Goal: Task Accomplishment & Management: Manage account settings

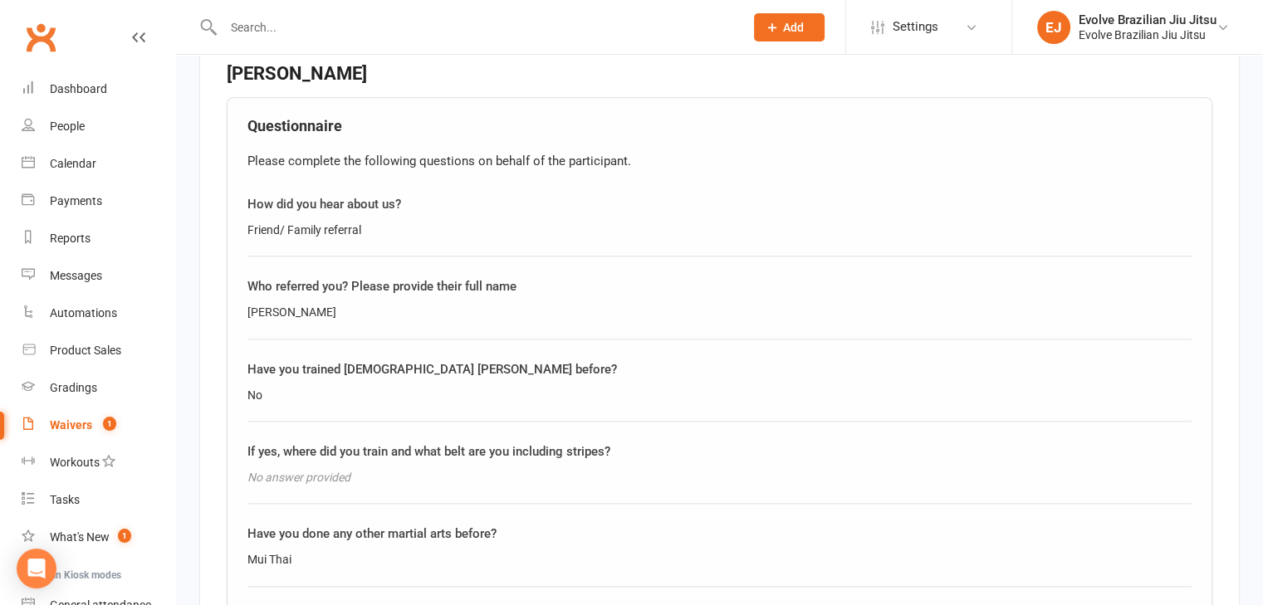
scroll to position [1902, 0]
click at [286, 302] on div "[PERSON_NAME]" at bounding box center [719, 311] width 944 height 18
copy div "[PERSON_NAME]"
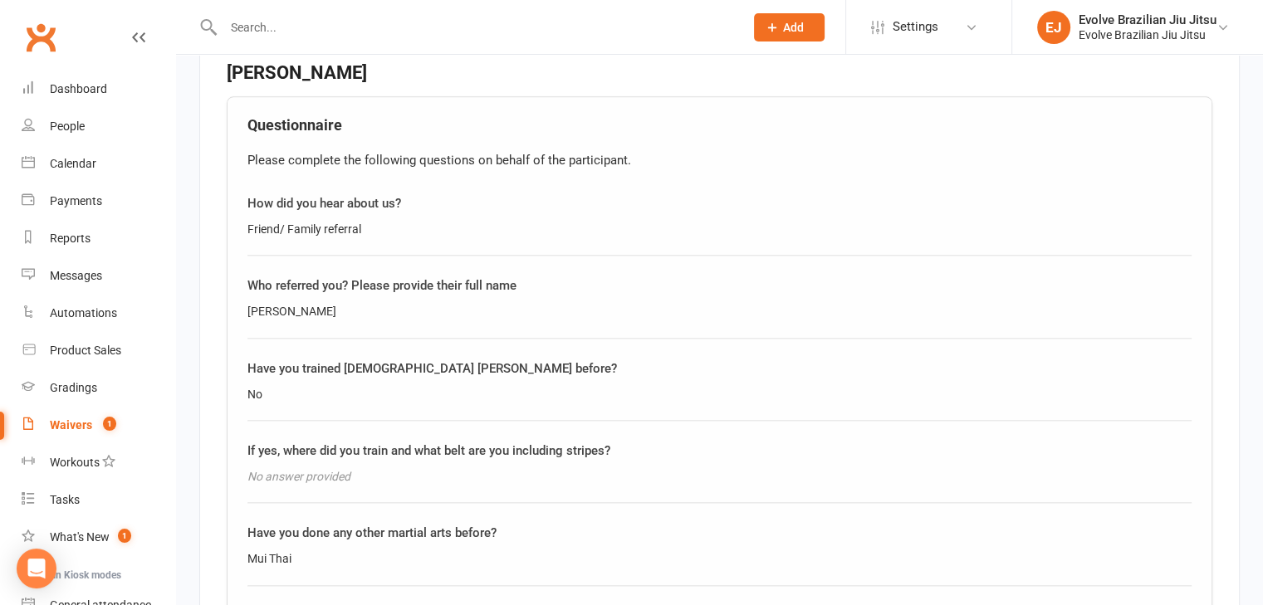
click at [392, 328] on div "Questionnaire Please complete the following questions on behalf of the particip…" at bounding box center [719, 435] width 985 height 678
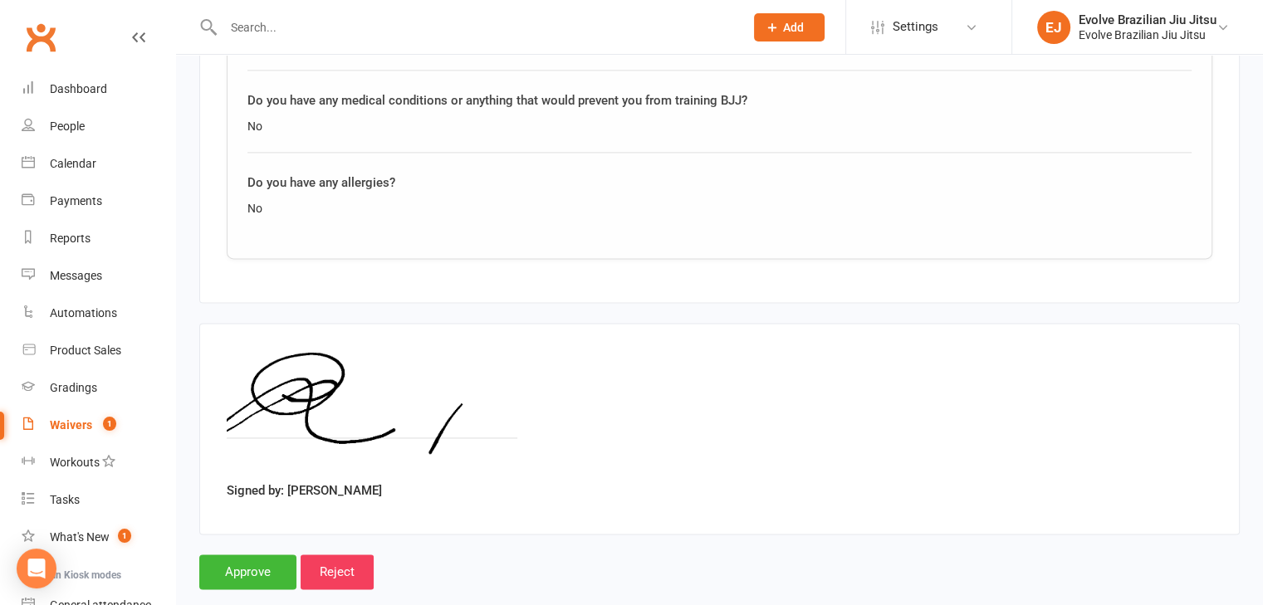
scroll to position [2419, 0]
click at [246, 553] on input "Approve" at bounding box center [247, 570] width 97 height 35
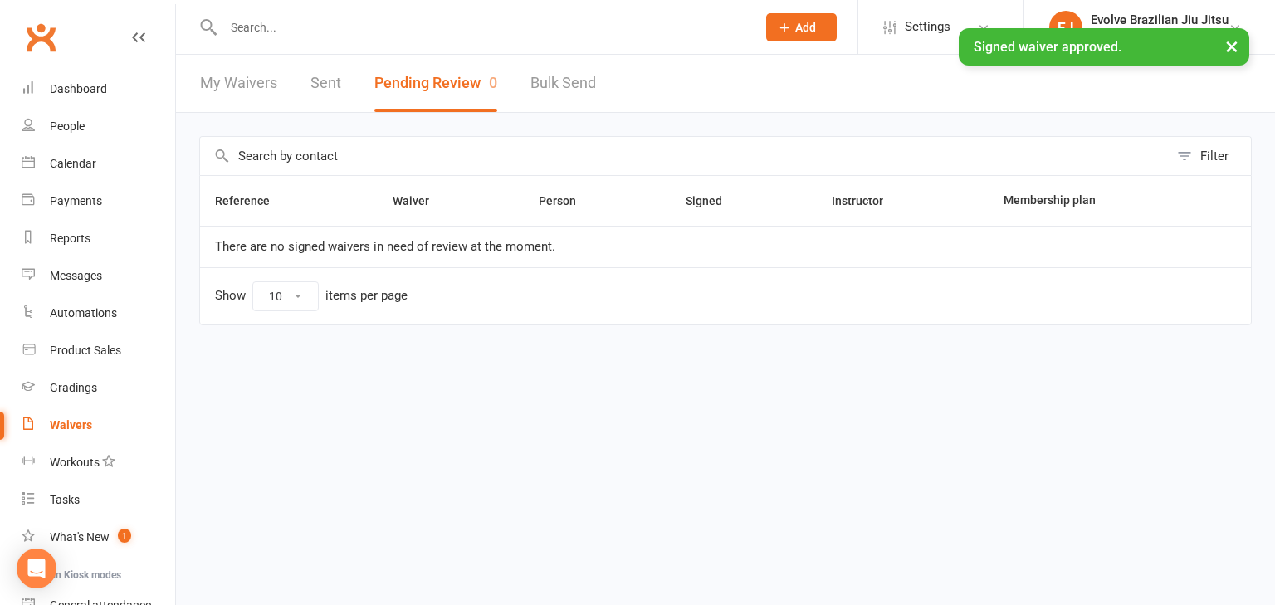
click at [269, 16] on input "text" at bounding box center [481, 27] width 526 height 23
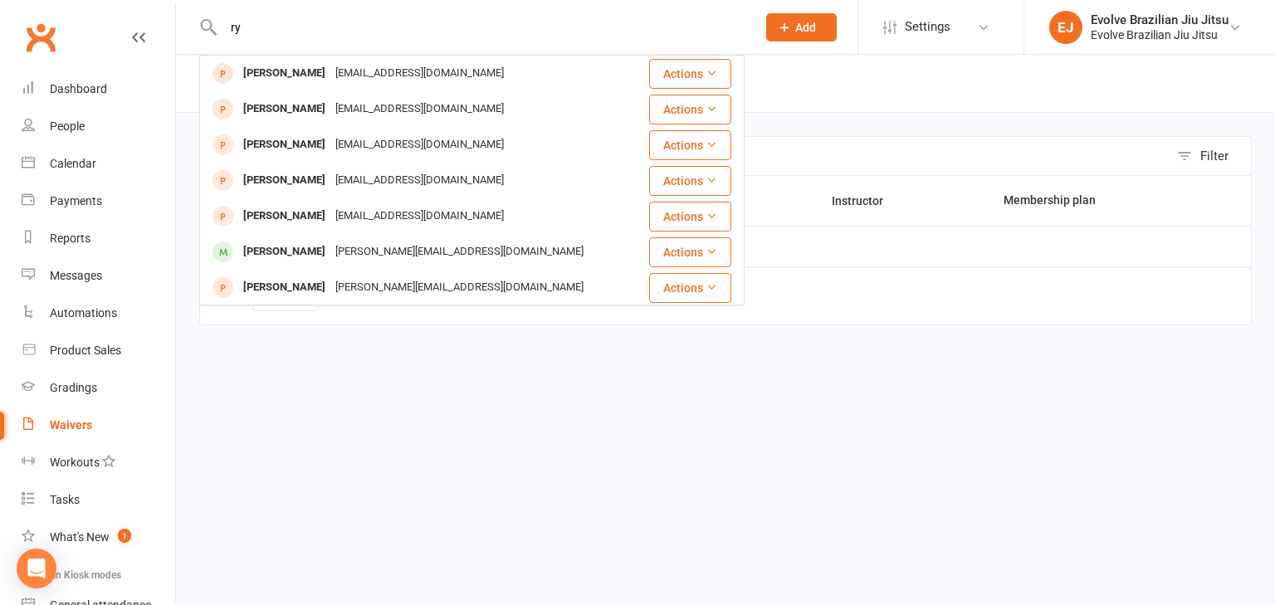
type input "r"
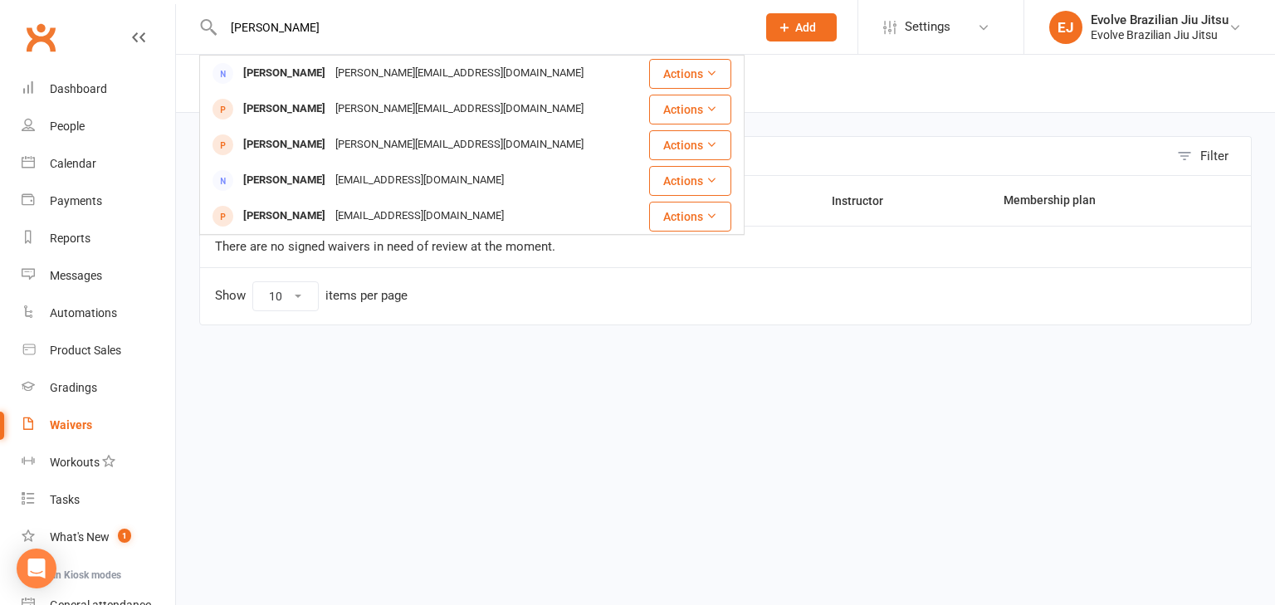
type input "[PERSON_NAME]"
click at [255, 364] on div "Filter Reference Waiver Person Signed Instructor Membership plan There are no s…" at bounding box center [725, 242] width 1099 height 259
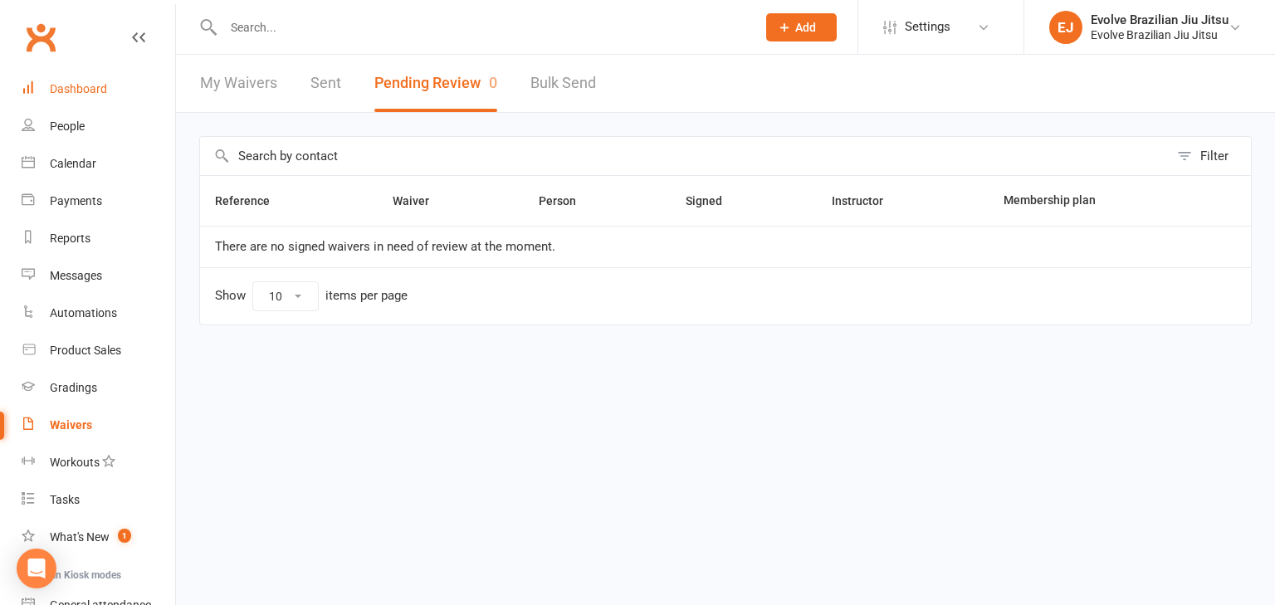
click at [88, 82] on div "Dashboard" at bounding box center [78, 88] width 57 height 13
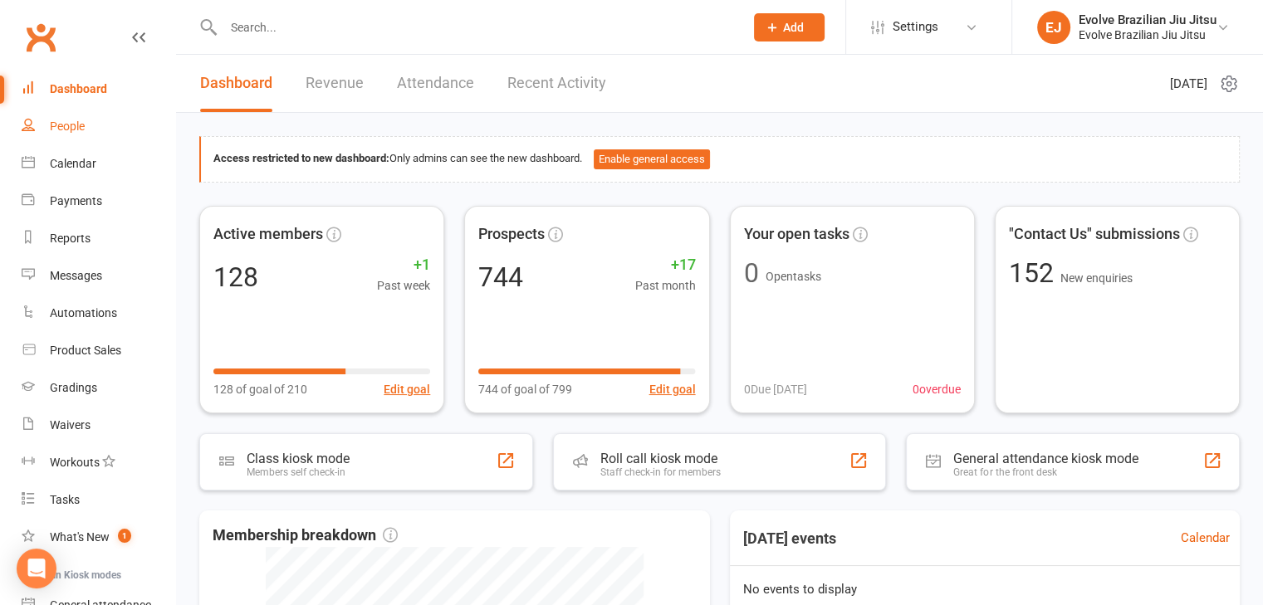
click at [98, 129] on link "People" at bounding box center [99, 126] width 154 height 37
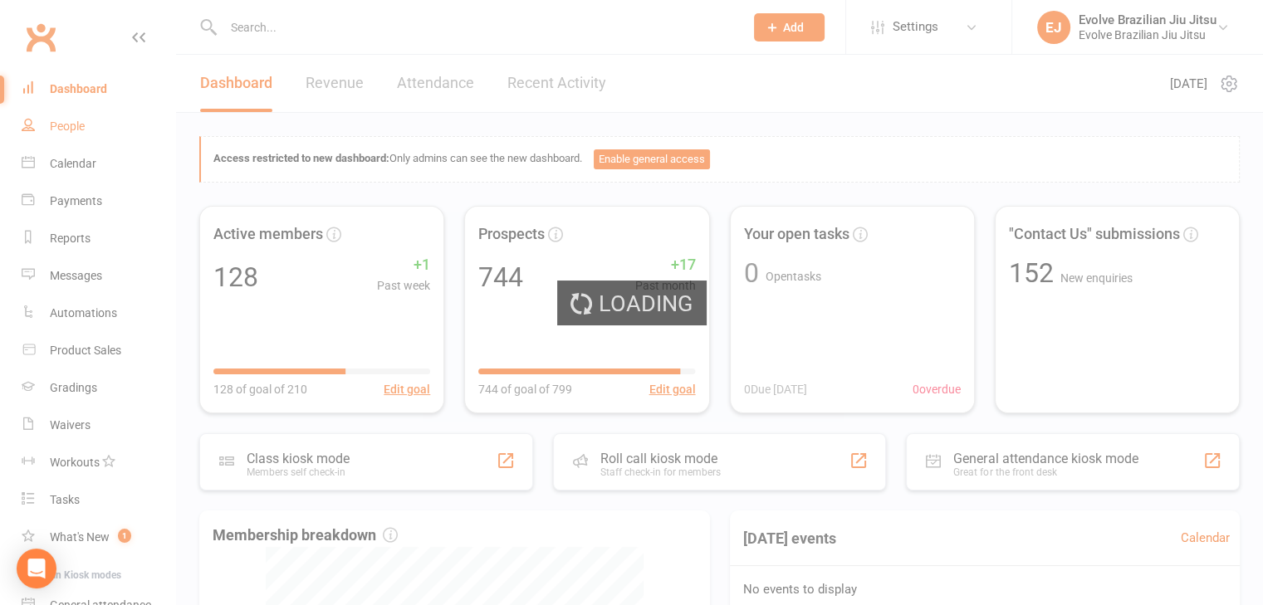
select select "100"
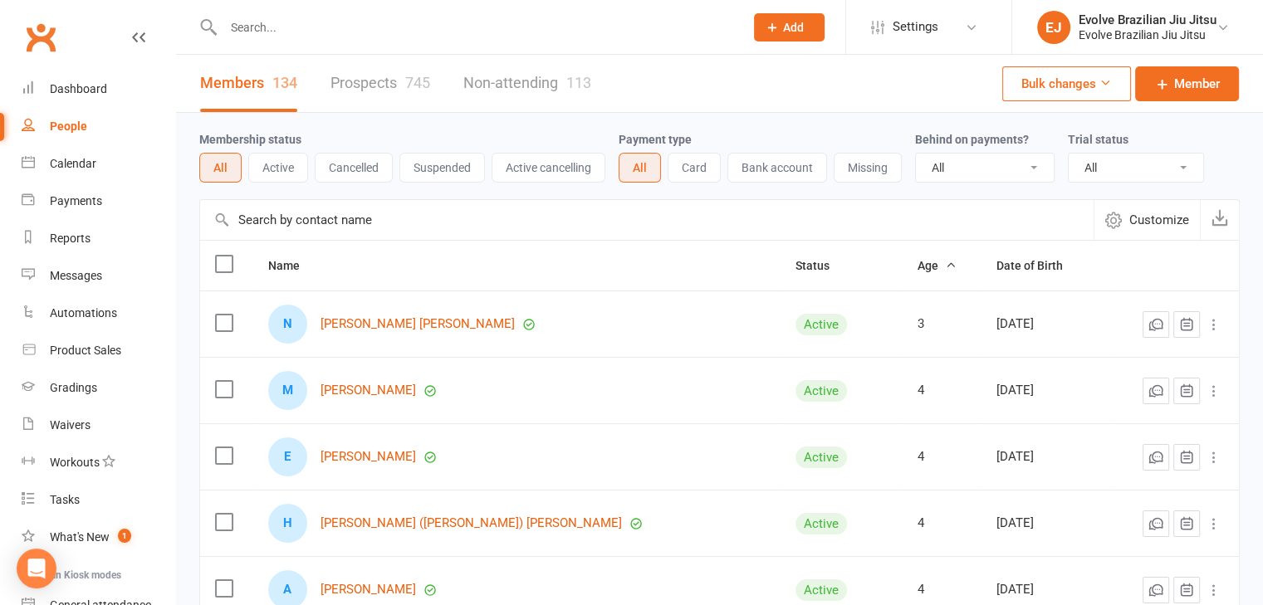
click at [359, 159] on button "Cancelled" at bounding box center [354, 168] width 78 height 30
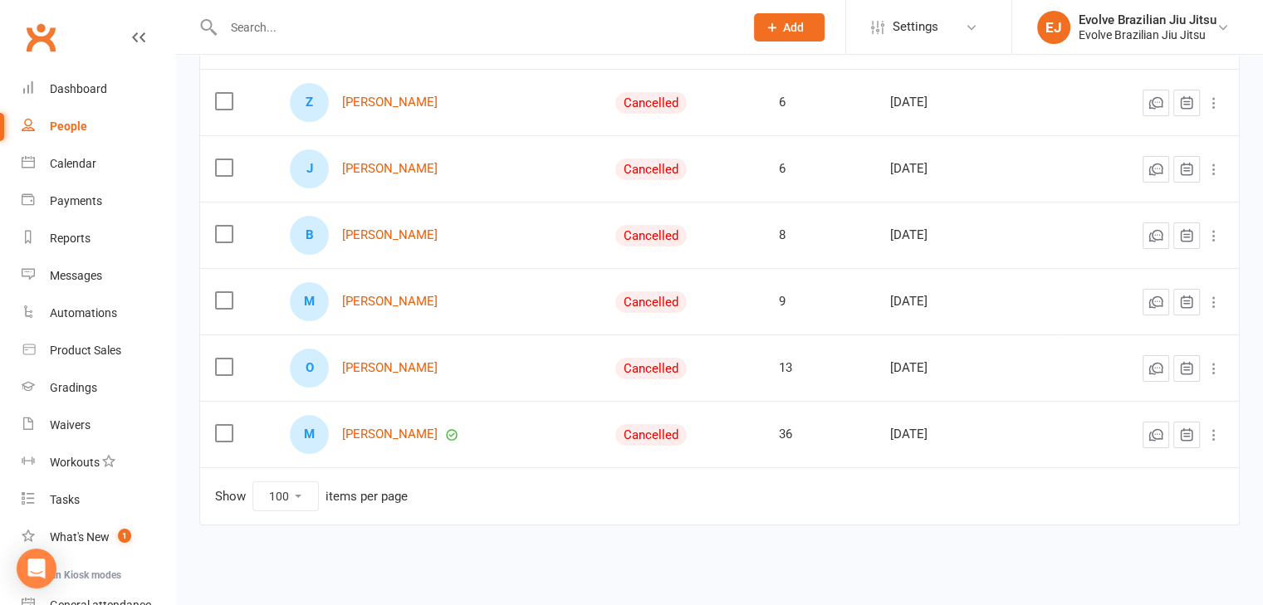
scroll to position [227, 0]
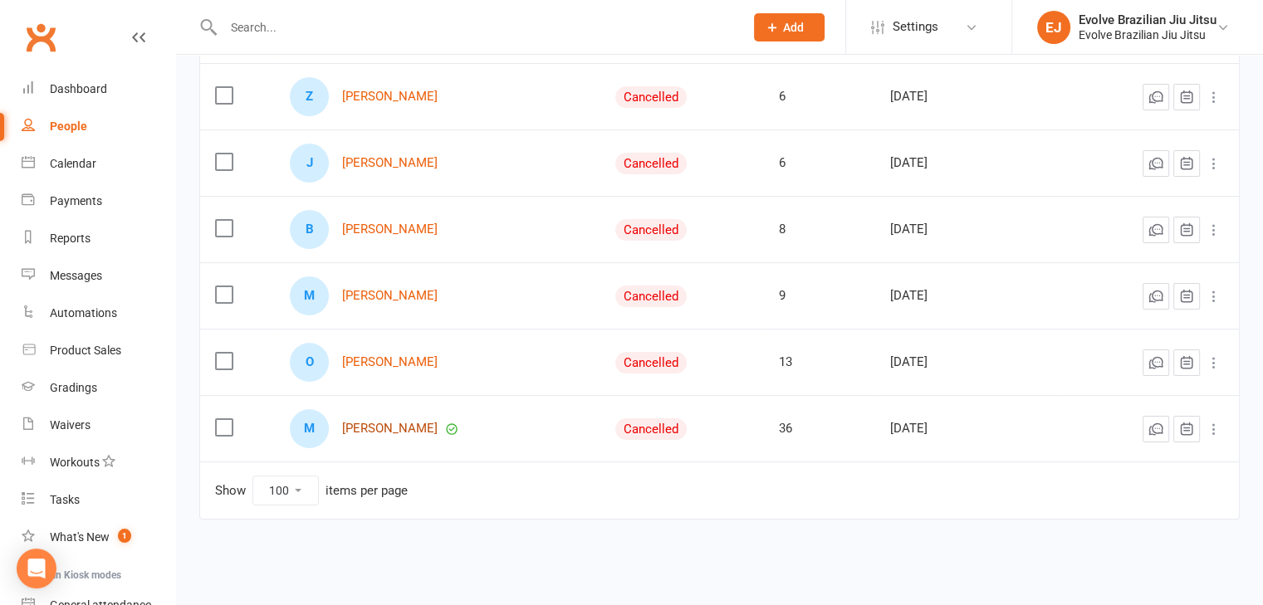
click at [390, 426] on link "[PERSON_NAME]" at bounding box center [389, 429] width 95 height 14
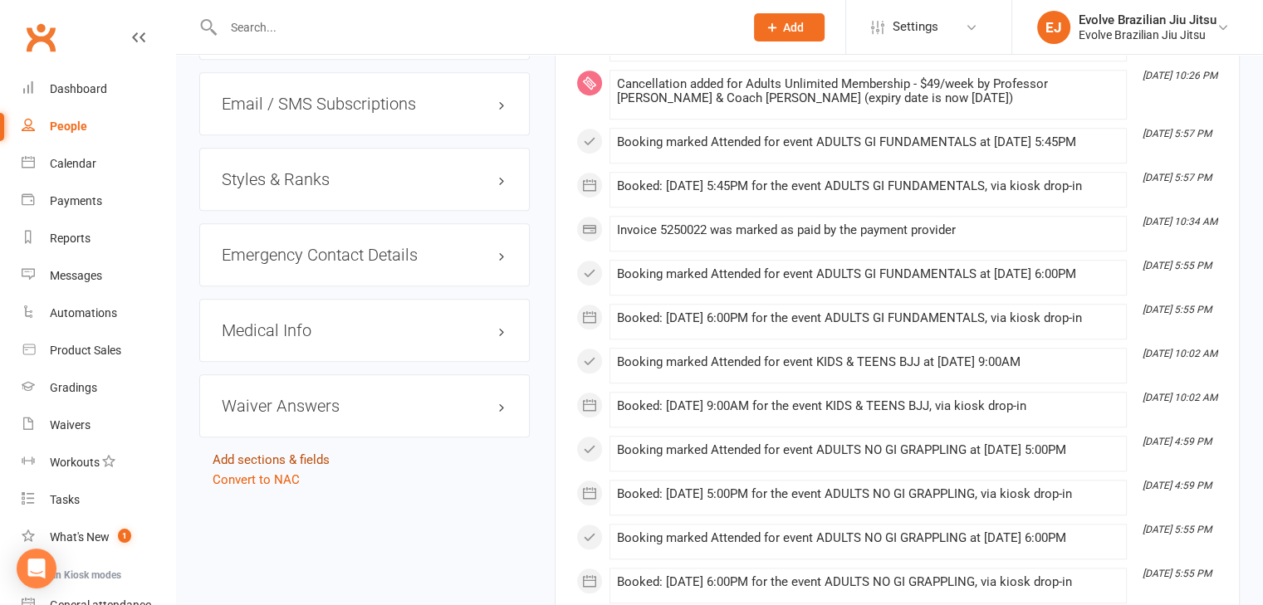
scroll to position [1405, 0]
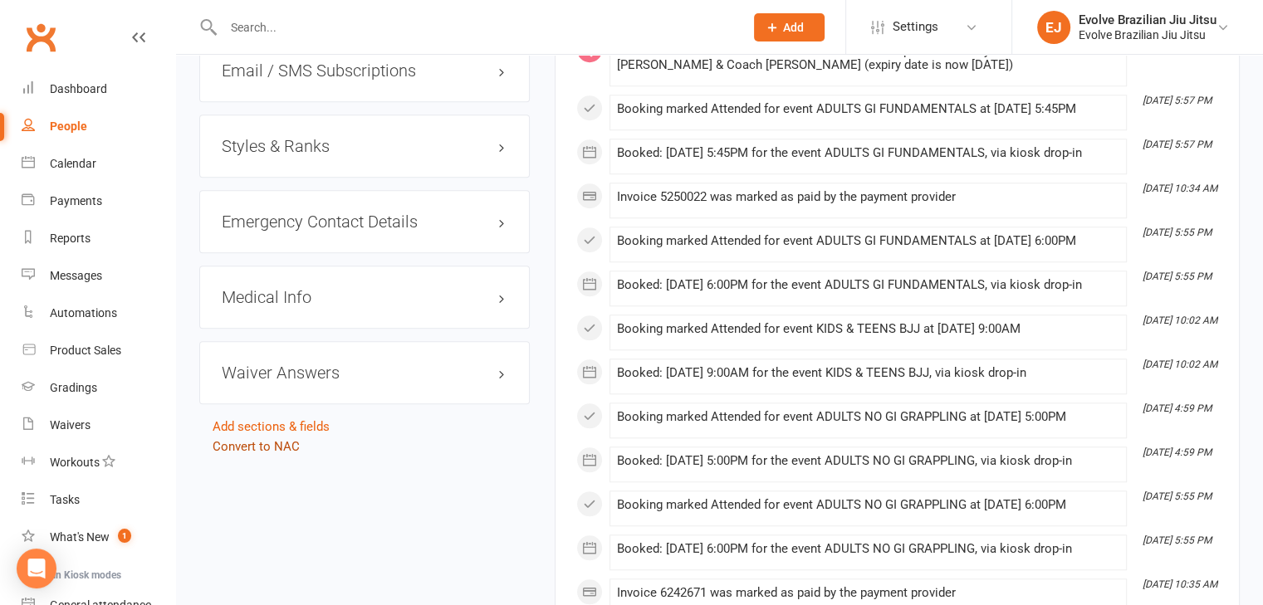
click at [240, 439] on link "Convert to NAC" at bounding box center [256, 446] width 87 height 15
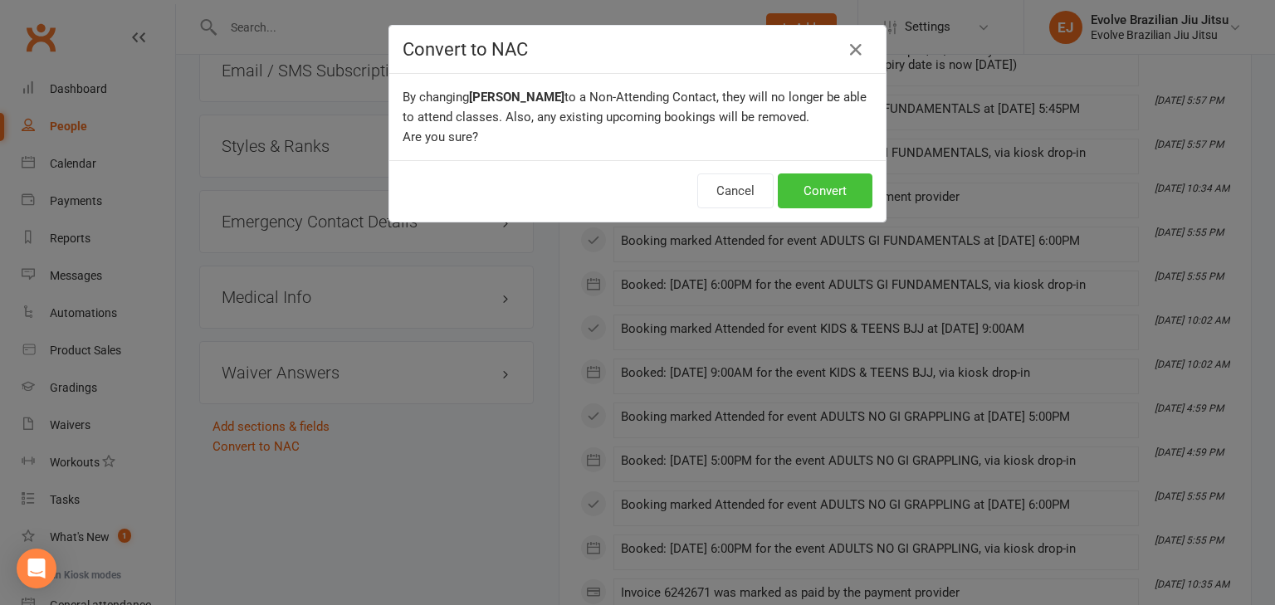
click at [818, 180] on button "Convert" at bounding box center [825, 190] width 95 height 35
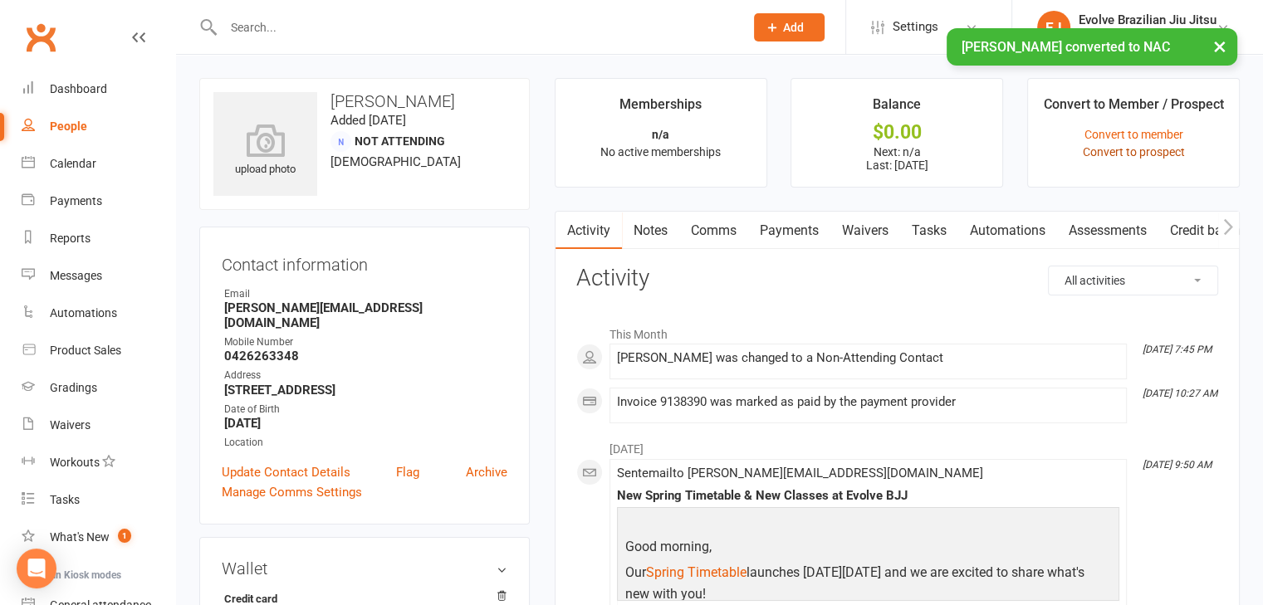
click at [1140, 157] on link "Convert to prospect" at bounding box center [1133, 151] width 102 height 13
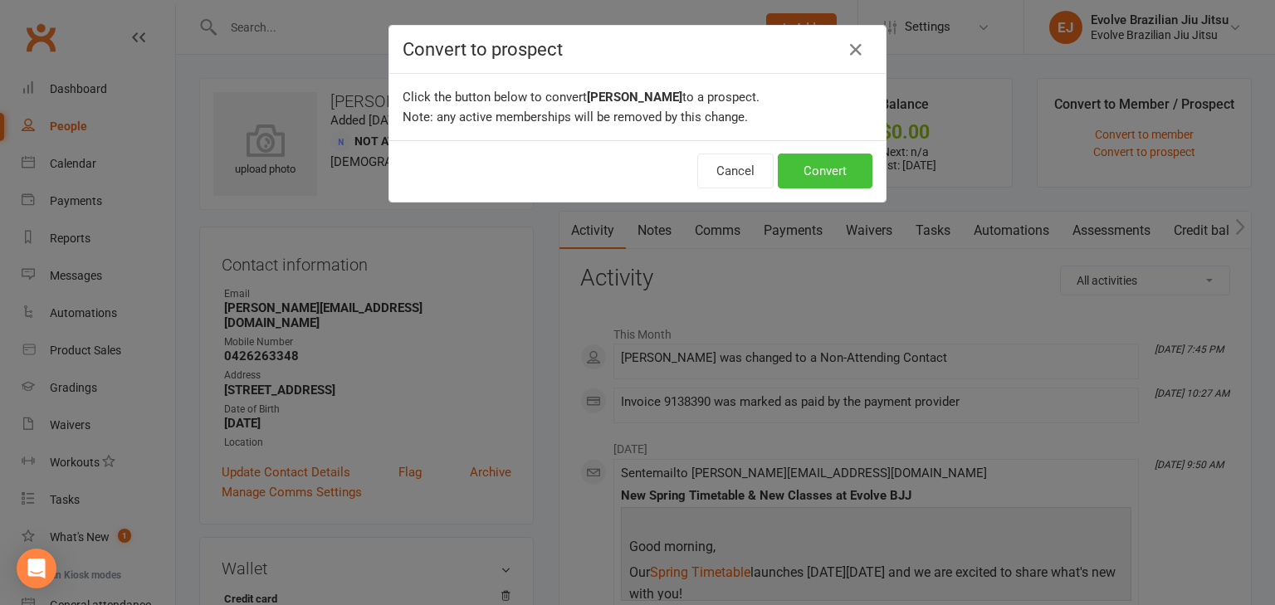
click at [827, 167] on button "Convert" at bounding box center [825, 171] width 95 height 35
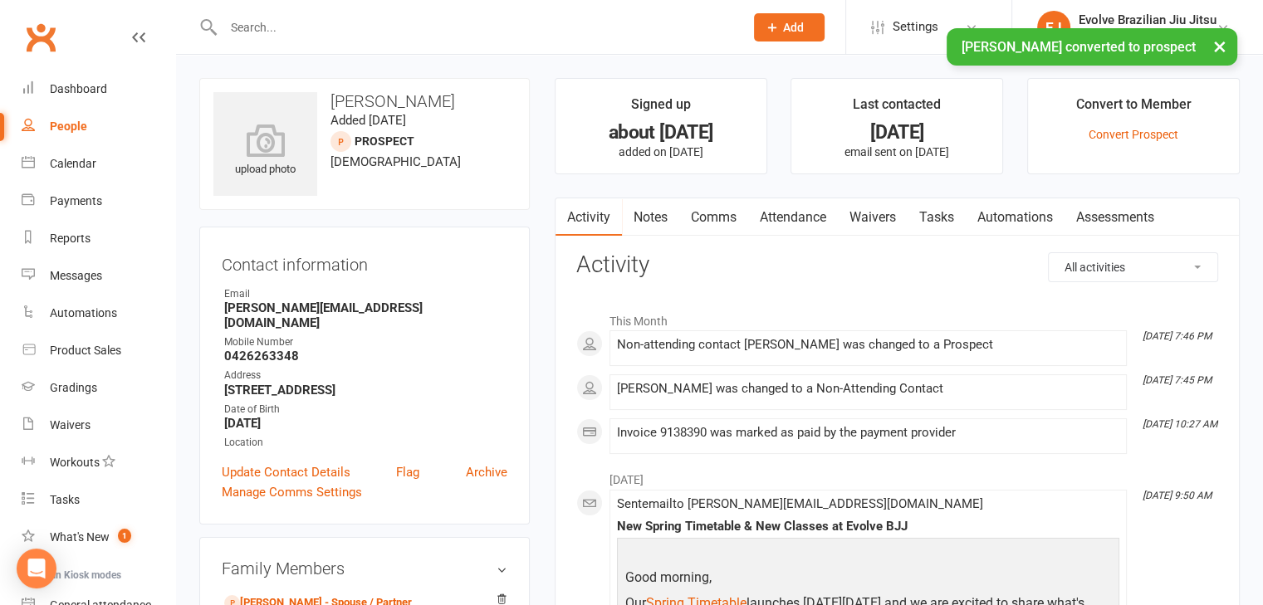
click at [80, 135] on link "People" at bounding box center [99, 126] width 154 height 37
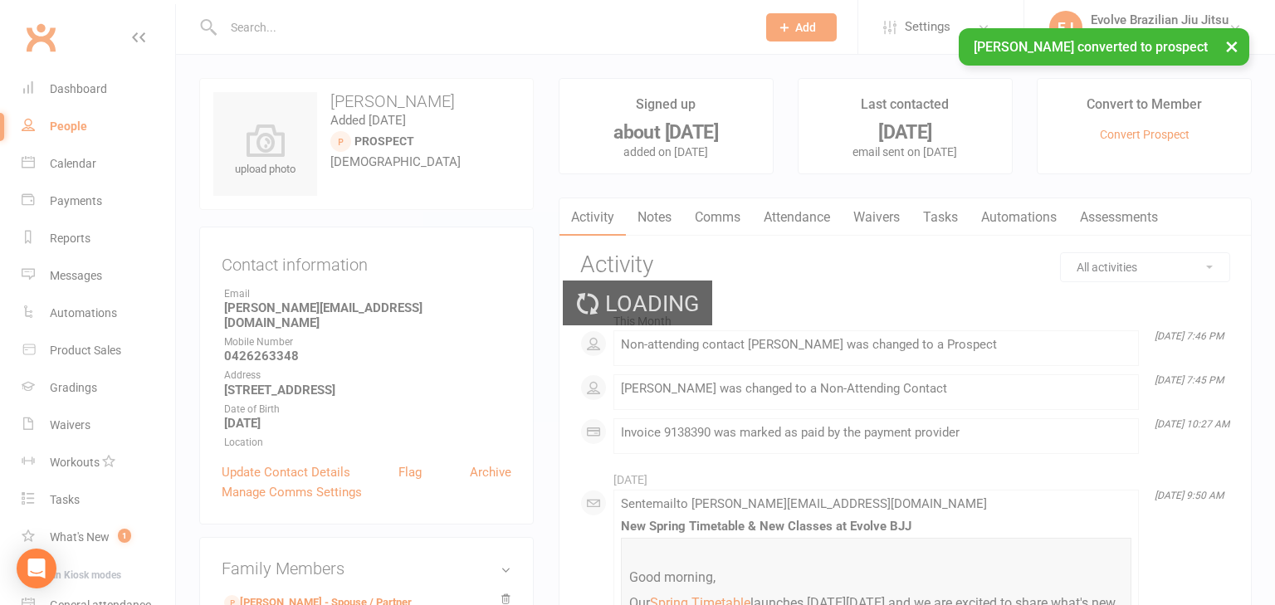
select select "100"
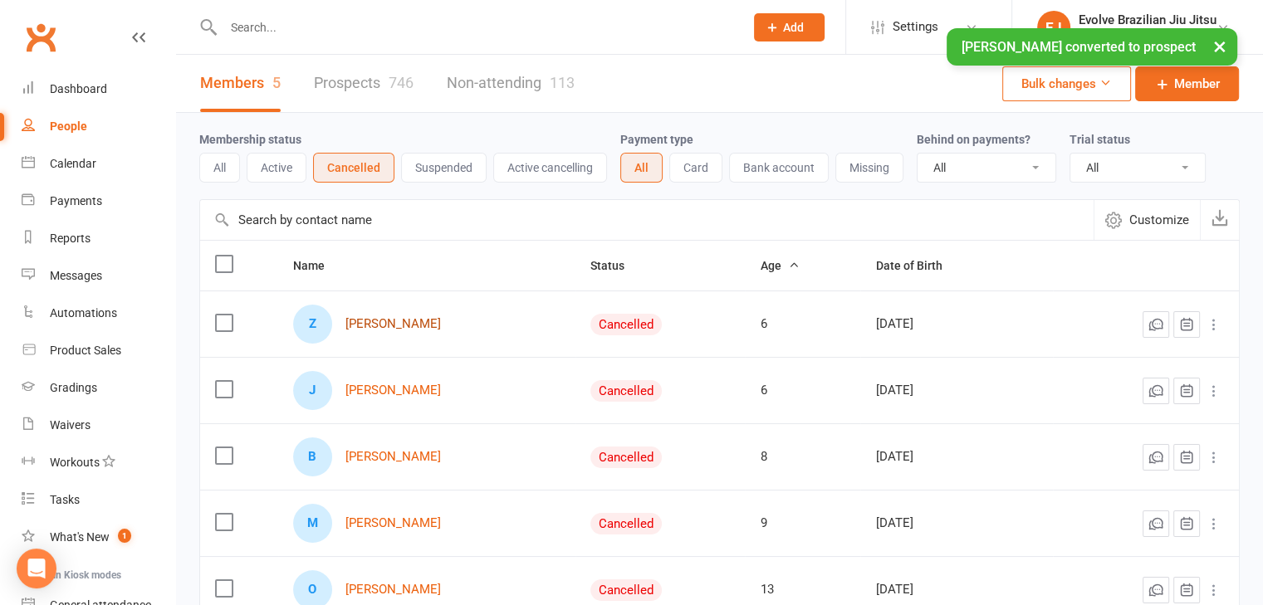
scroll to position [162, 0]
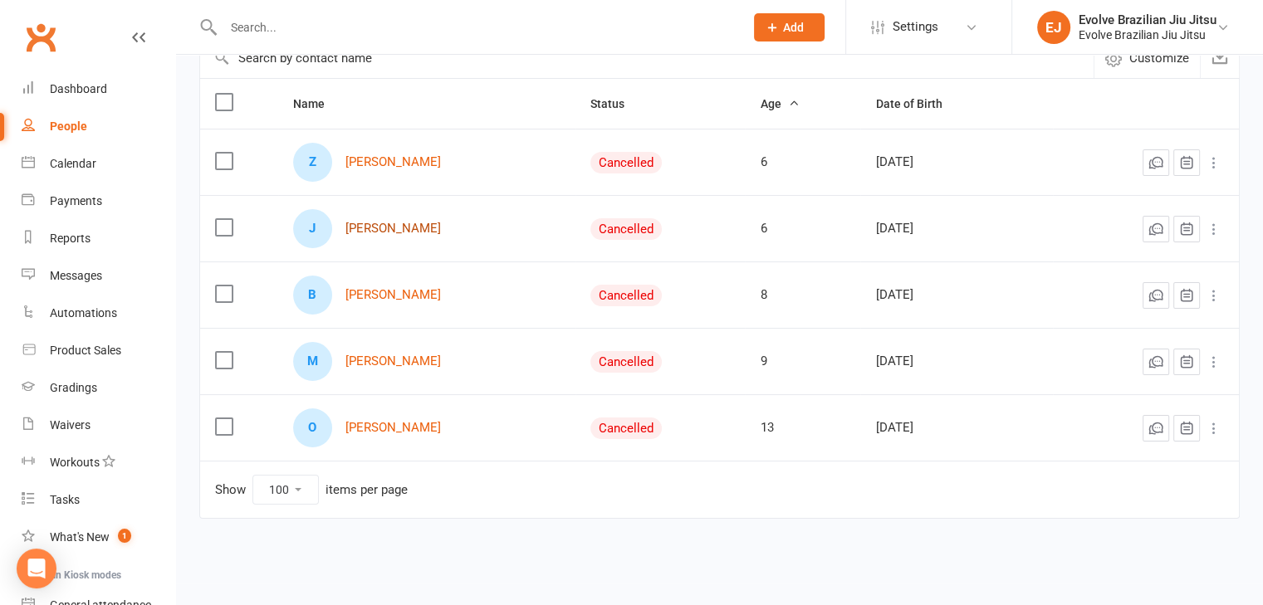
click at [377, 222] on link "[PERSON_NAME]" at bounding box center [392, 229] width 95 height 14
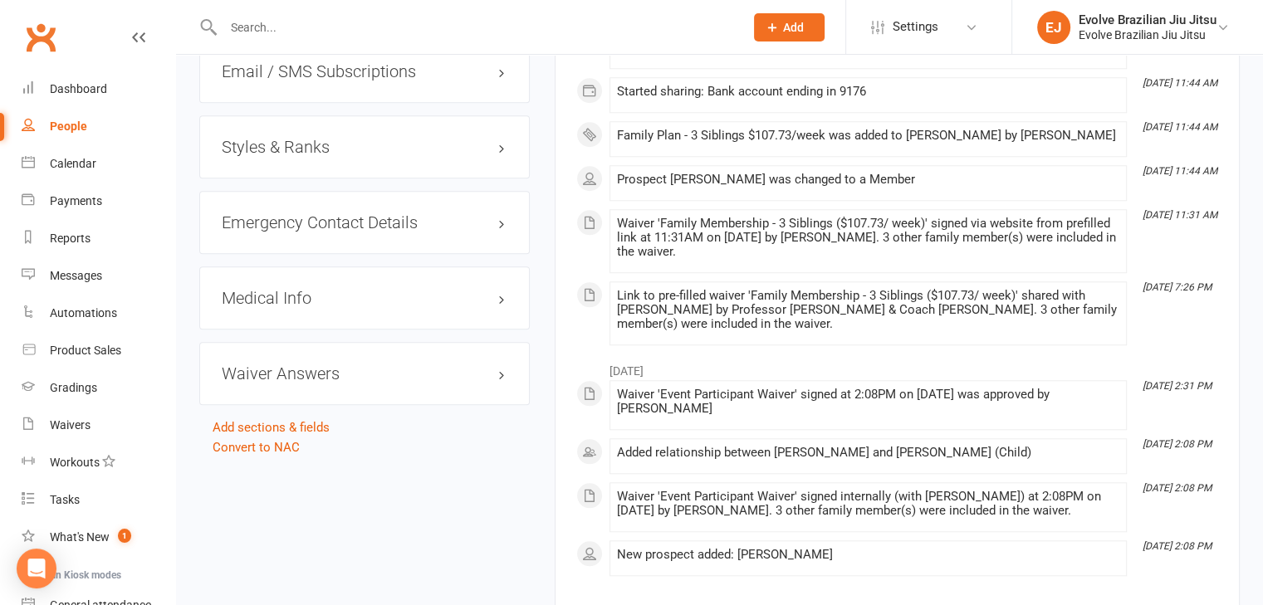
scroll to position [1477, 0]
click at [254, 437] on link "Convert to NAC" at bounding box center [256, 444] width 87 height 15
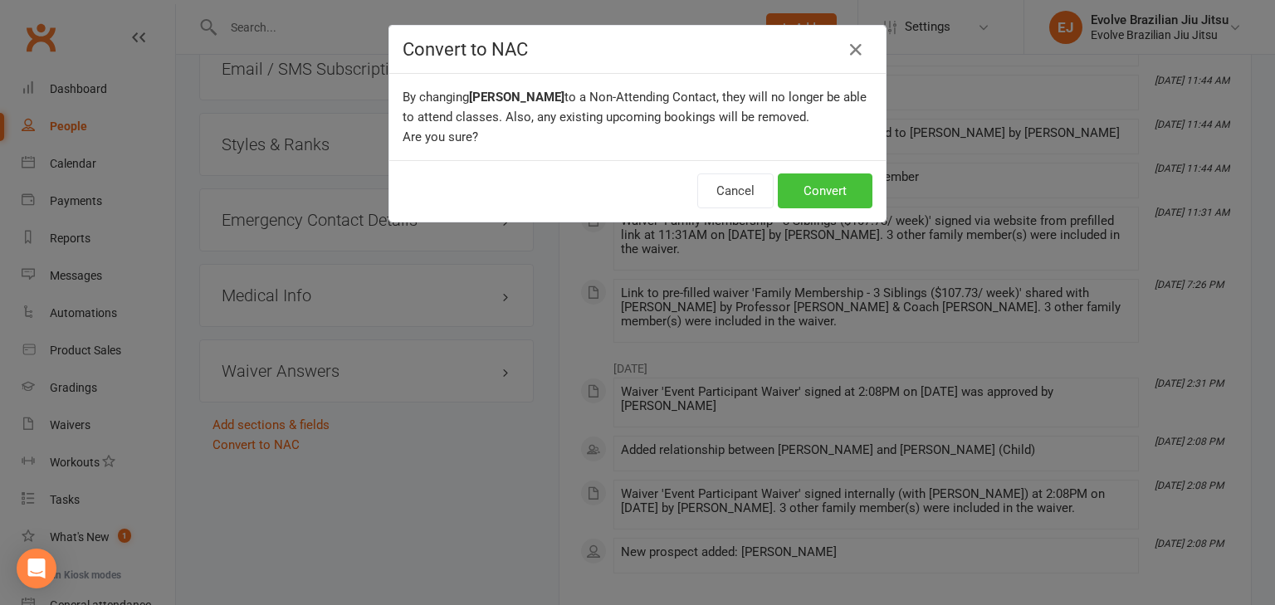
click at [805, 177] on button "Convert" at bounding box center [825, 190] width 95 height 35
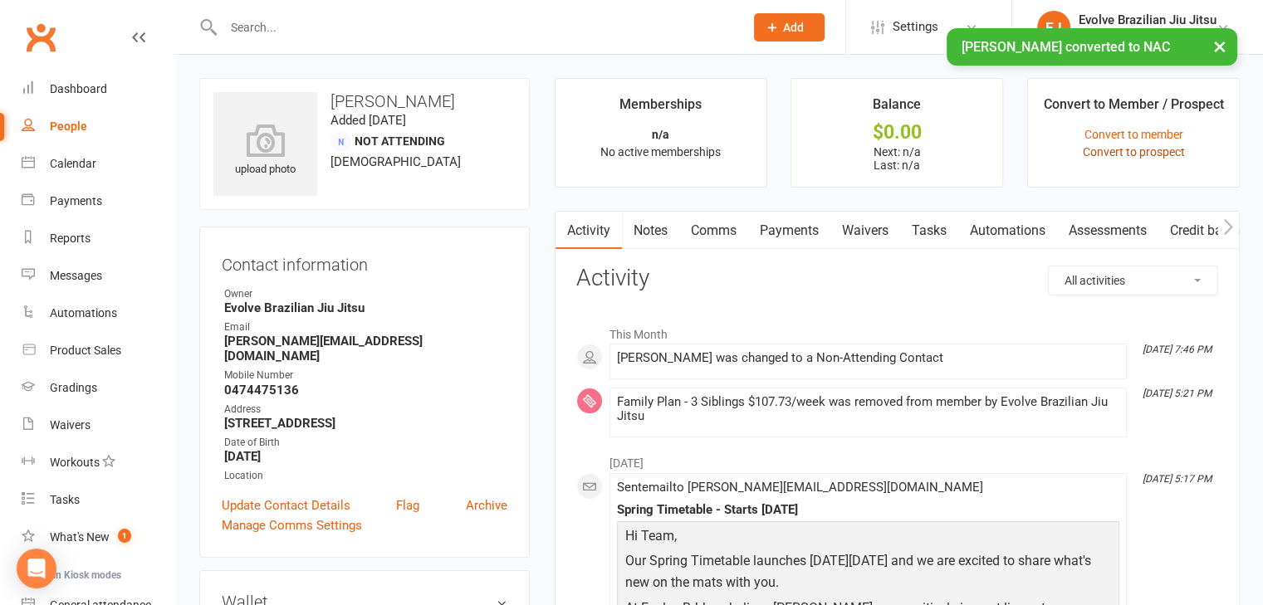
click at [1115, 148] on link "Convert to prospect" at bounding box center [1133, 151] width 102 height 13
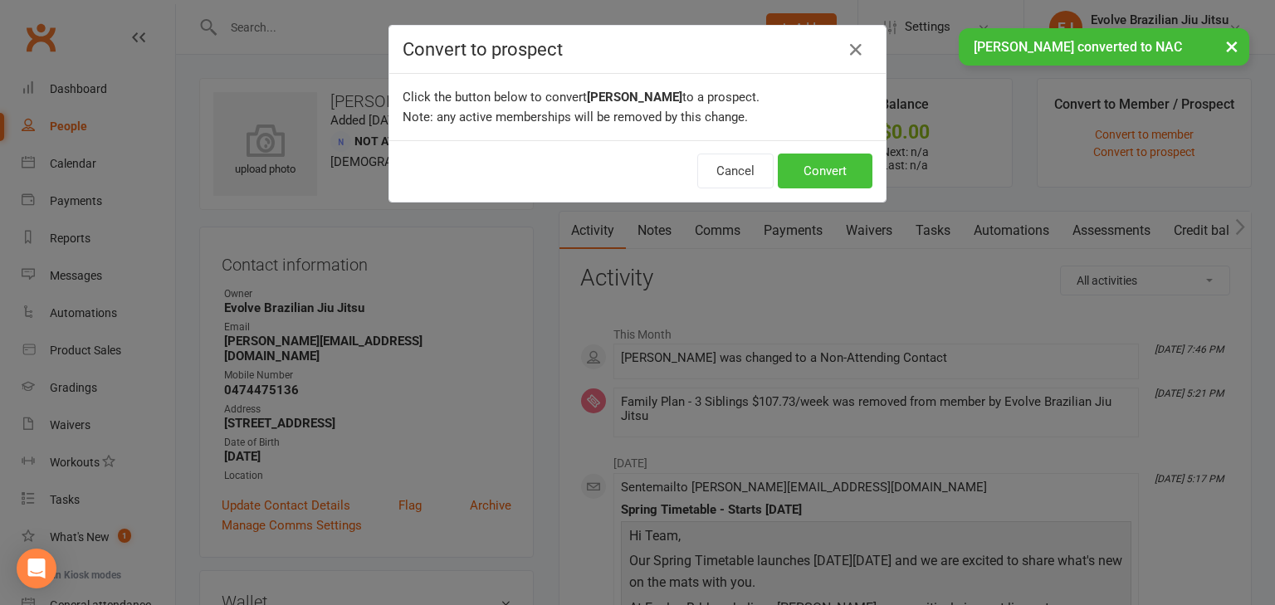
click at [802, 169] on button "Convert" at bounding box center [825, 171] width 95 height 35
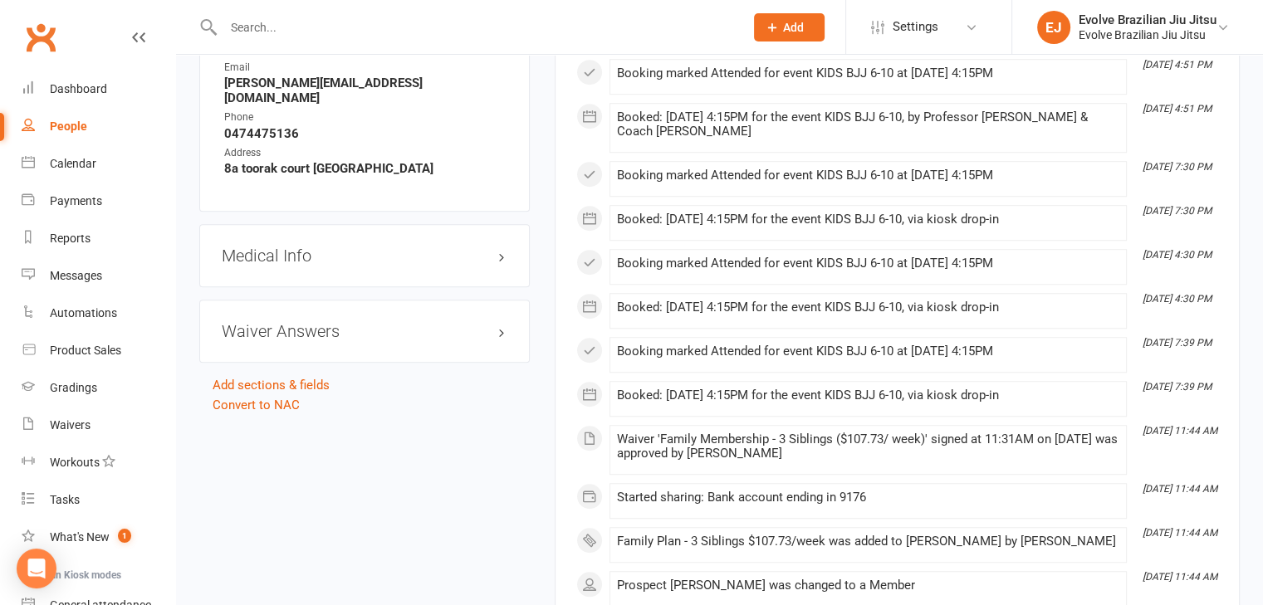
scroll to position [1142, 0]
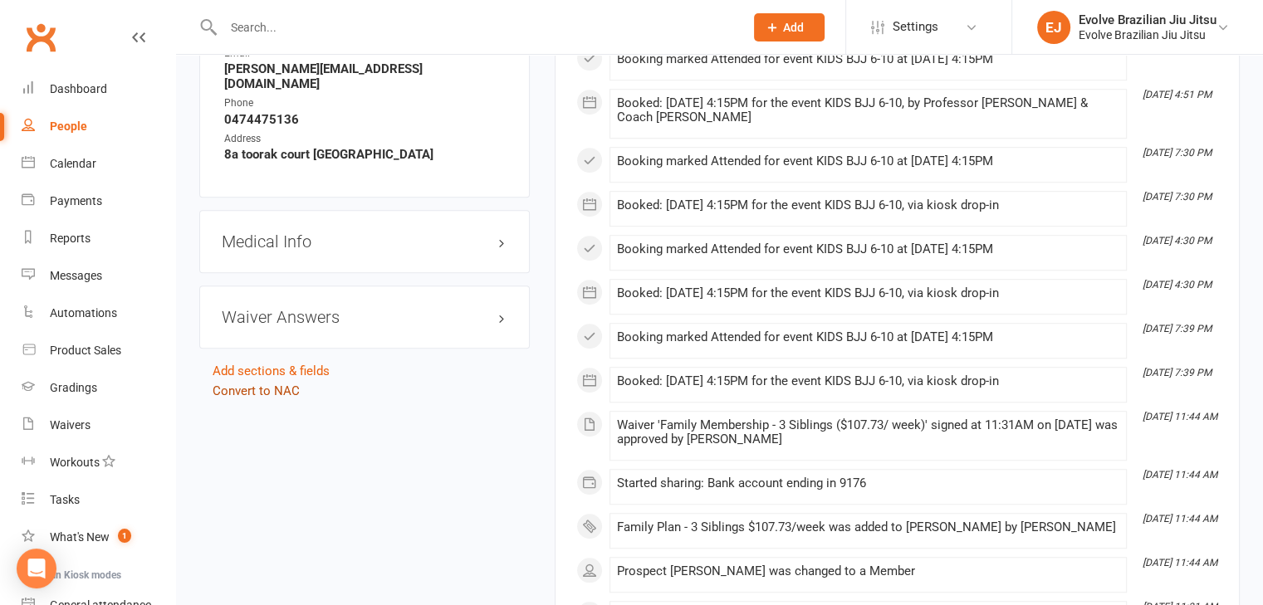
click at [252, 384] on link "Convert to NAC" at bounding box center [256, 391] width 87 height 15
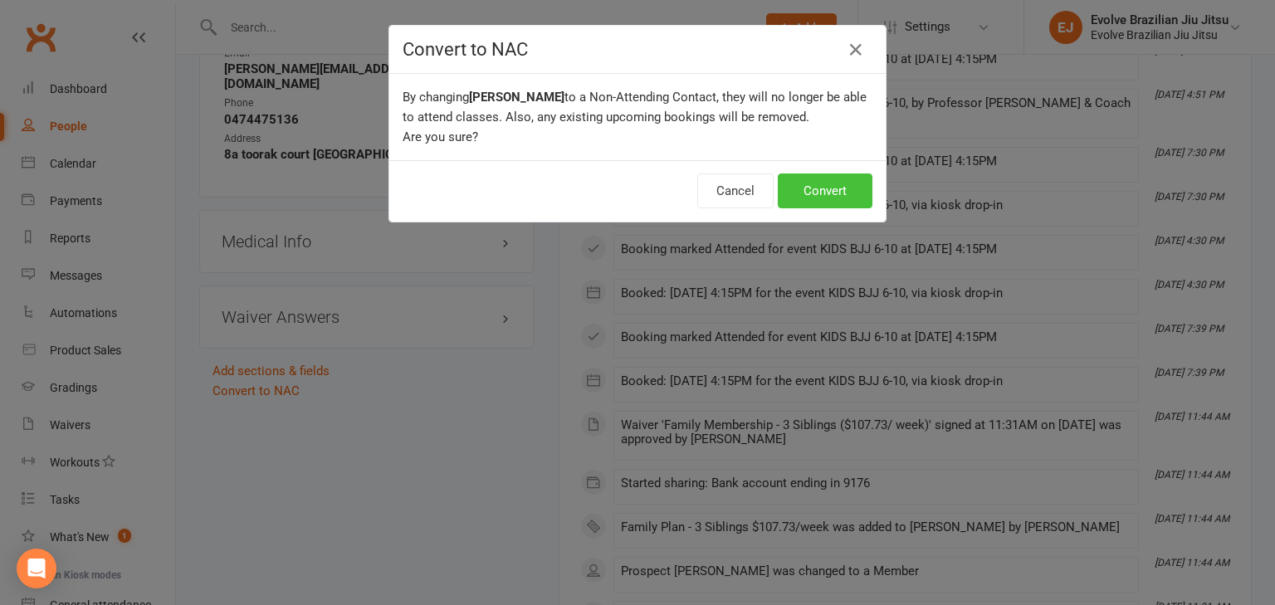
click at [798, 199] on button "Convert" at bounding box center [825, 190] width 95 height 35
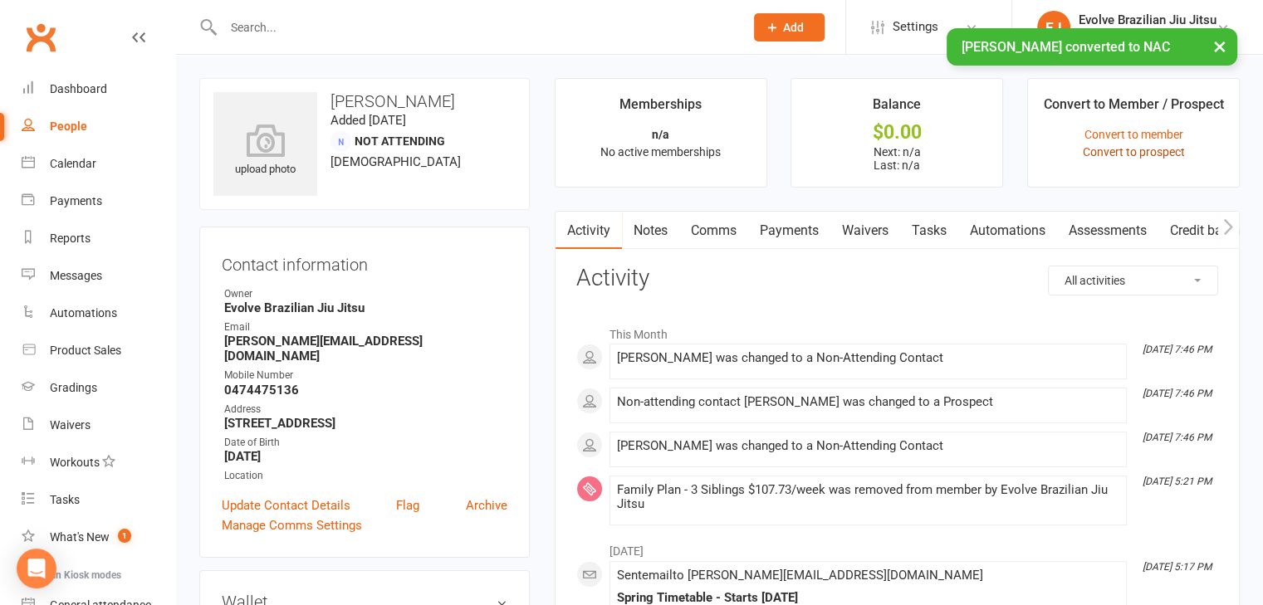
click at [1134, 149] on link "Convert to prospect" at bounding box center [1133, 151] width 102 height 13
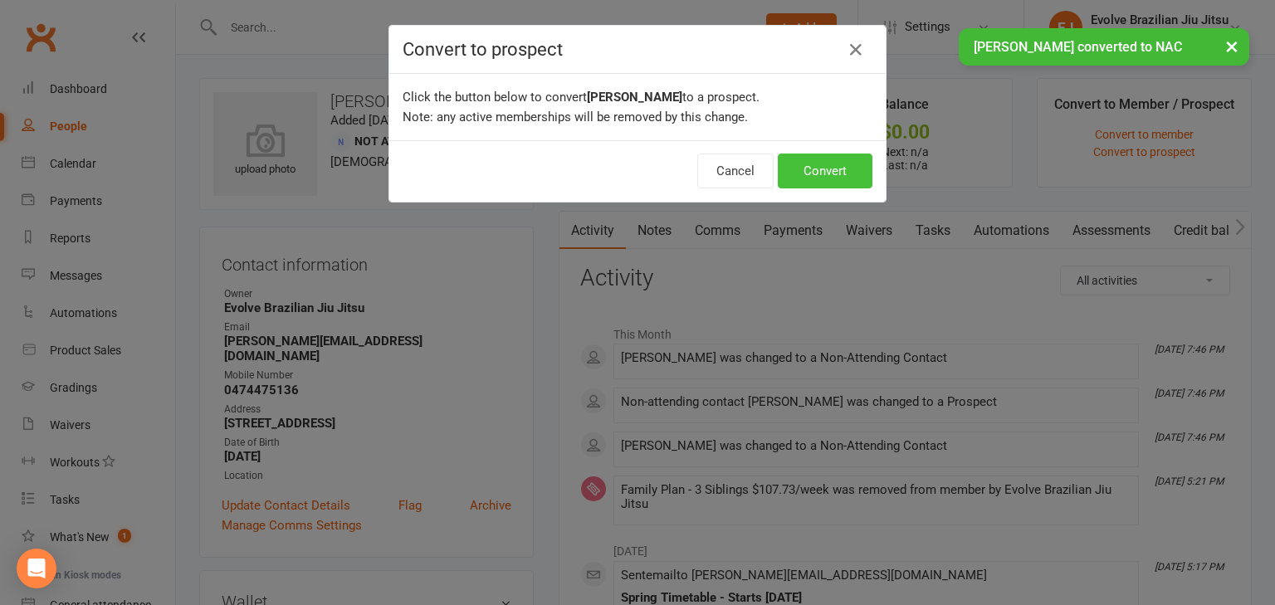
click at [848, 169] on button "Convert" at bounding box center [825, 171] width 95 height 35
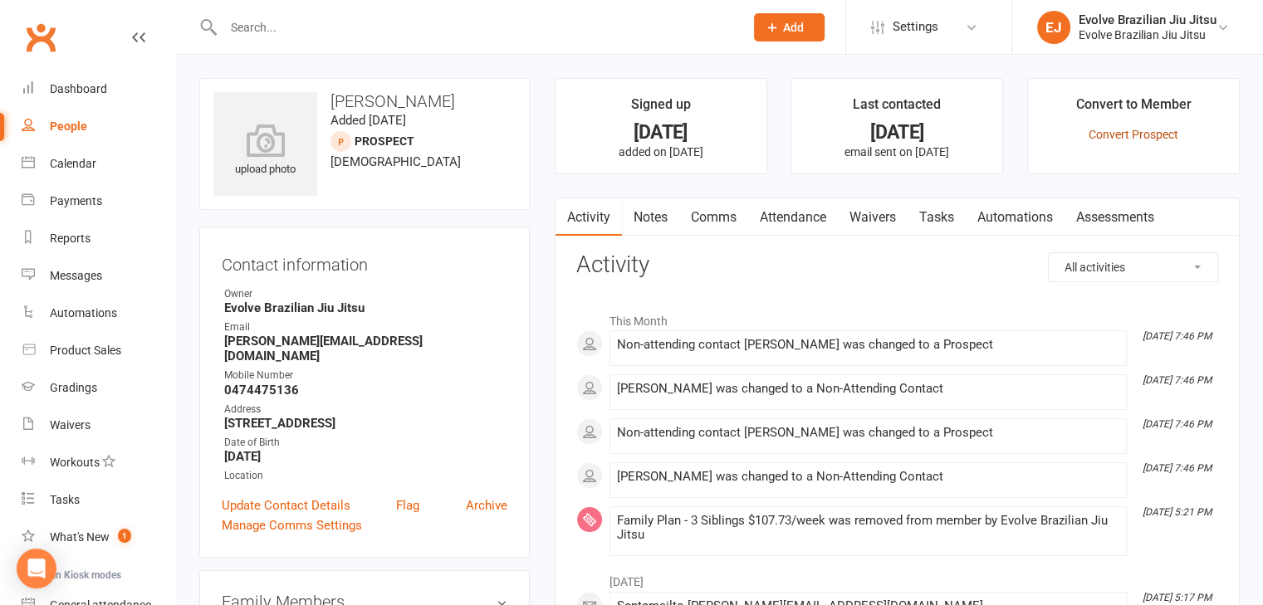
click at [1126, 129] on link "Convert Prospect" at bounding box center [1133, 134] width 90 height 13
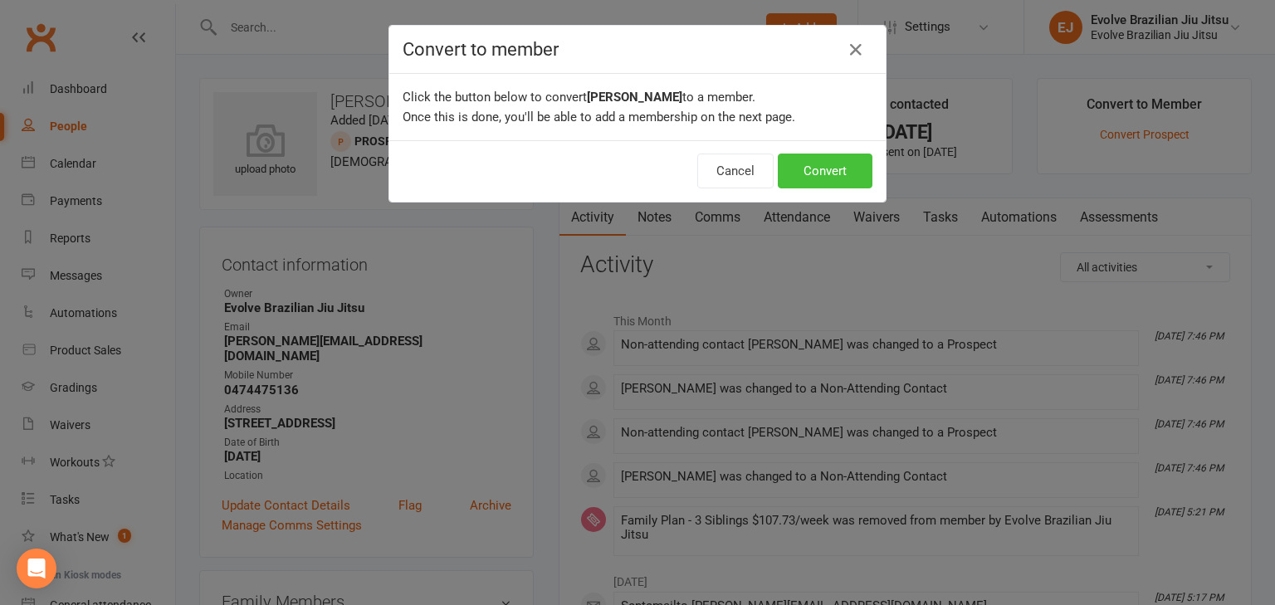
click at [837, 166] on button "Convert" at bounding box center [825, 171] width 95 height 35
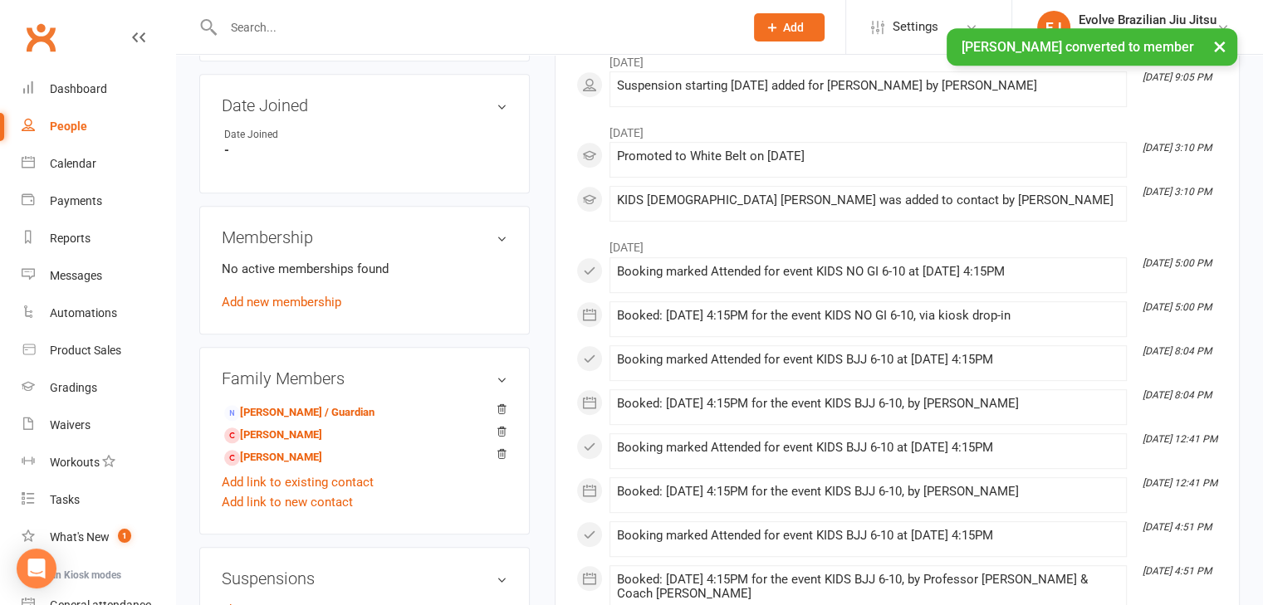
scroll to position [832, 0]
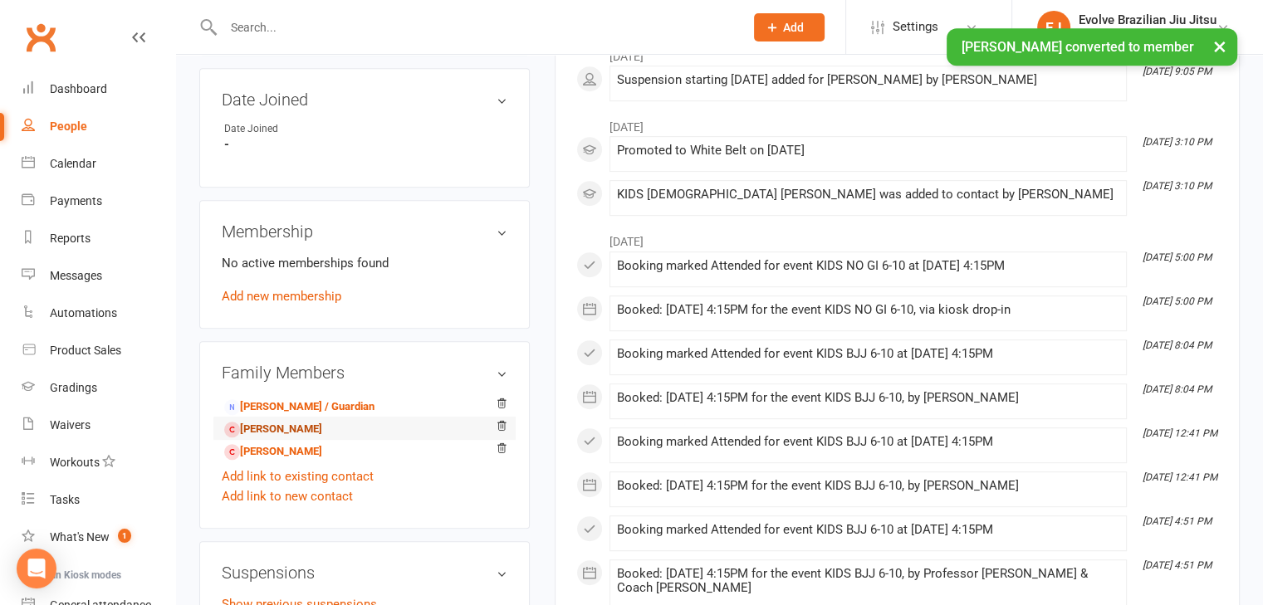
click at [294, 421] on link "[PERSON_NAME]" at bounding box center [273, 429] width 98 height 17
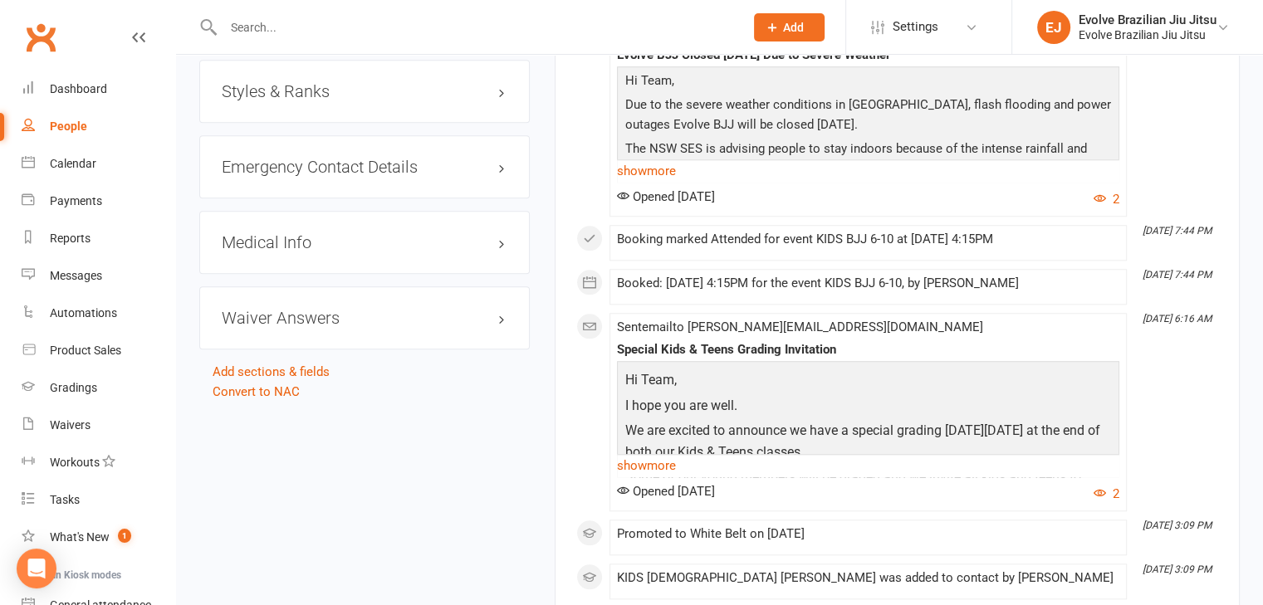
scroll to position [1536, 0]
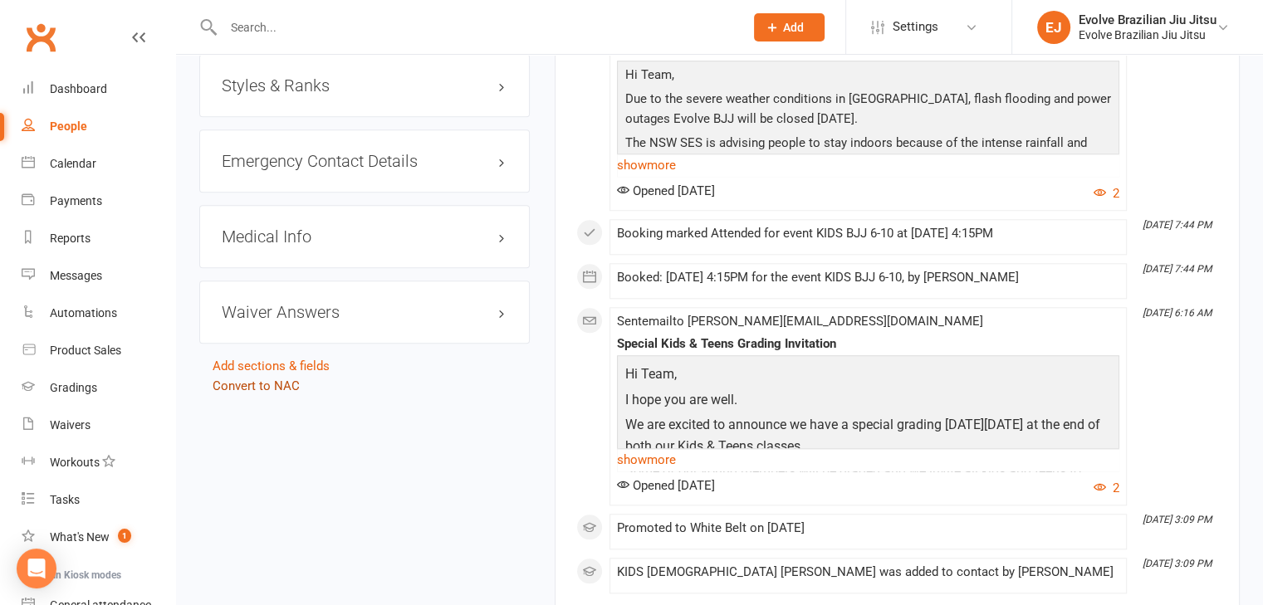
click at [252, 379] on link "Convert to NAC" at bounding box center [256, 386] width 87 height 15
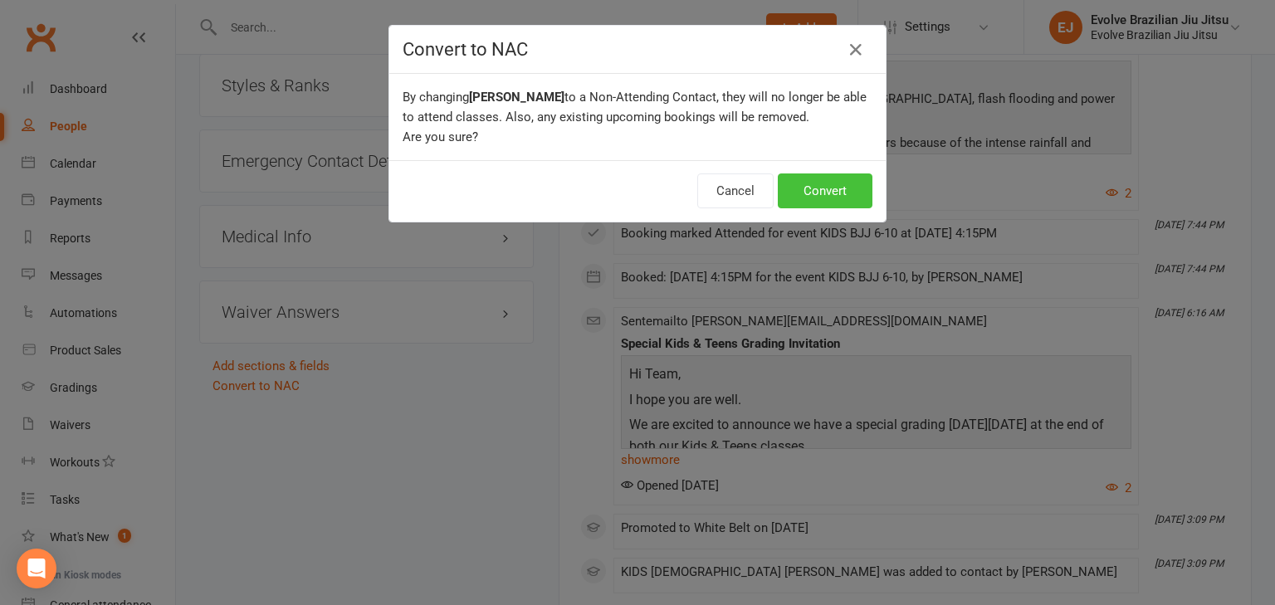
click at [828, 188] on button "Convert" at bounding box center [825, 190] width 95 height 35
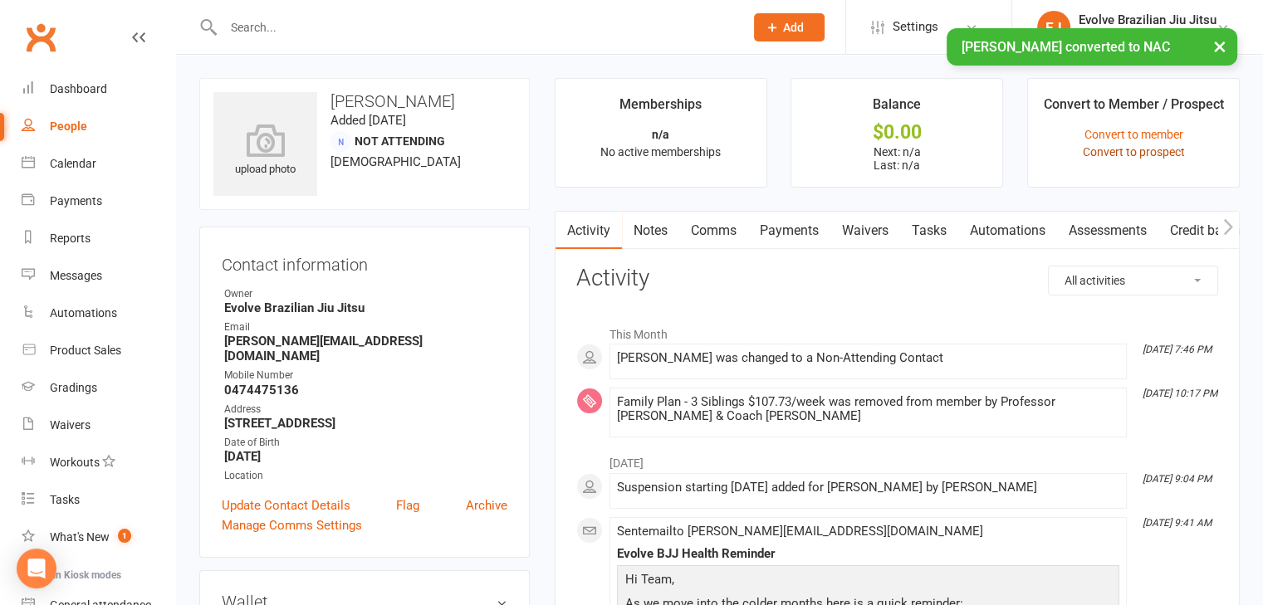
click at [1148, 154] on link "Convert to prospect" at bounding box center [1133, 151] width 102 height 13
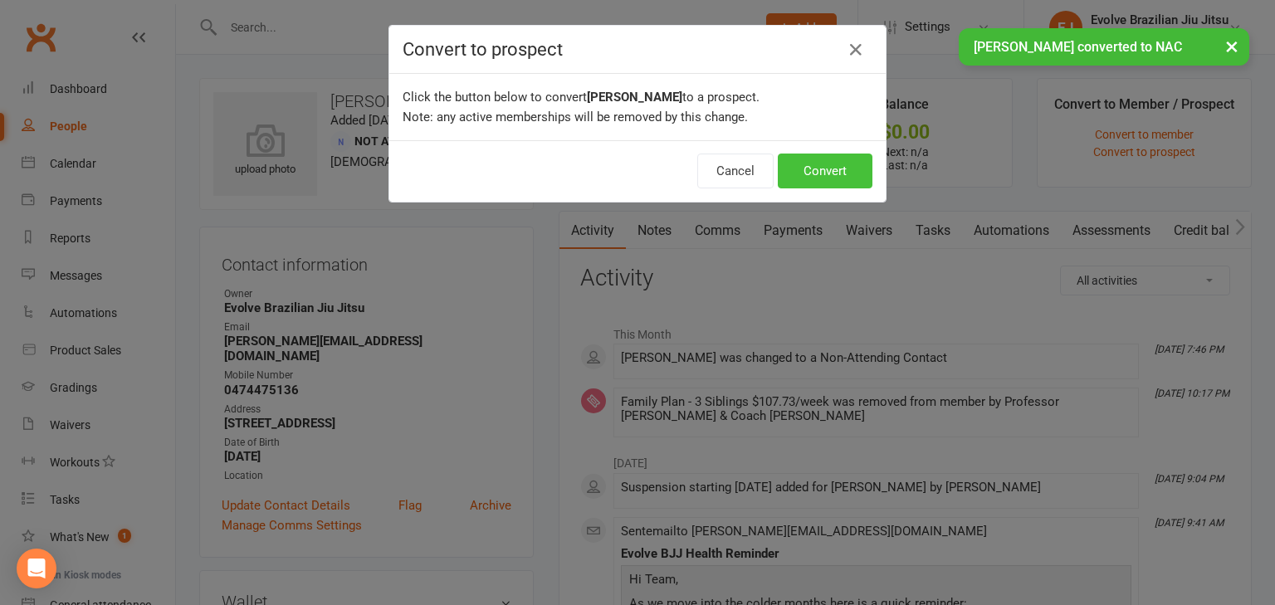
click at [833, 174] on button "Convert" at bounding box center [825, 171] width 95 height 35
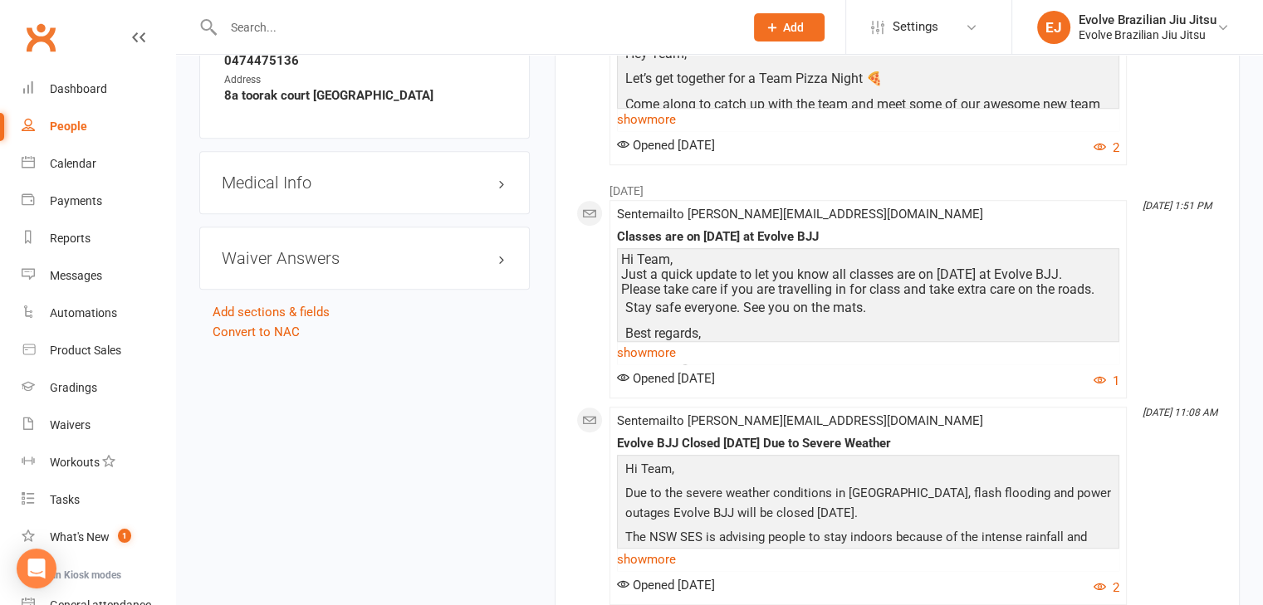
scroll to position [1209, 0]
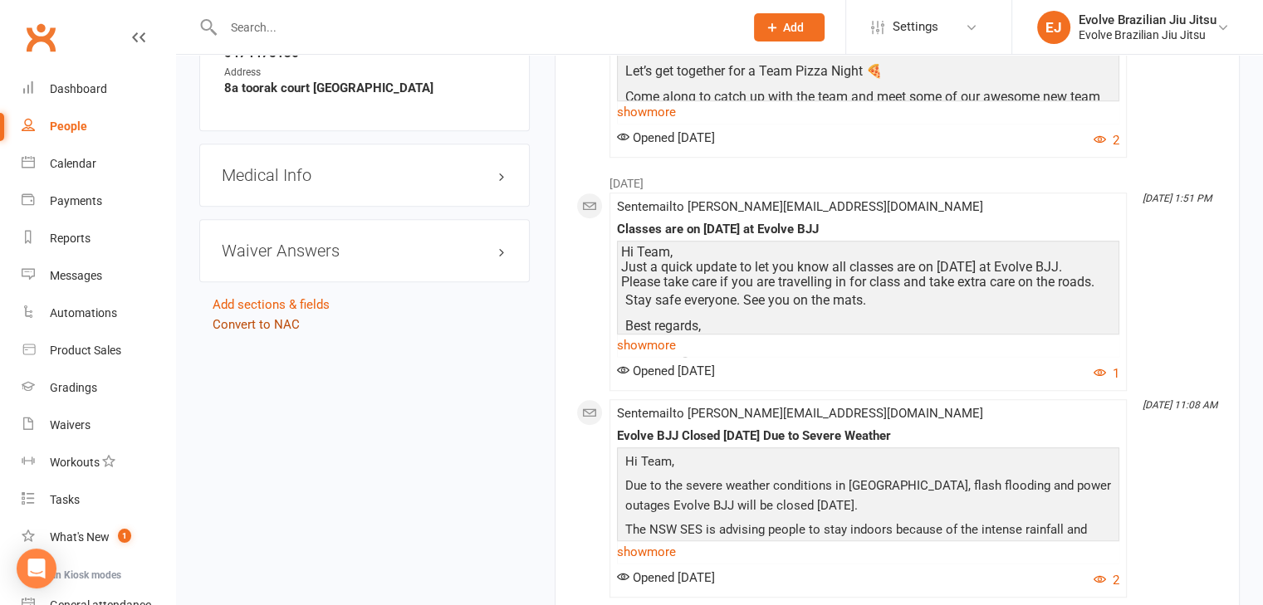
click at [280, 317] on link "Convert to NAC" at bounding box center [256, 324] width 87 height 15
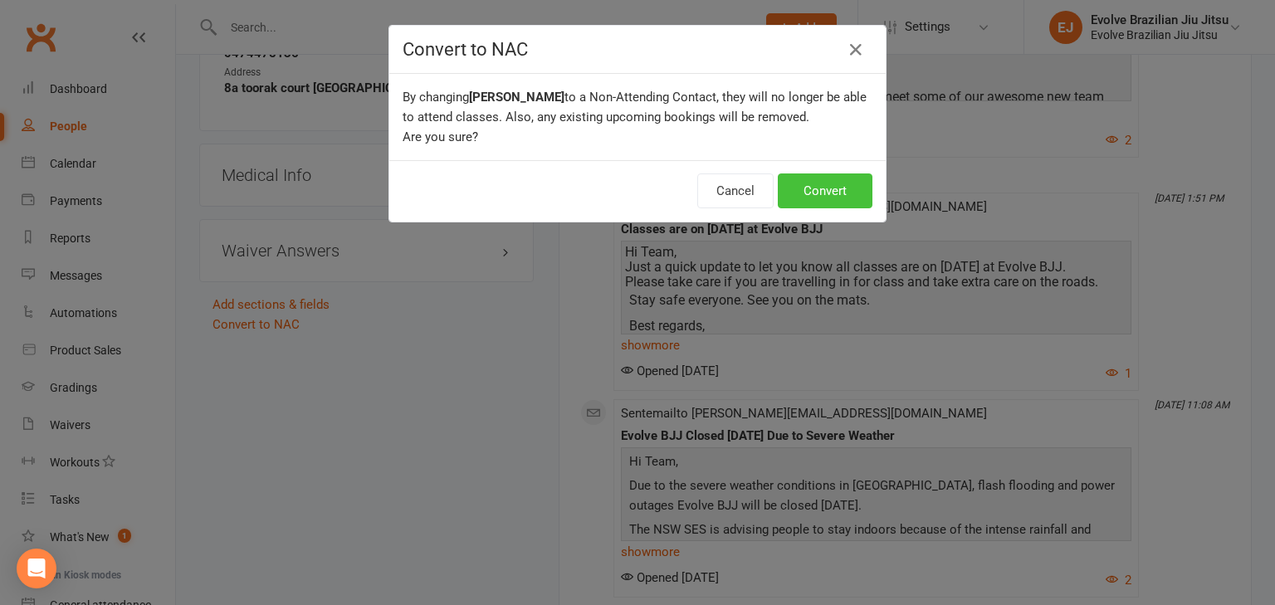
click at [838, 188] on button "Convert" at bounding box center [825, 190] width 95 height 35
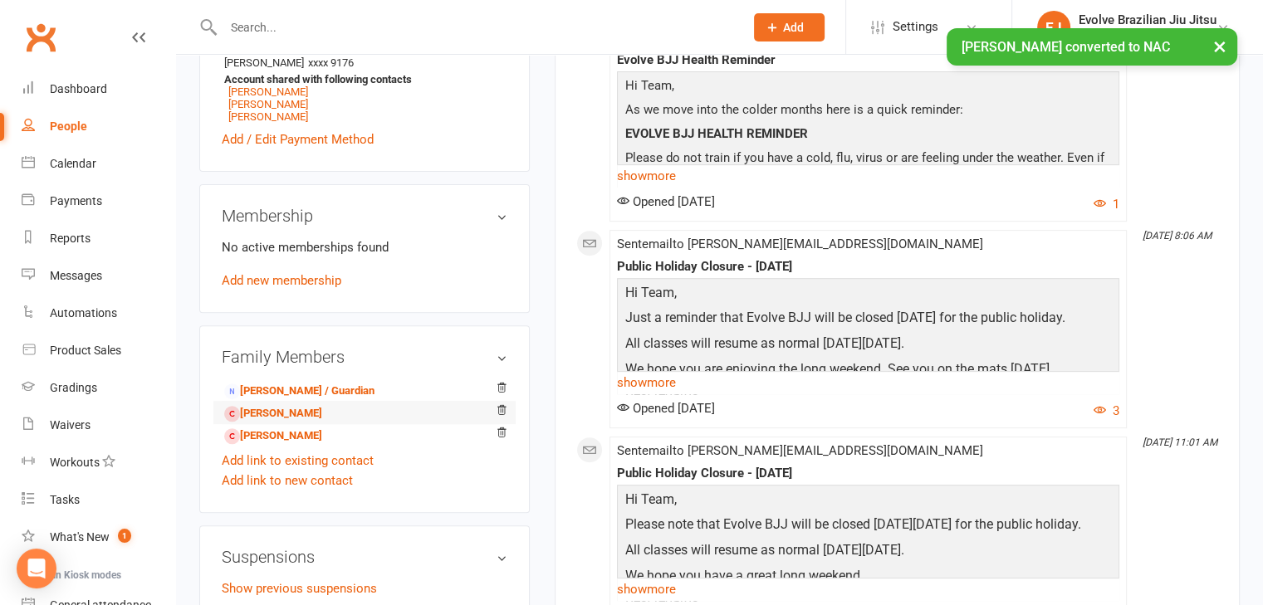
scroll to position [583, 0]
click at [286, 404] on link "[PERSON_NAME]" at bounding box center [273, 412] width 98 height 17
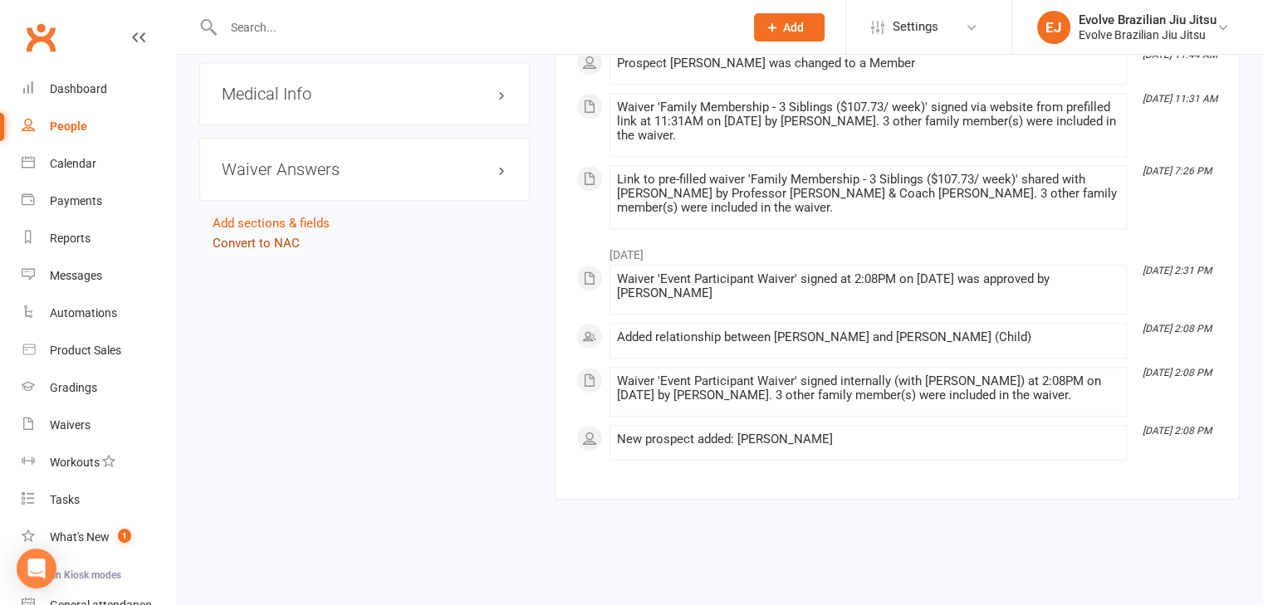
click at [273, 236] on link "Convert to NAC" at bounding box center [256, 243] width 87 height 15
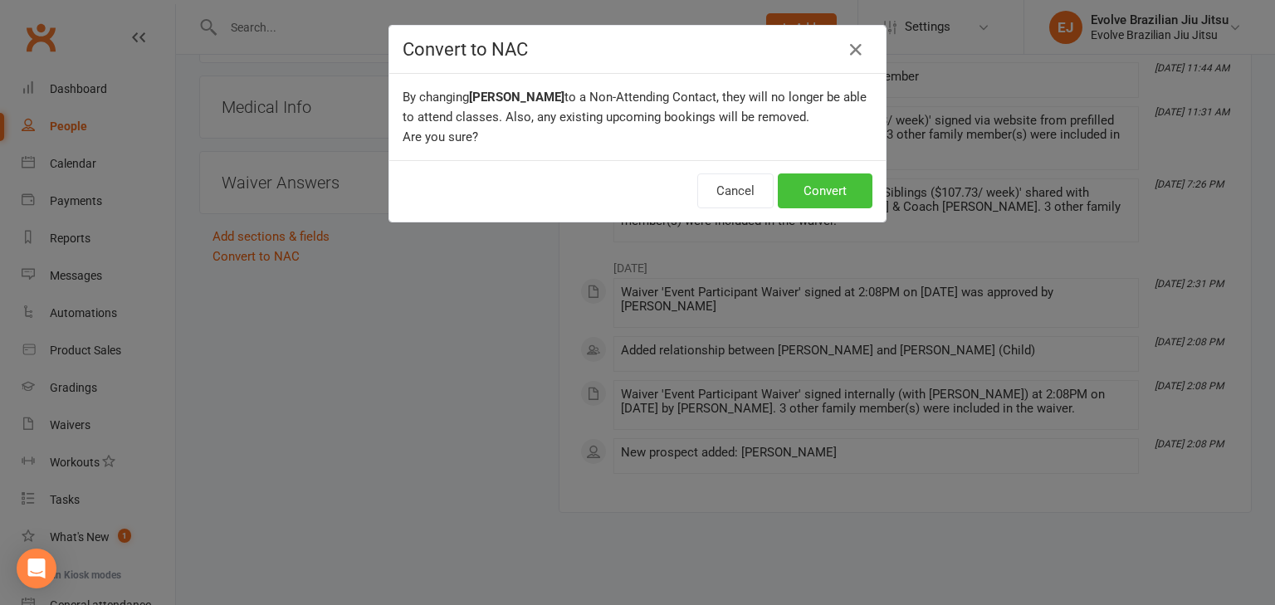
click at [815, 196] on button "Convert" at bounding box center [825, 190] width 95 height 35
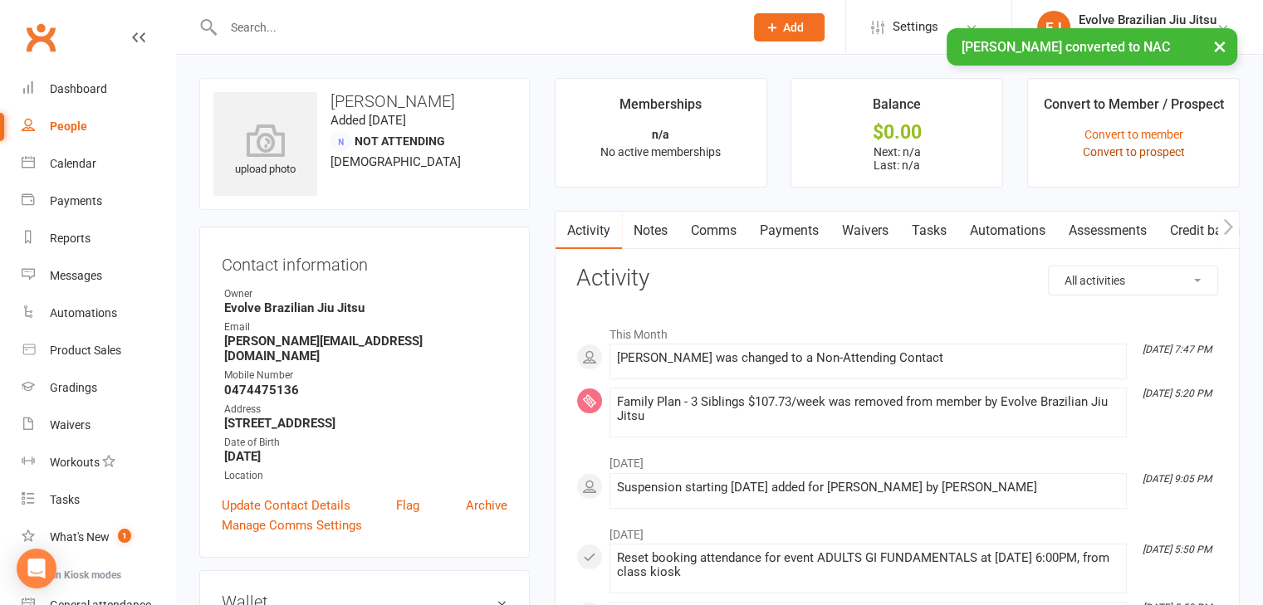
click at [1148, 146] on link "Convert to prospect" at bounding box center [1133, 151] width 102 height 13
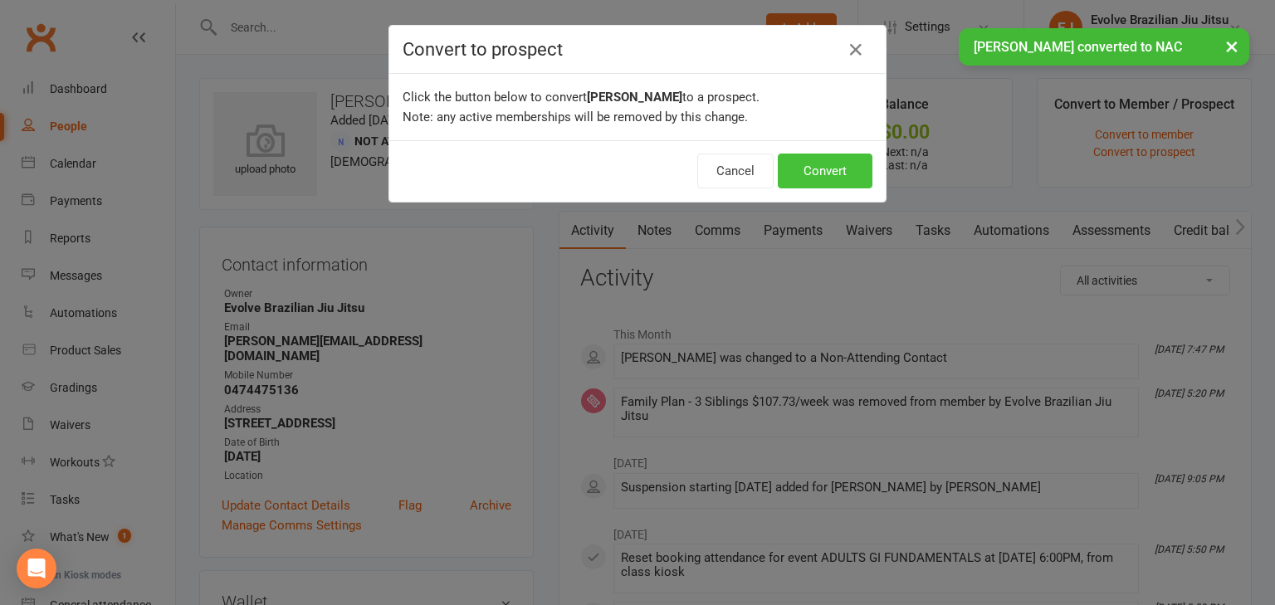
click at [823, 173] on button "Convert" at bounding box center [825, 171] width 95 height 35
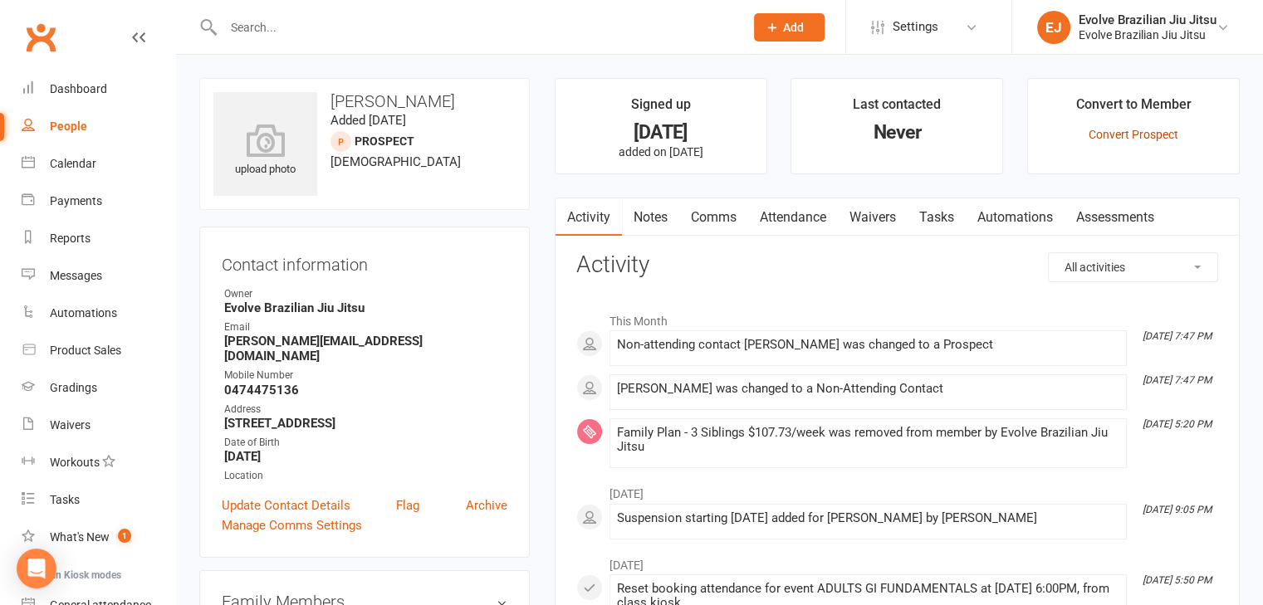
click at [1126, 129] on link "Convert Prospect" at bounding box center [1133, 134] width 90 height 13
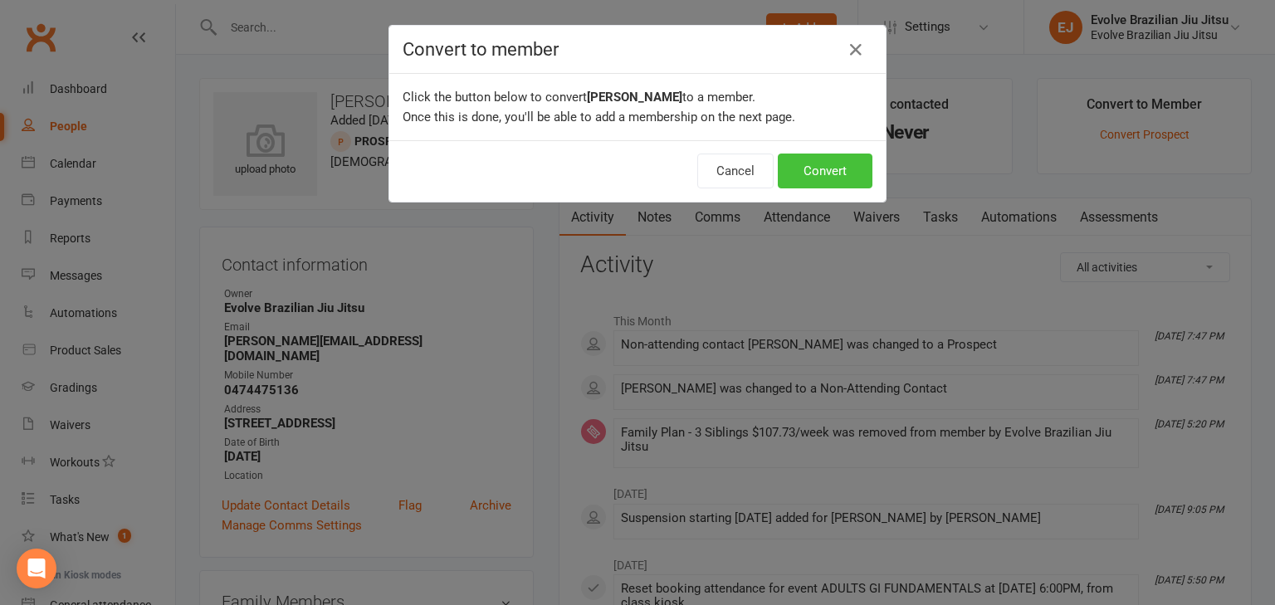
click at [820, 164] on button "Convert" at bounding box center [825, 171] width 95 height 35
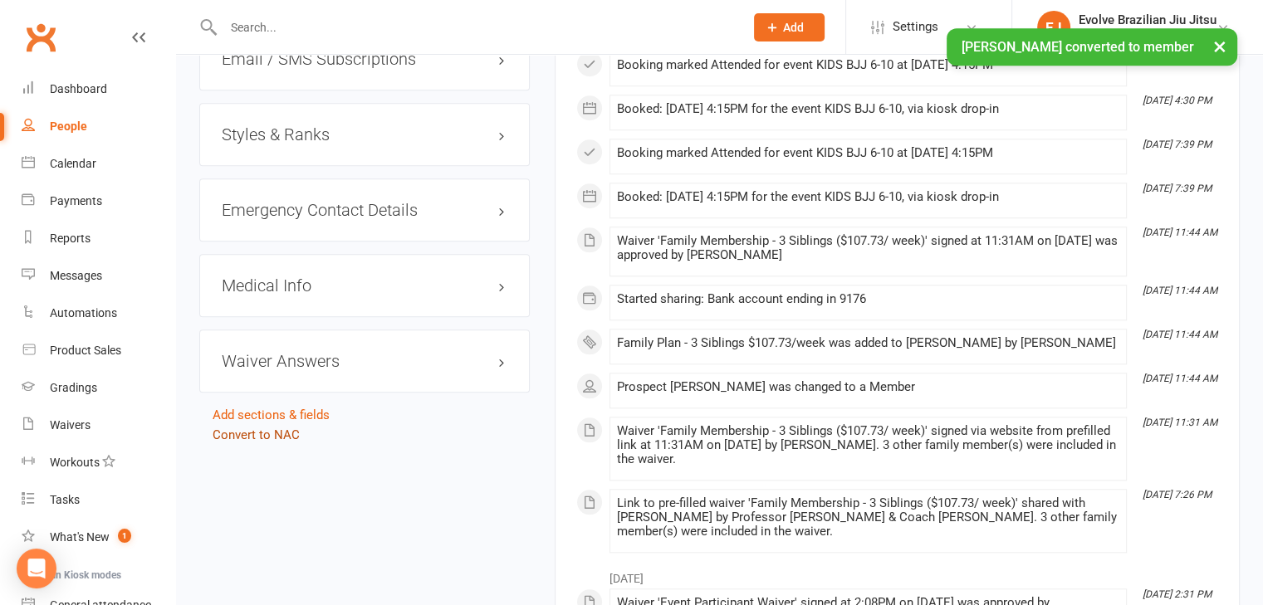
scroll to position [1488, 0]
click at [254, 427] on link "Convert to NAC" at bounding box center [256, 434] width 87 height 15
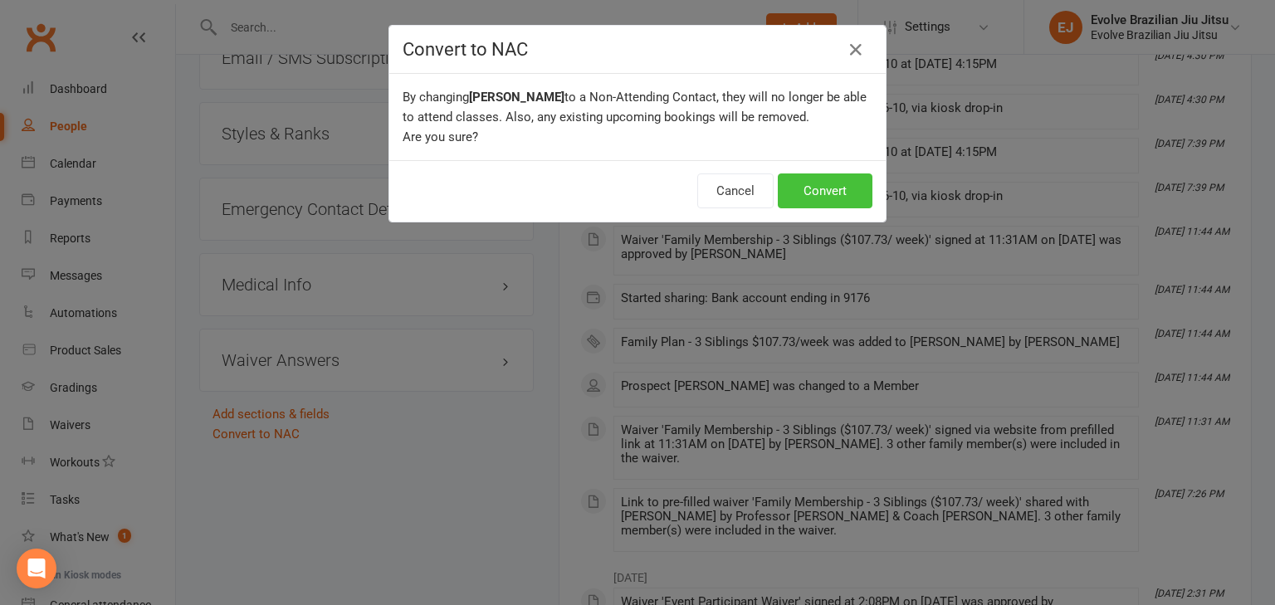
click at [805, 189] on button "Convert" at bounding box center [825, 190] width 95 height 35
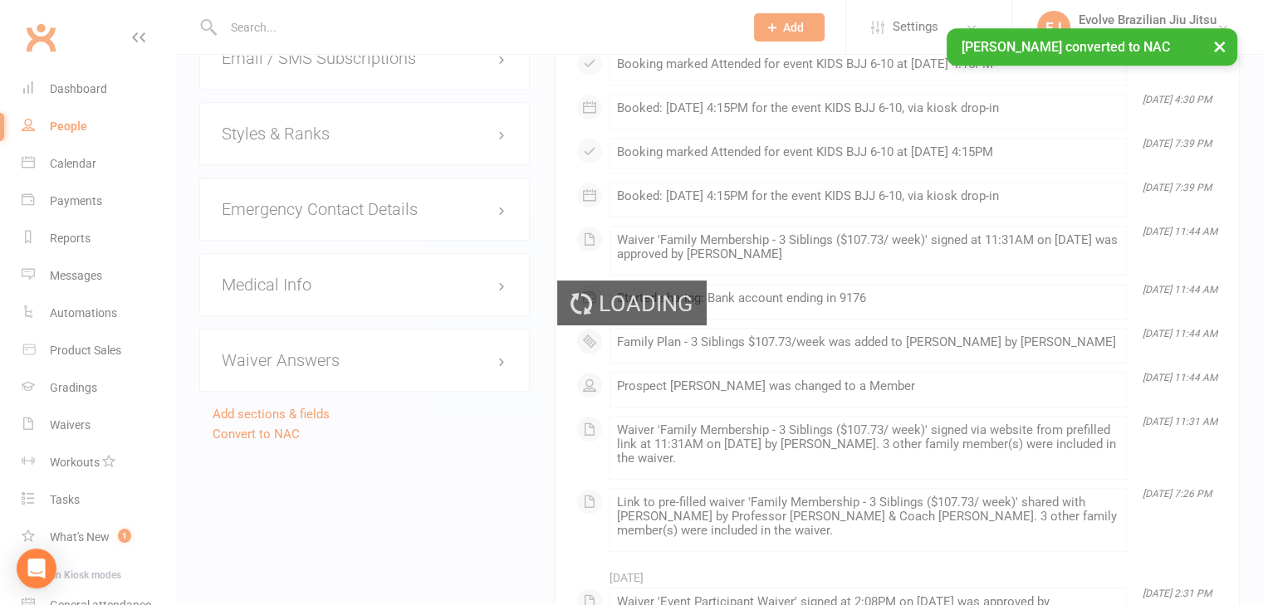
scroll to position [1077, 0]
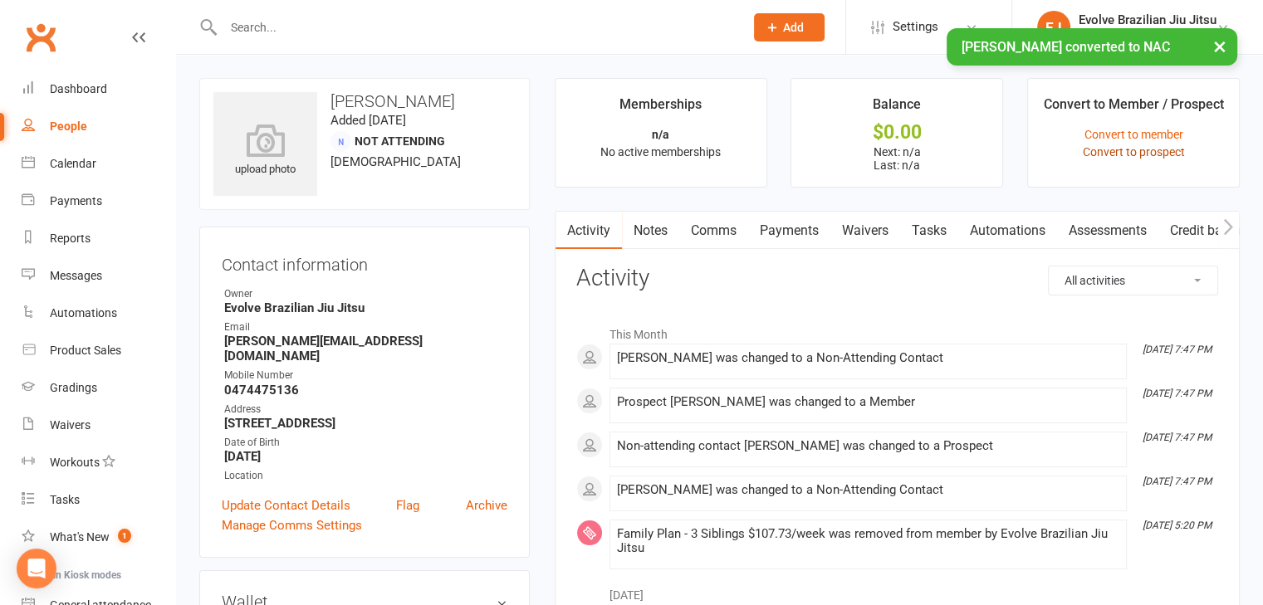
click at [1114, 150] on link "Convert to prospect" at bounding box center [1133, 151] width 102 height 13
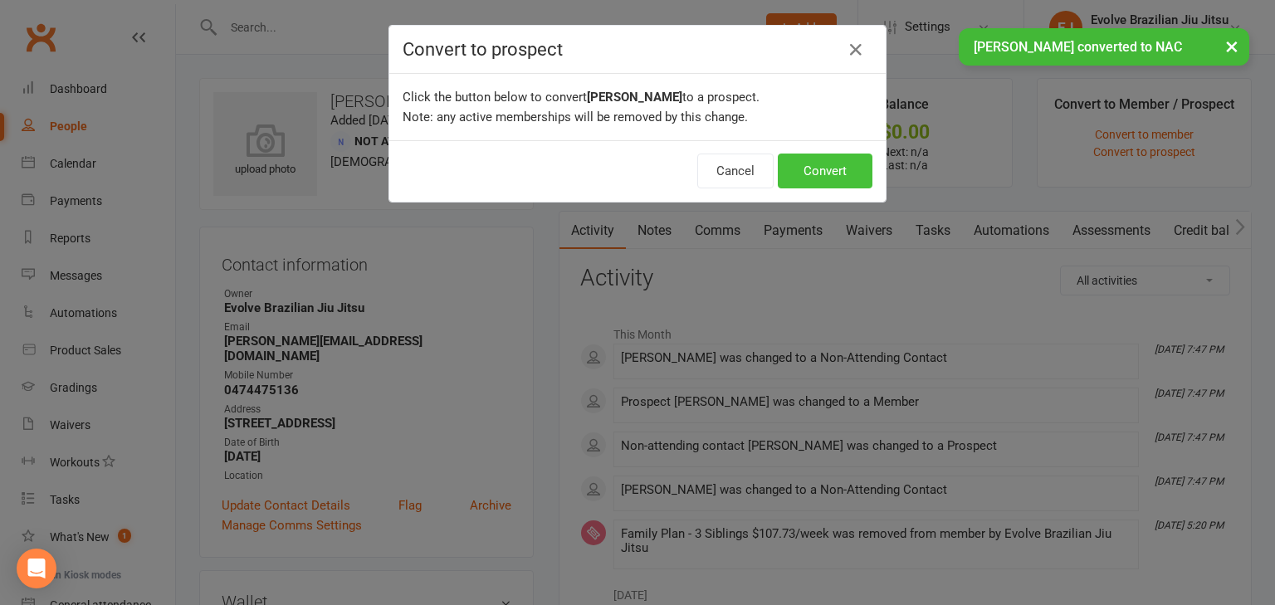
click at [809, 172] on button "Convert" at bounding box center [825, 171] width 95 height 35
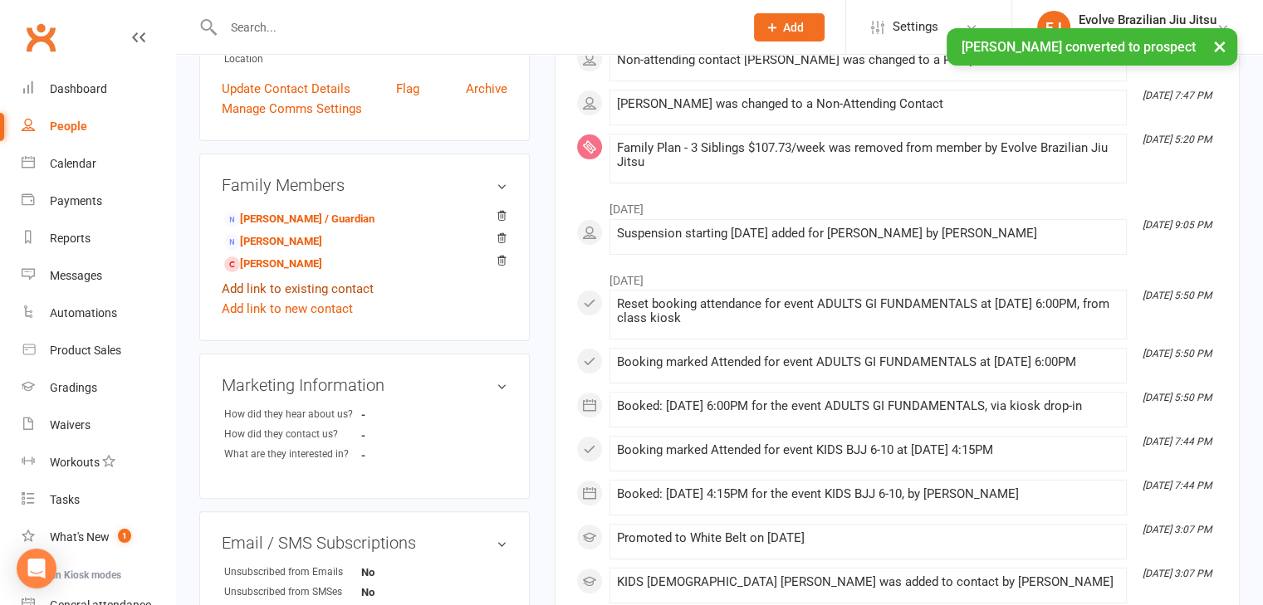
scroll to position [418, 0]
click at [320, 254] on link "[PERSON_NAME]" at bounding box center [273, 262] width 98 height 17
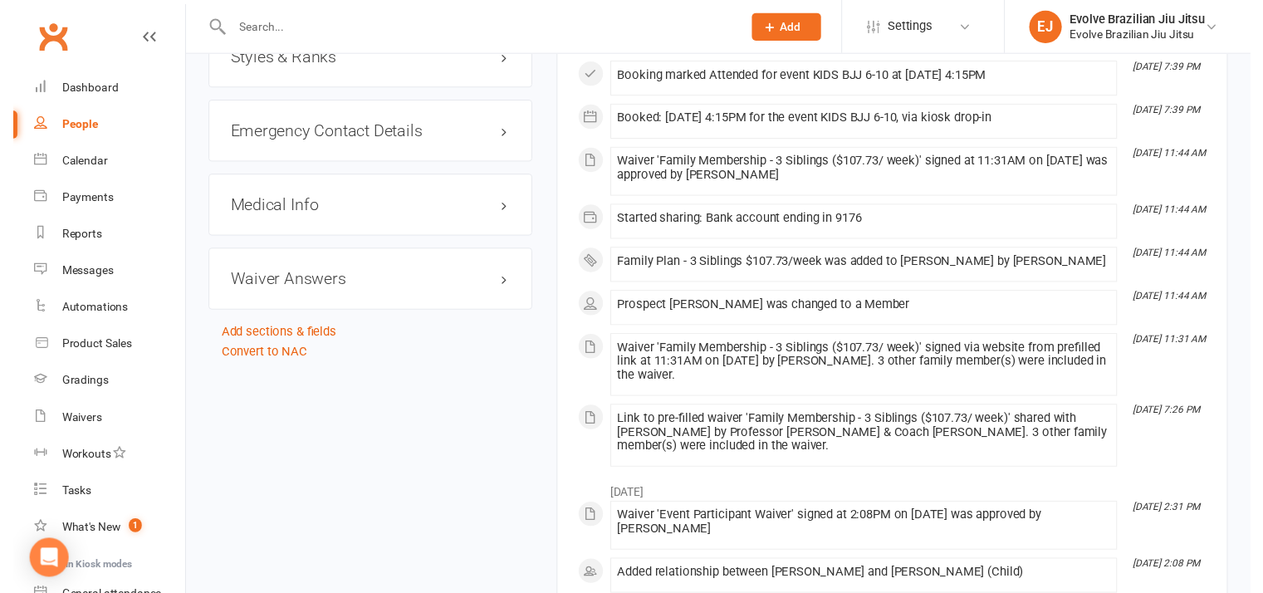
scroll to position [1581, 0]
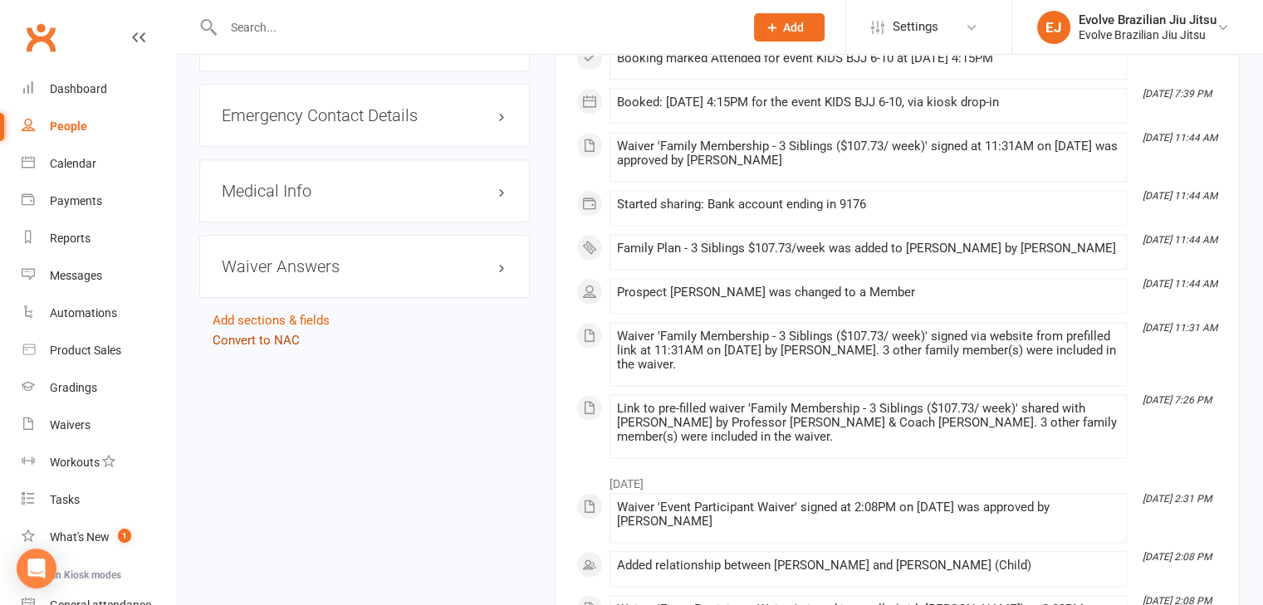
click at [275, 333] on link "Convert to NAC" at bounding box center [256, 340] width 87 height 15
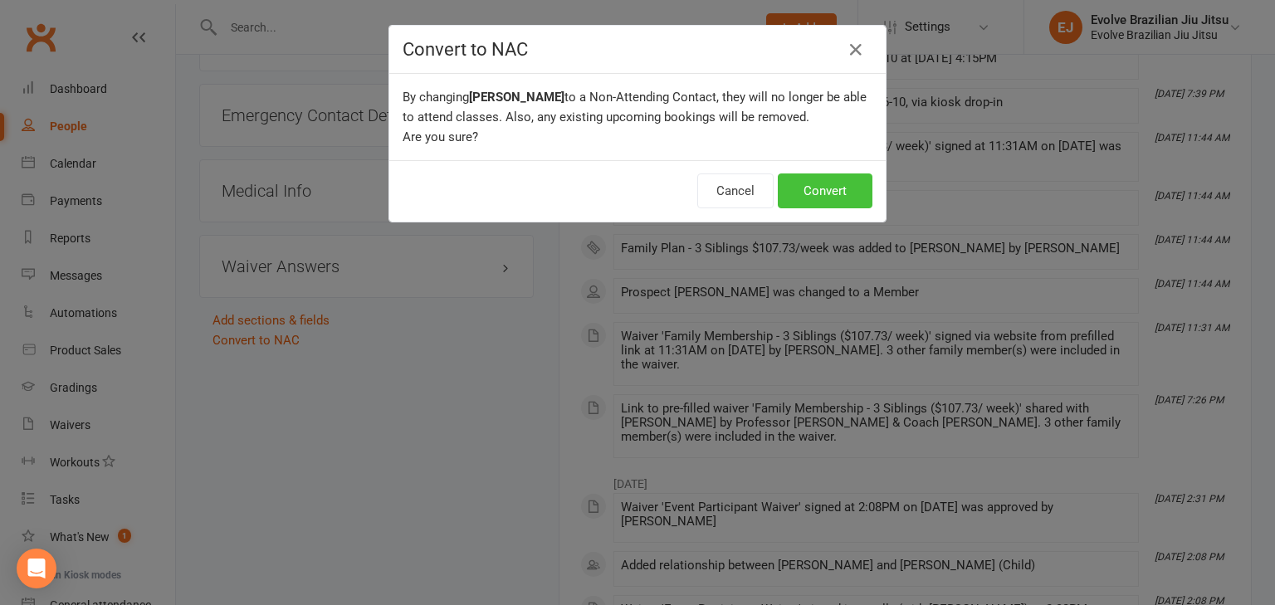
click at [862, 185] on button "Convert" at bounding box center [825, 190] width 95 height 35
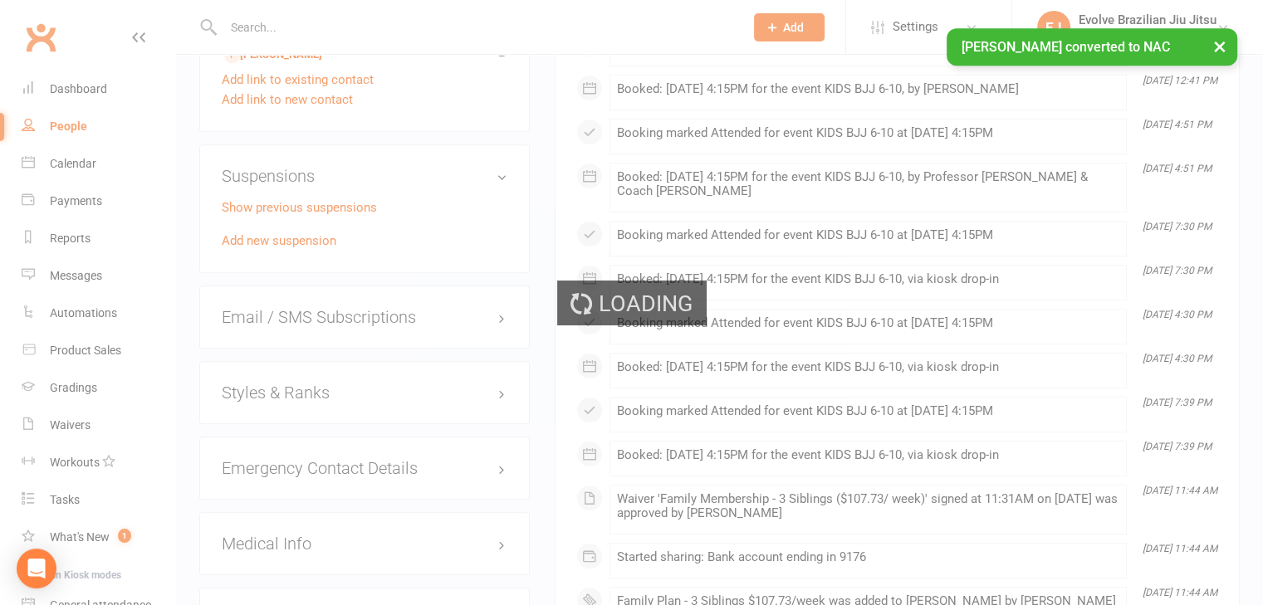
scroll to position [1053, 0]
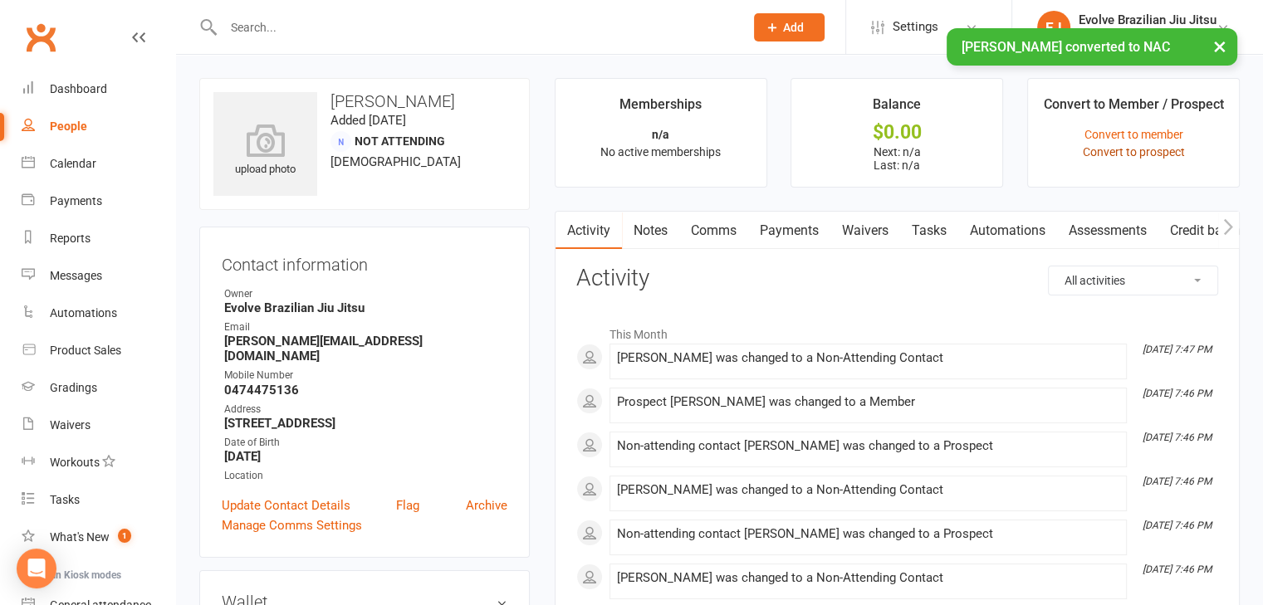
click at [1099, 151] on link "Convert to prospect" at bounding box center [1133, 151] width 102 height 13
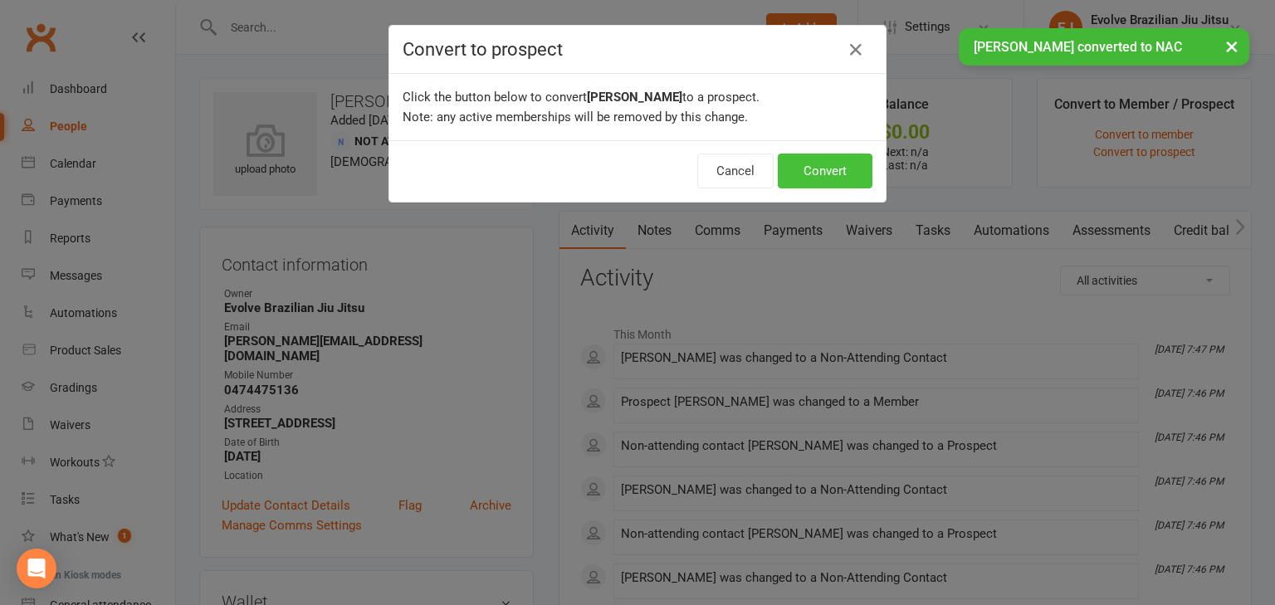
click at [821, 169] on button "Convert" at bounding box center [825, 171] width 95 height 35
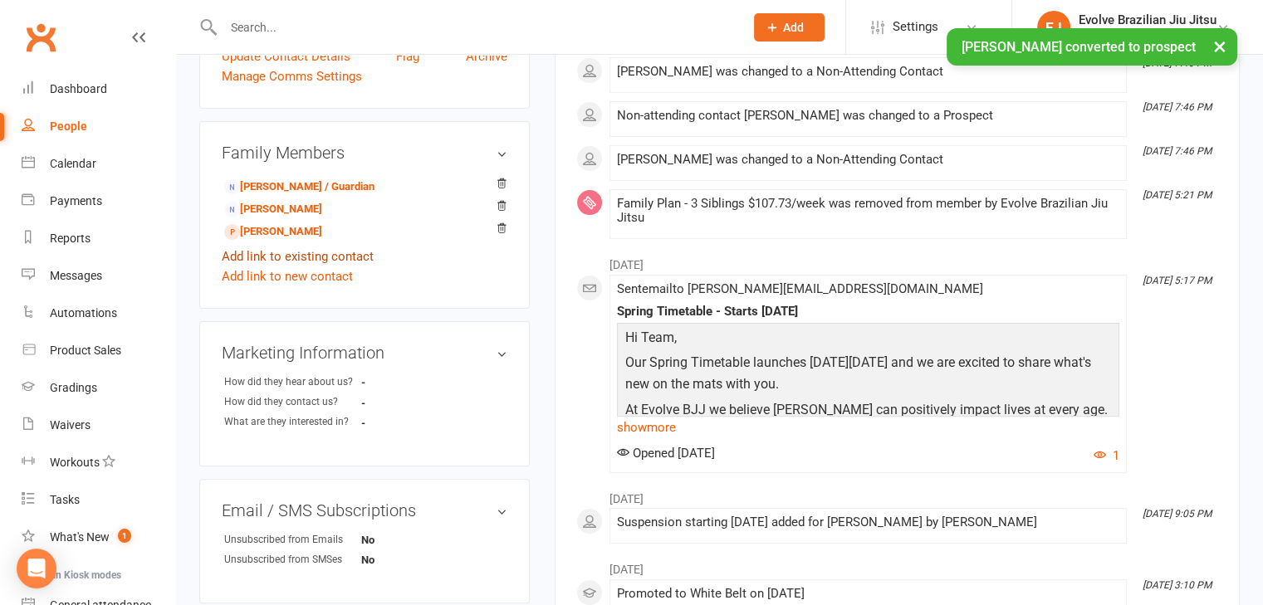
scroll to position [448, 0]
click at [322, 202] on link "[PERSON_NAME]" at bounding box center [273, 210] width 98 height 17
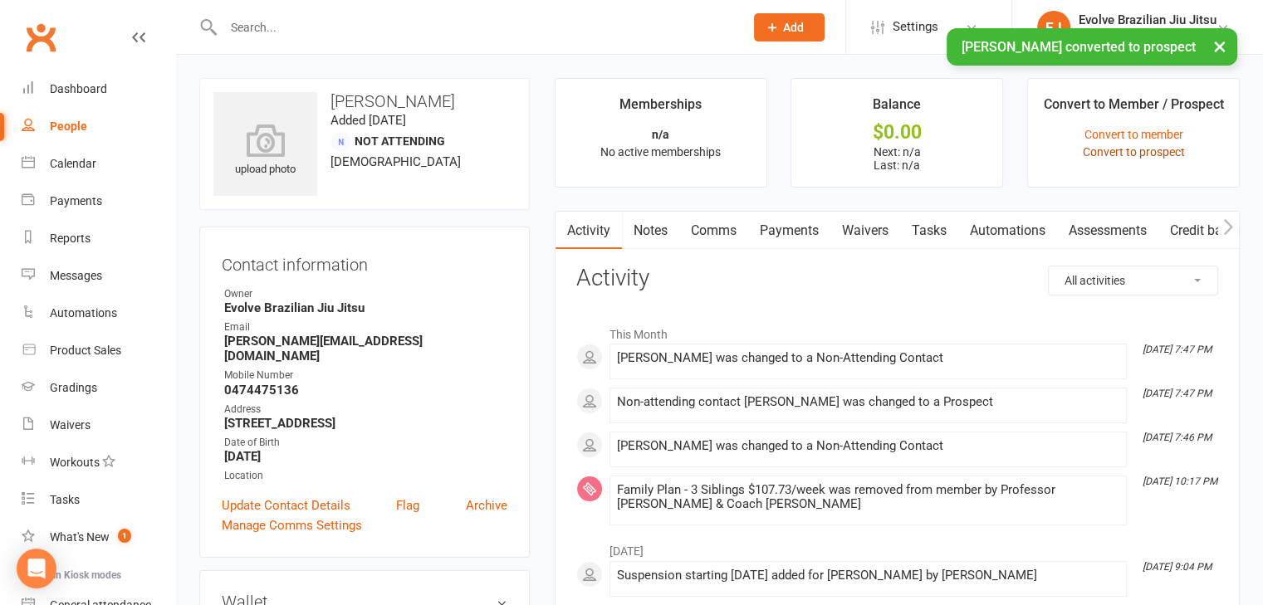
click at [1106, 149] on link "Convert to prospect" at bounding box center [1133, 151] width 102 height 13
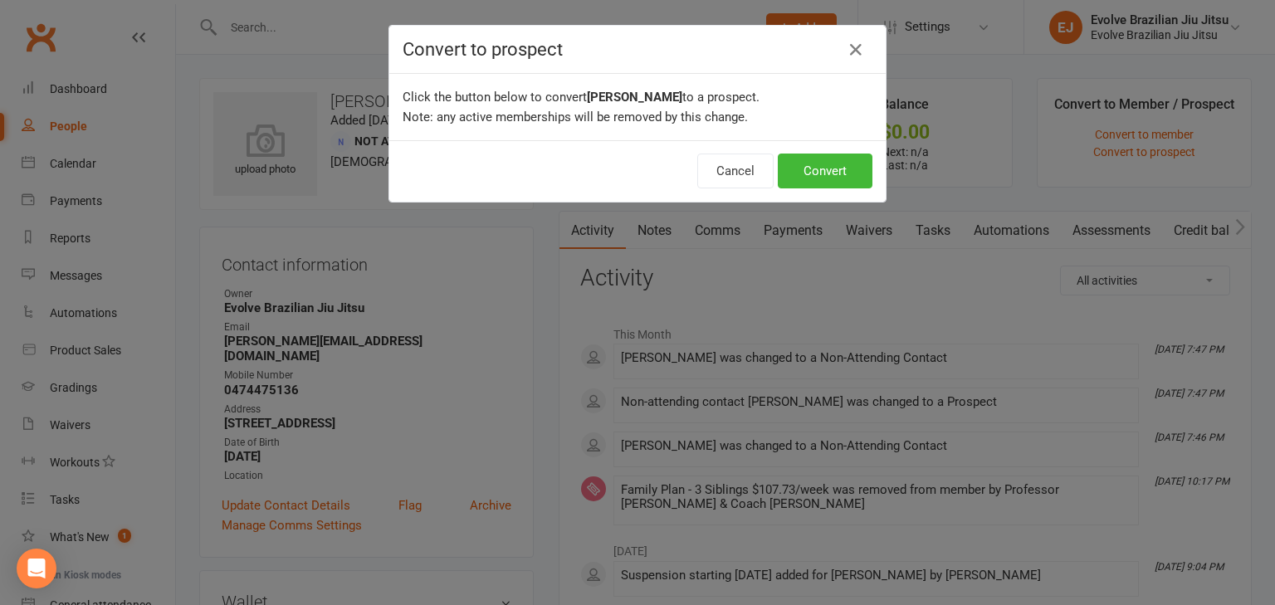
click at [830, 151] on div "Cancel Convert" at bounding box center [637, 170] width 496 height 61
click at [814, 167] on button "Convert" at bounding box center [825, 171] width 95 height 35
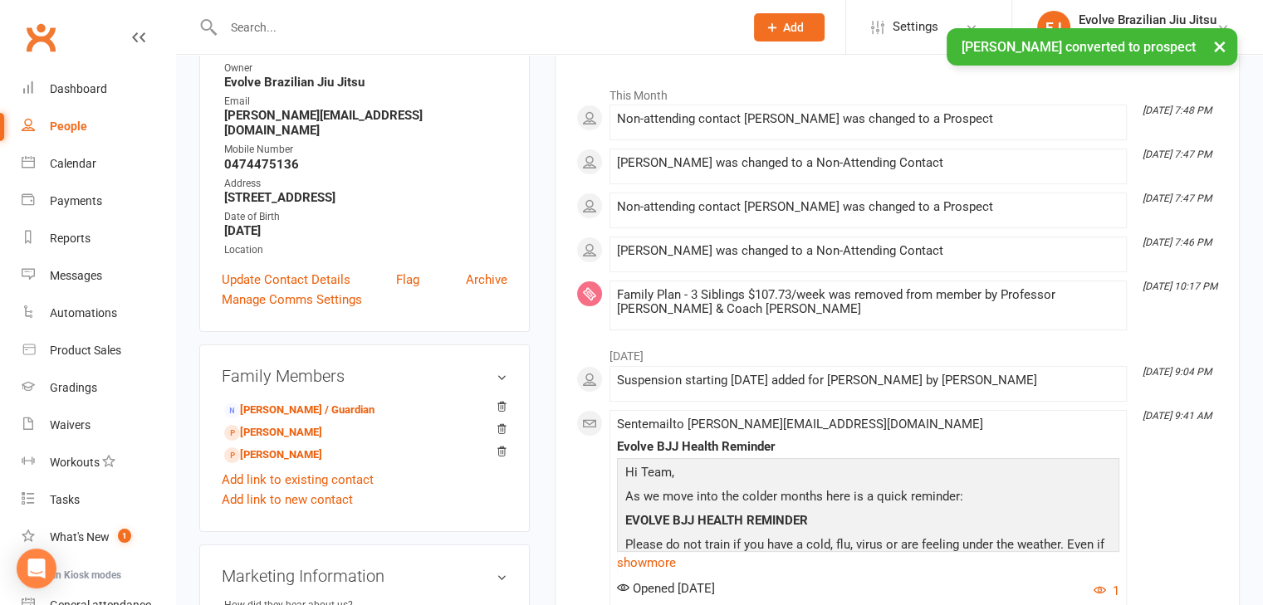
scroll to position [234, 0]
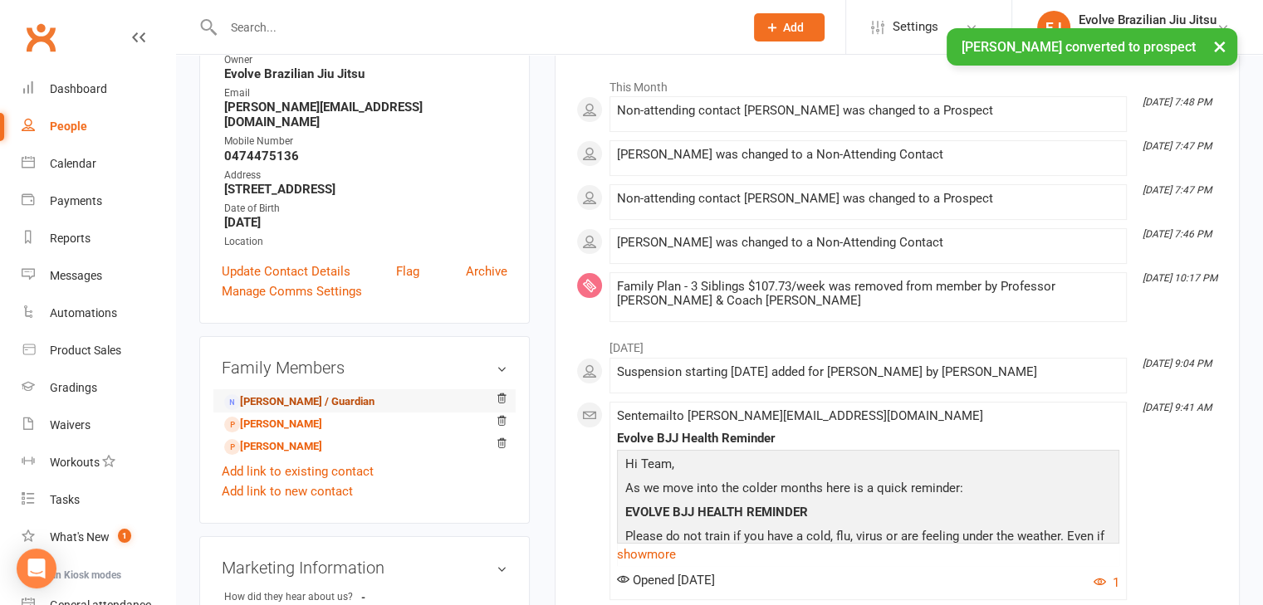
click at [280, 393] on link "[PERSON_NAME] / Guardian" at bounding box center [299, 401] width 150 height 17
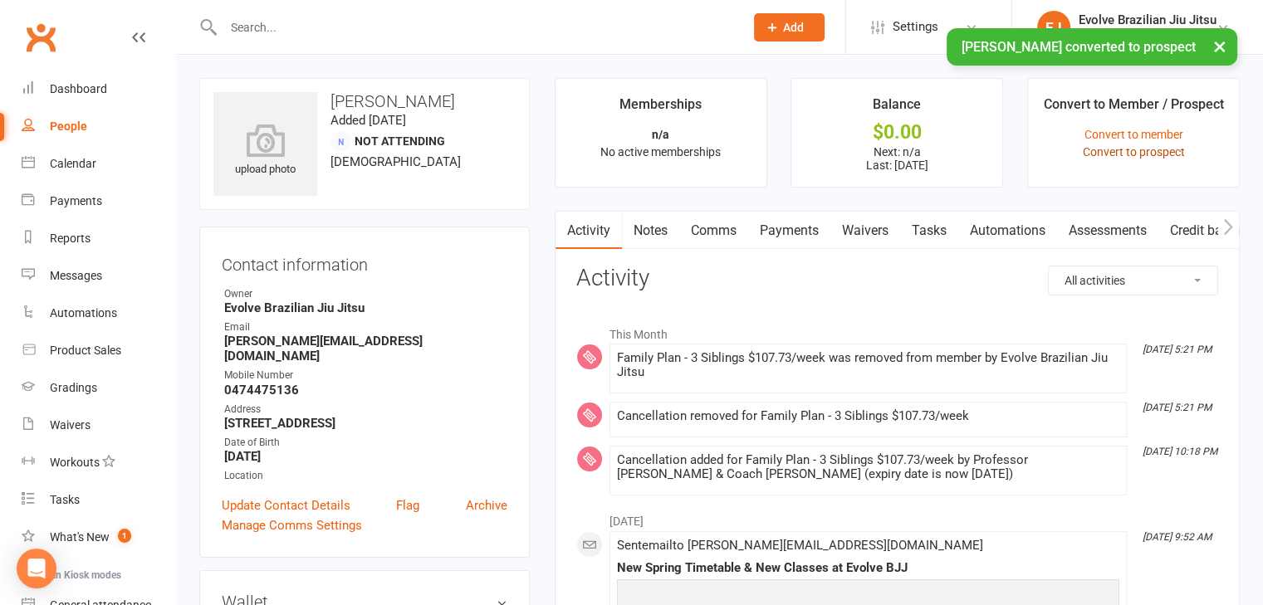
click at [1097, 149] on link "Convert to prospect" at bounding box center [1133, 151] width 102 height 13
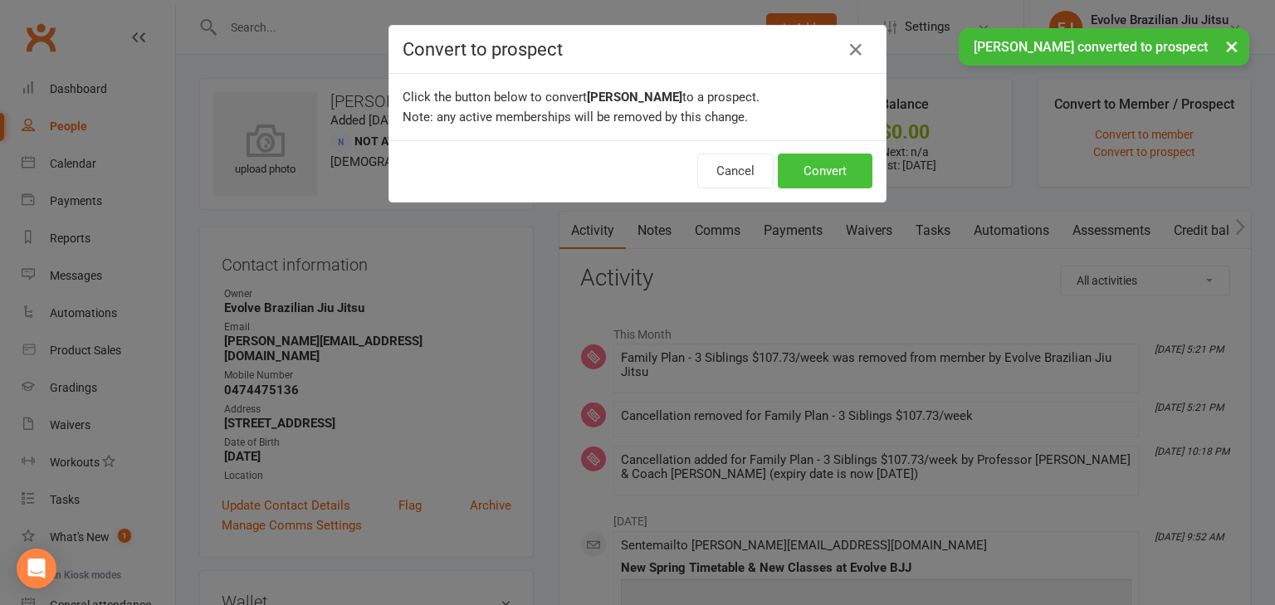
click at [825, 178] on button "Convert" at bounding box center [825, 171] width 95 height 35
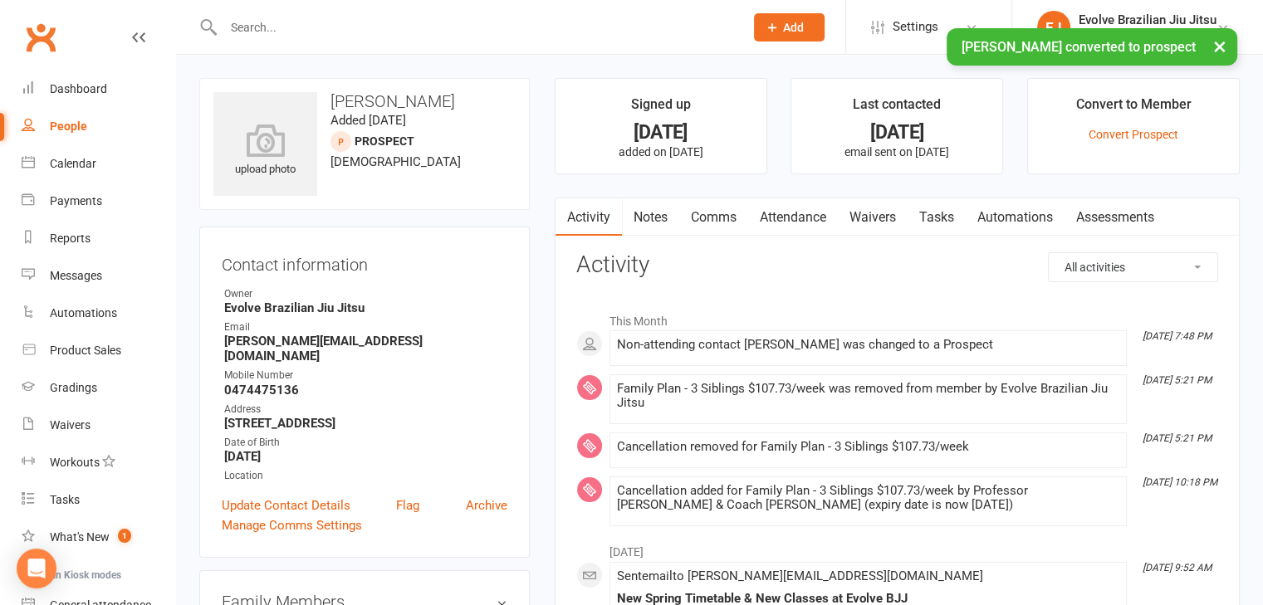
click at [86, 127] on link "People" at bounding box center [99, 126] width 154 height 37
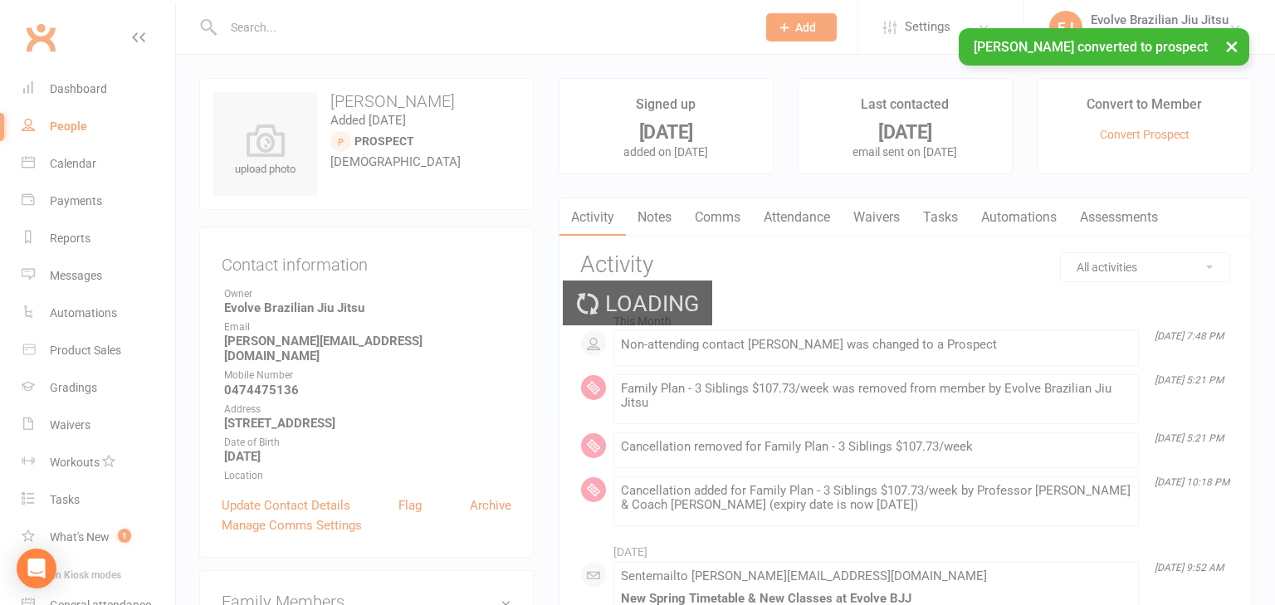
select select "100"
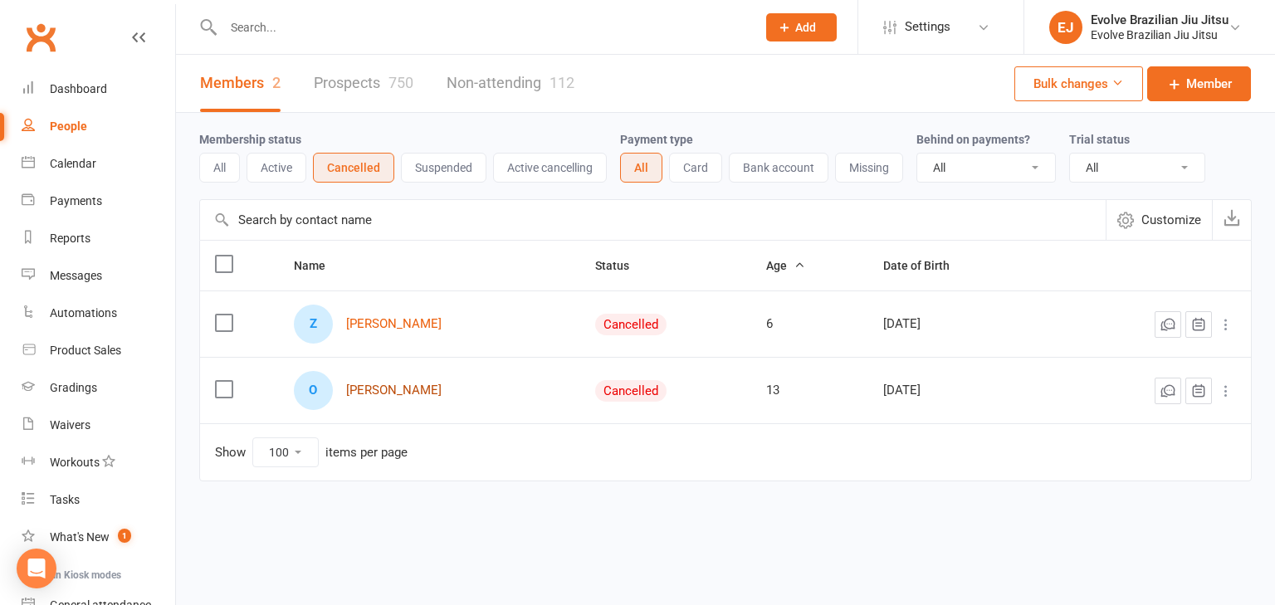
click at [395, 388] on link "[PERSON_NAME]" at bounding box center [393, 391] width 95 height 14
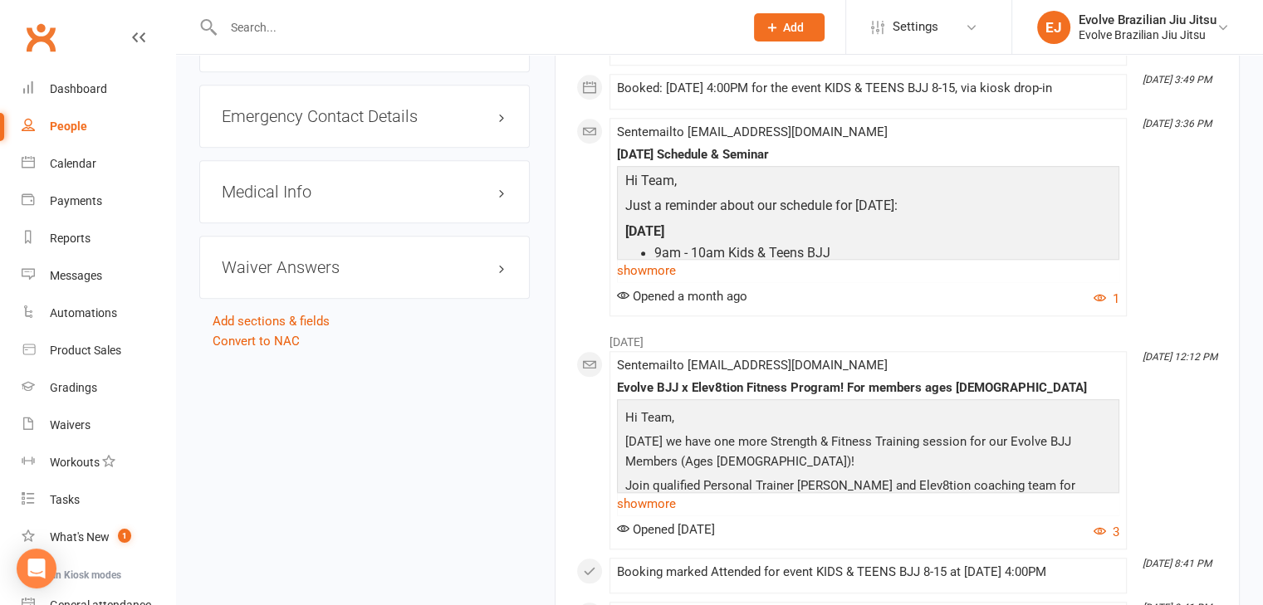
scroll to position [1506, 0]
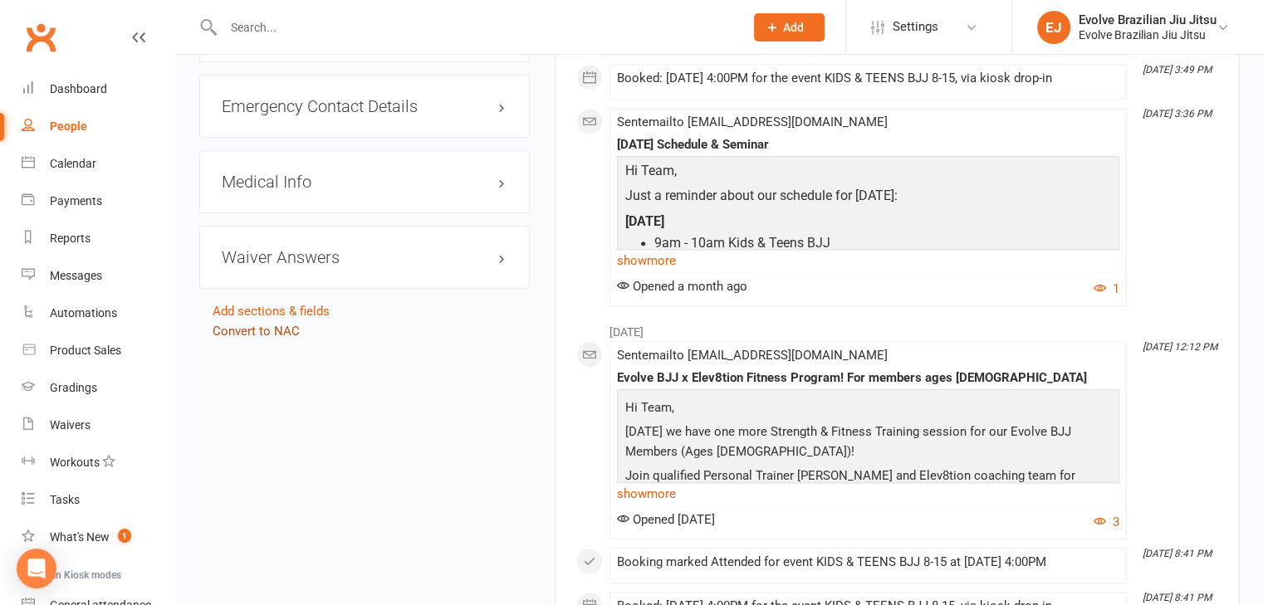
click at [264, 325] on link "Convert to NAC" at bounding box center [256, 331] width 87 height 15
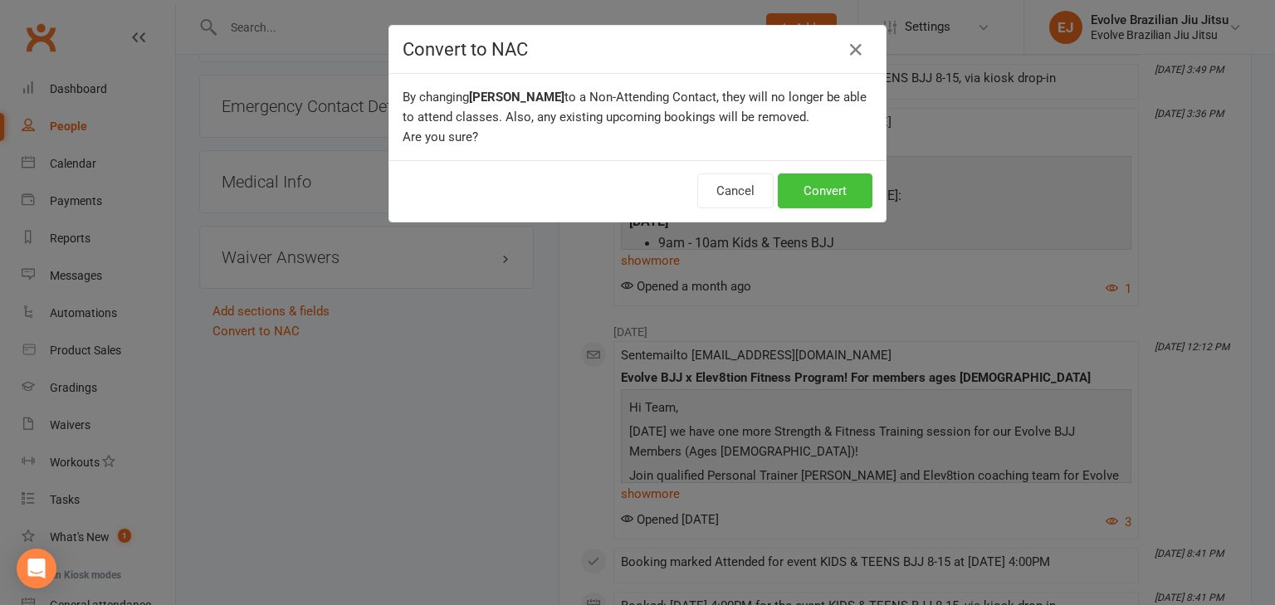
click at [832, 183] on button "Convert" at bounding box center [825, 190] width 95 height 35
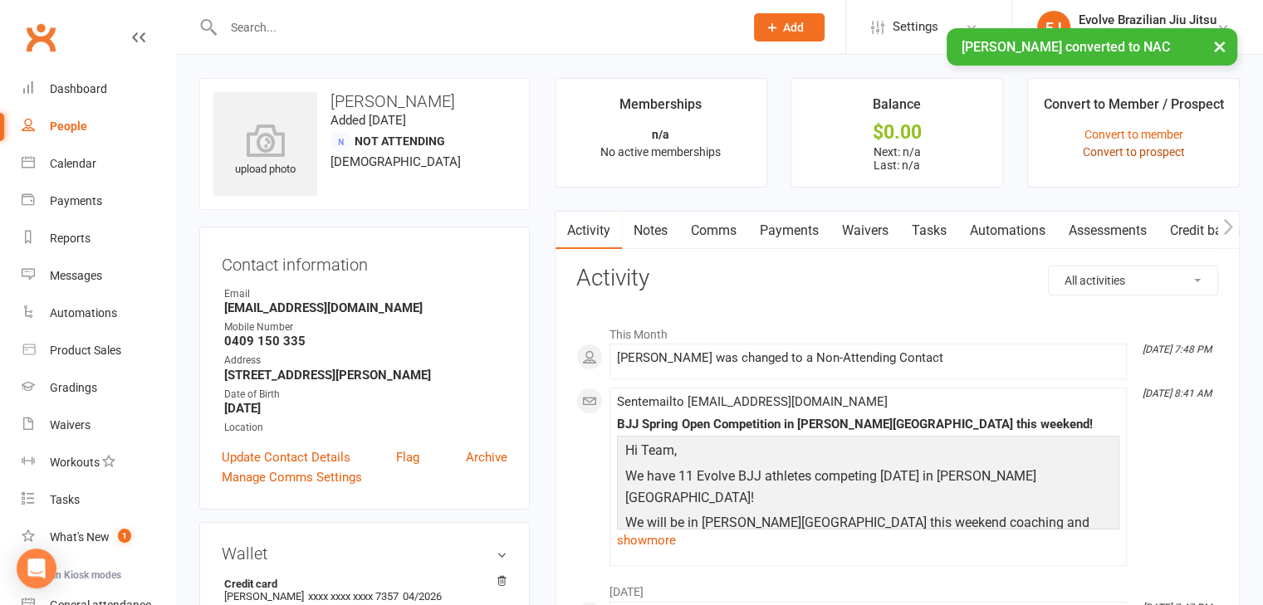
click at [1094, 150] on link "Convert to prospect" at bounding box center [1133, 151] width 102 height 13
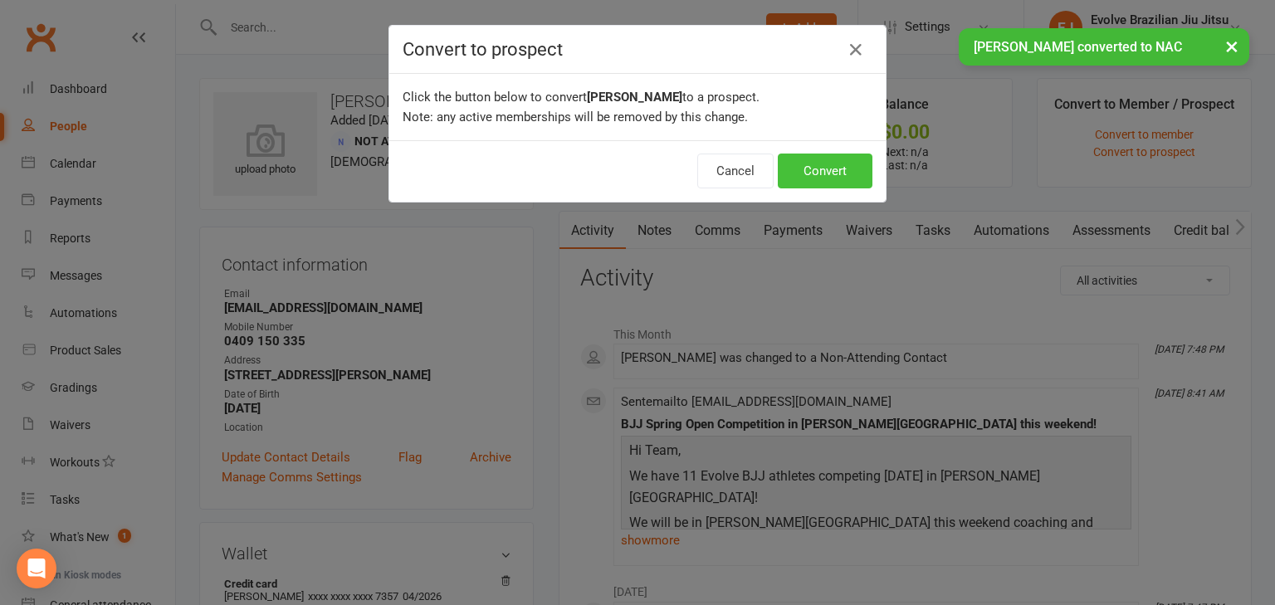
click at [809, 172] on button "Convert" at bounding box center [825, 171] width 95 height 35
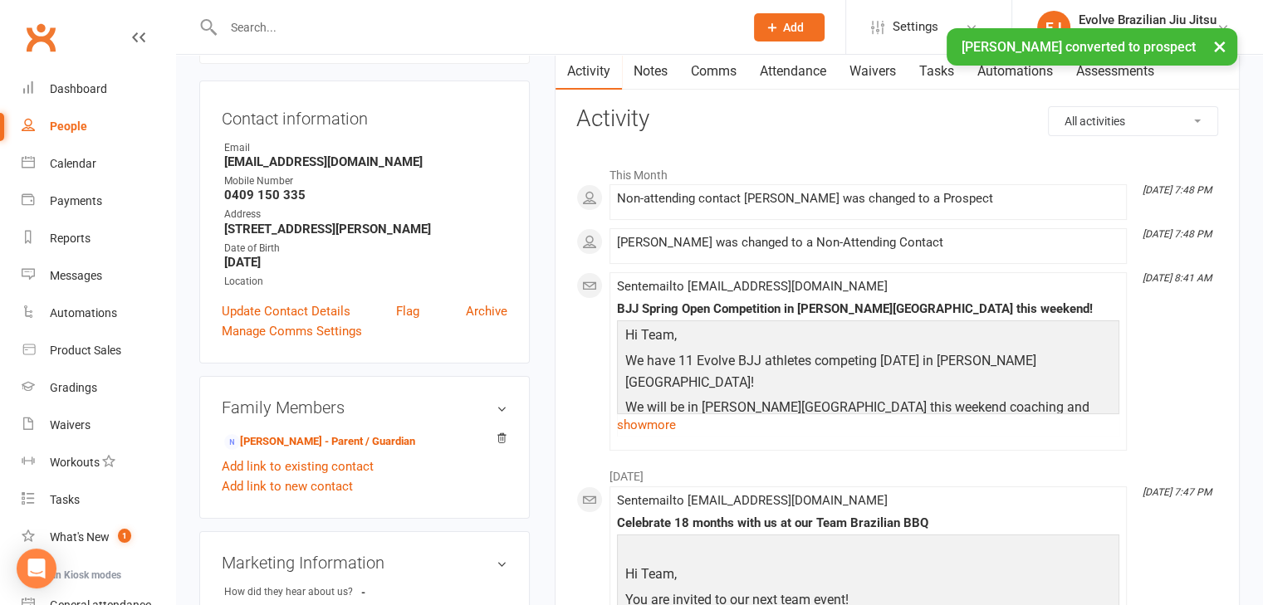
scroll to position [149, 0]
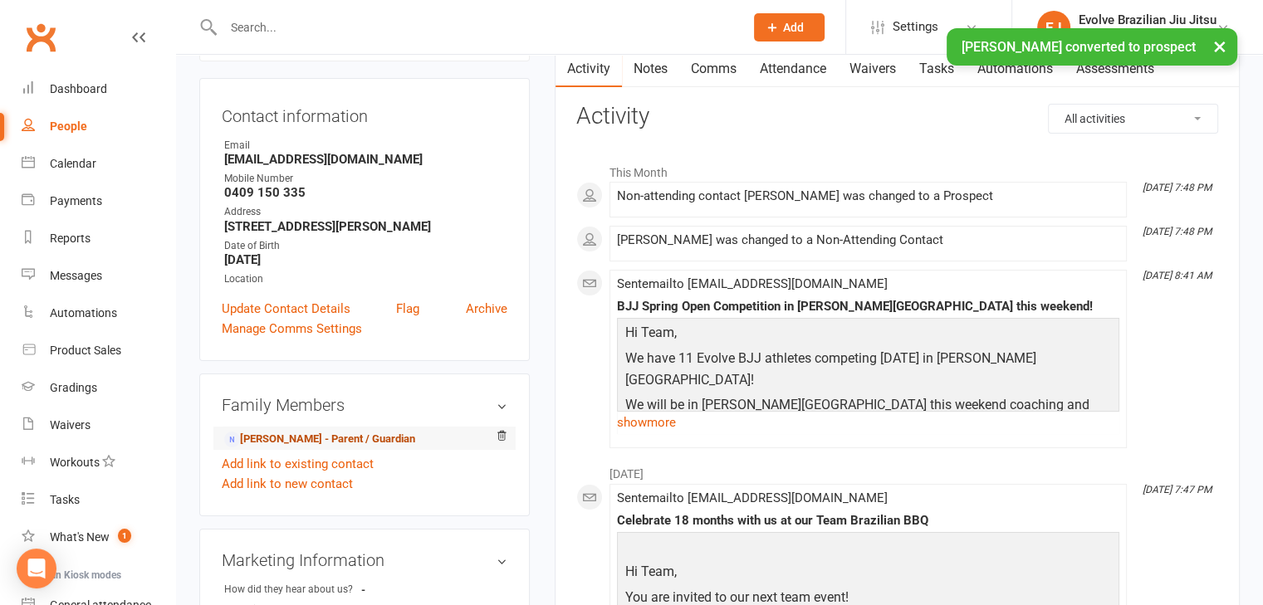
click at [340, 443] on link "[PERSON_NAME] - Parent / Guardian" at bounding box center [319, 439] width 191 height 17
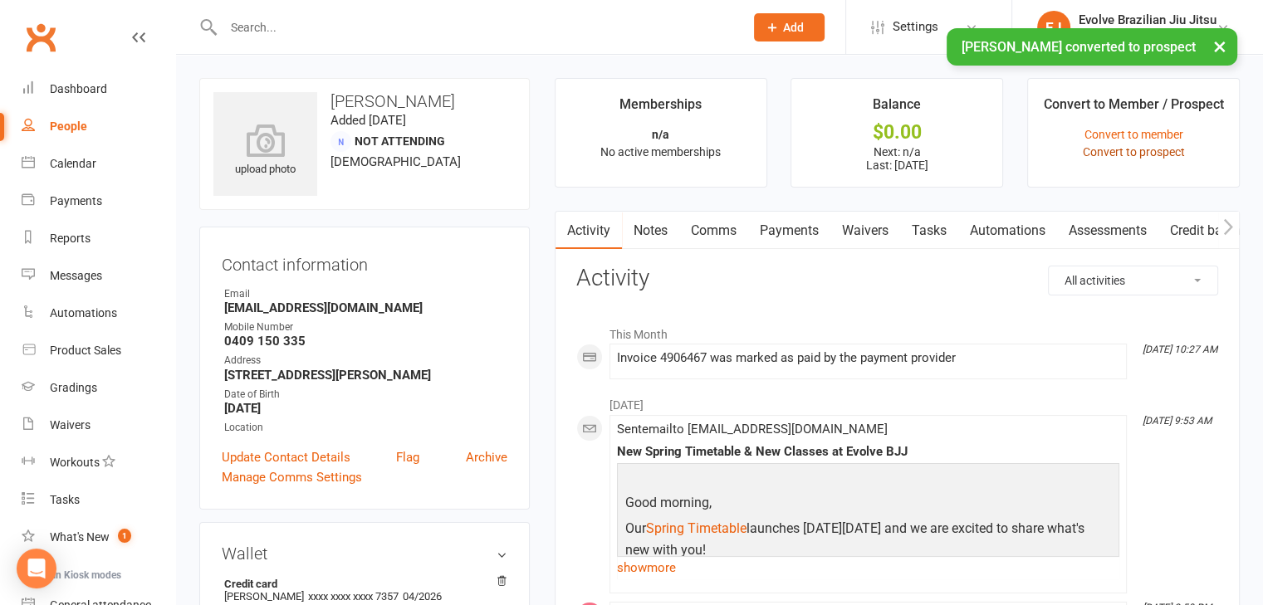
click at [1145, 150] on link "Convert to prospect" at bounding box center [1133, 151] width 102 height 13
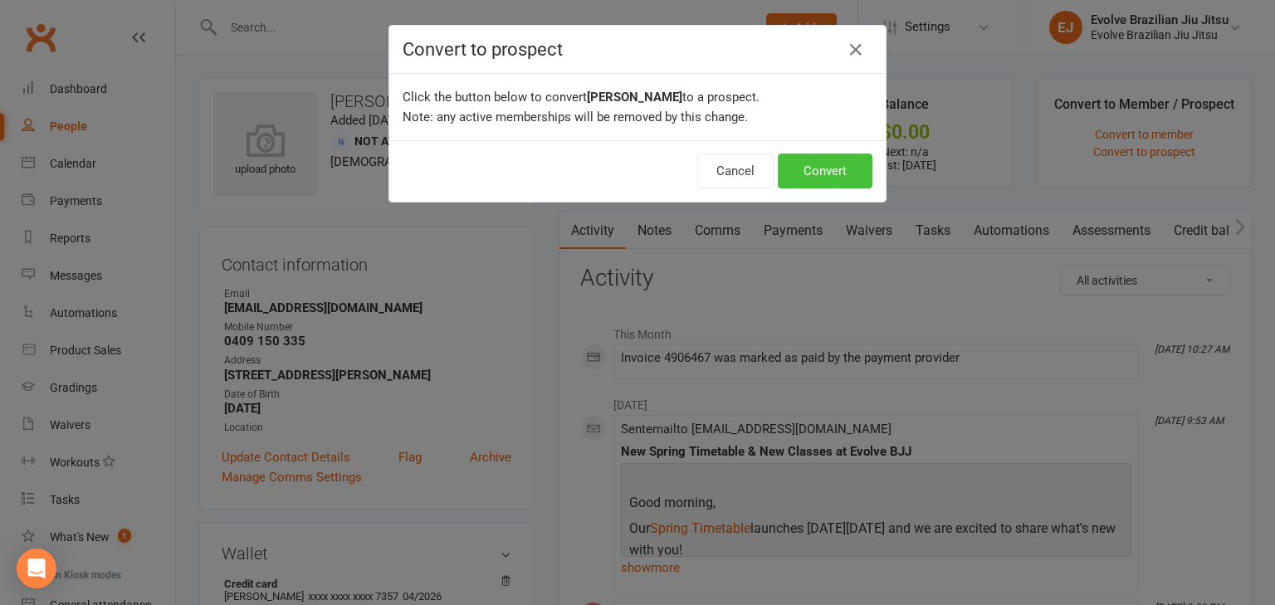
click at [817, 169] on button "Convert" at bounding box center [825, 171] width 95 height 35
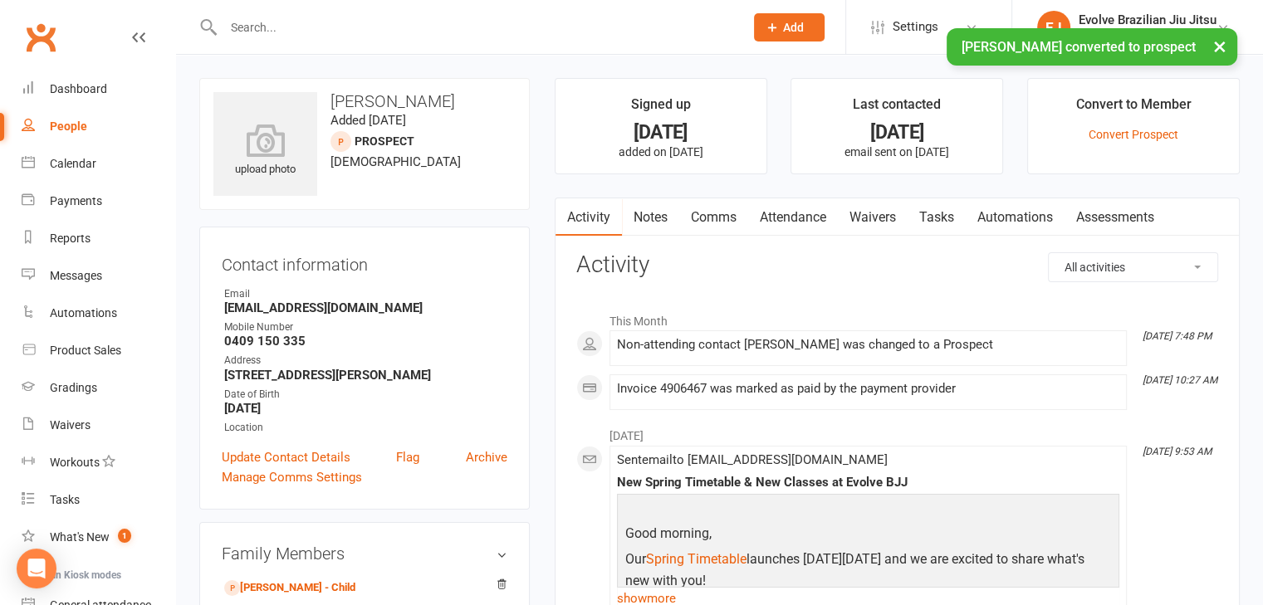
click at [102, 129] on link "People" at bounding box center [99, 126] width 154 height 37
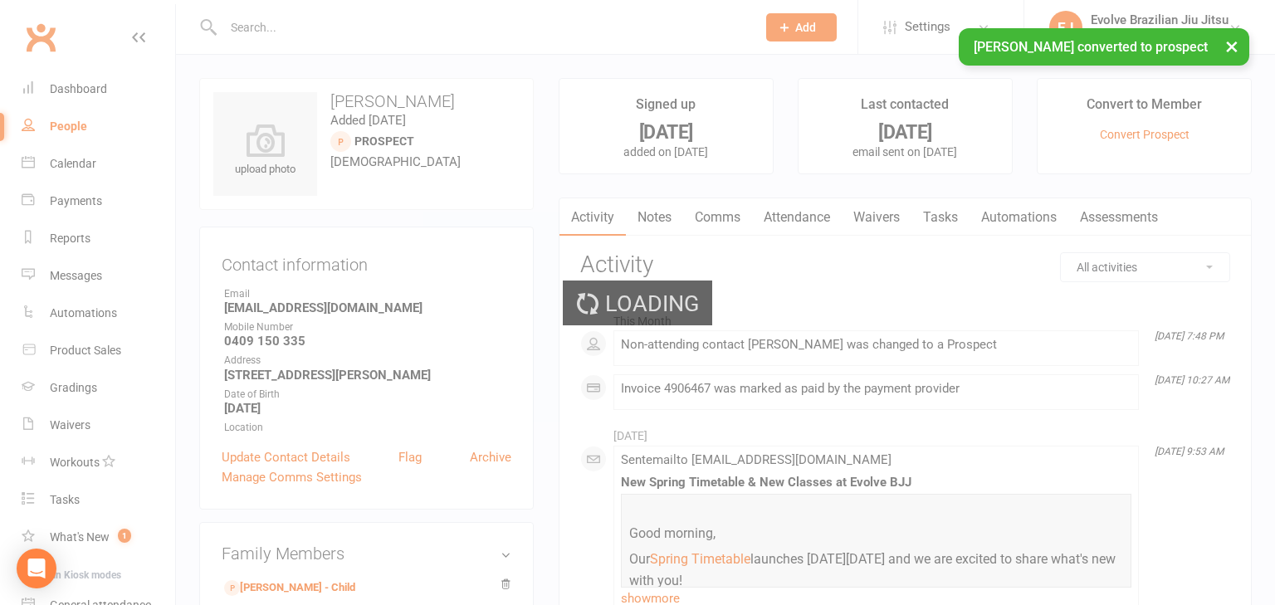
select select "100"
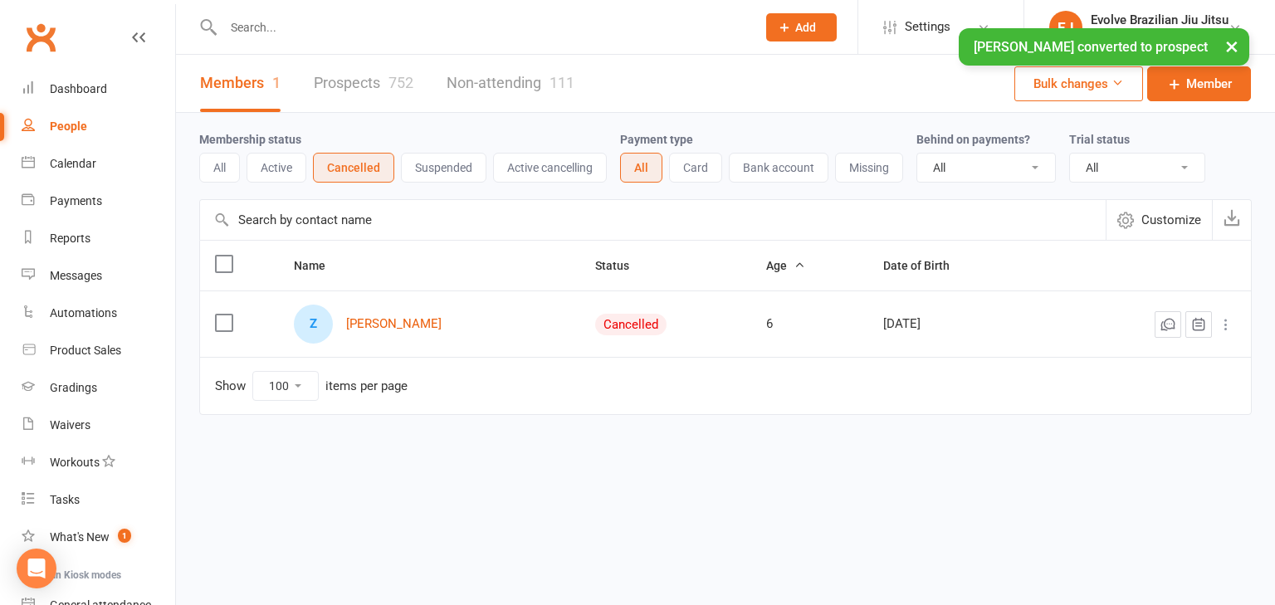
click at [285, 163] on button "Active" at bounding box center [277, 168] width 60 height 30
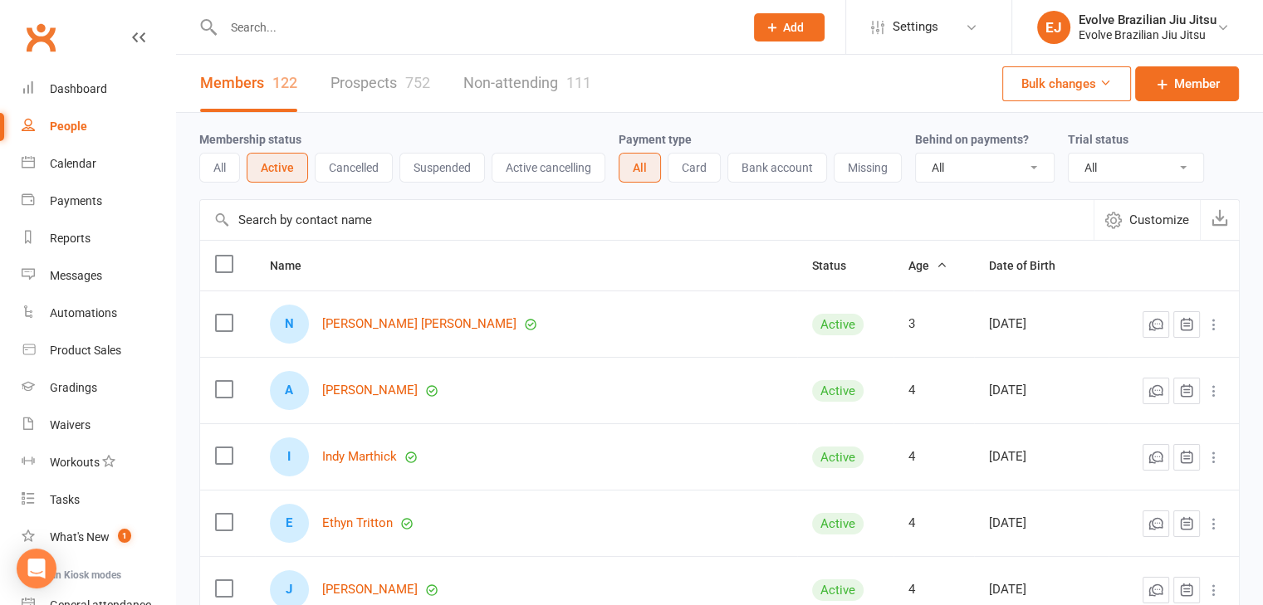
click at [426, 174] on button "Suspended" at bounding box center [442, 168] width 86 height 30
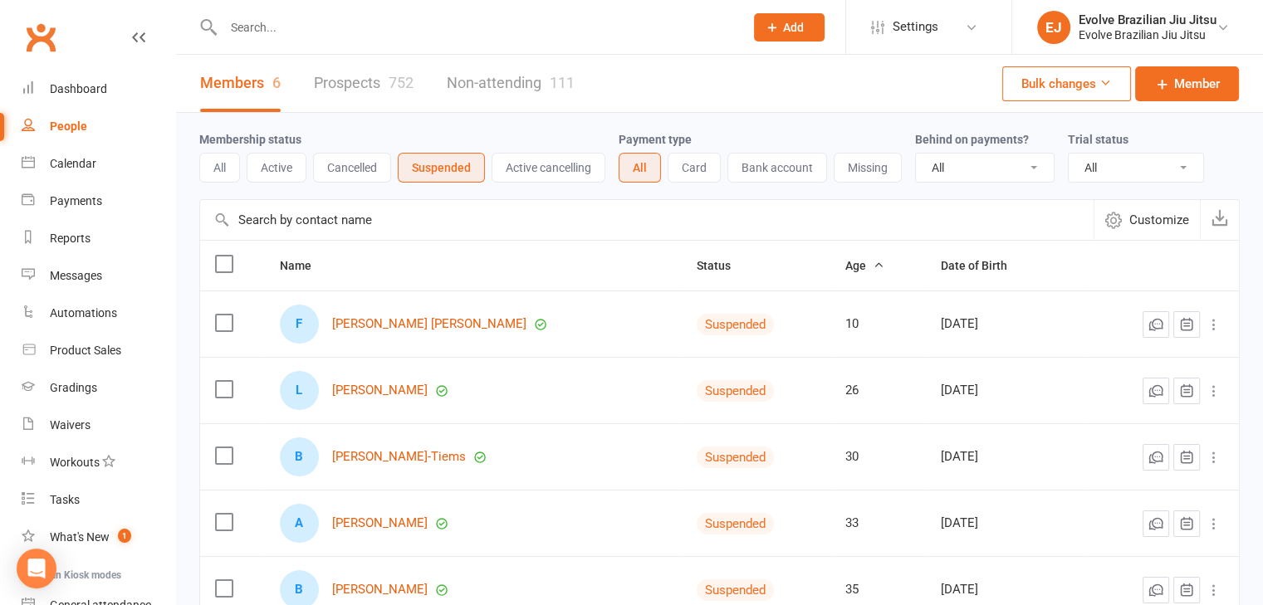
click at [282, 169] on button "Active" at bounding box center [277, 168] width 60 height 30
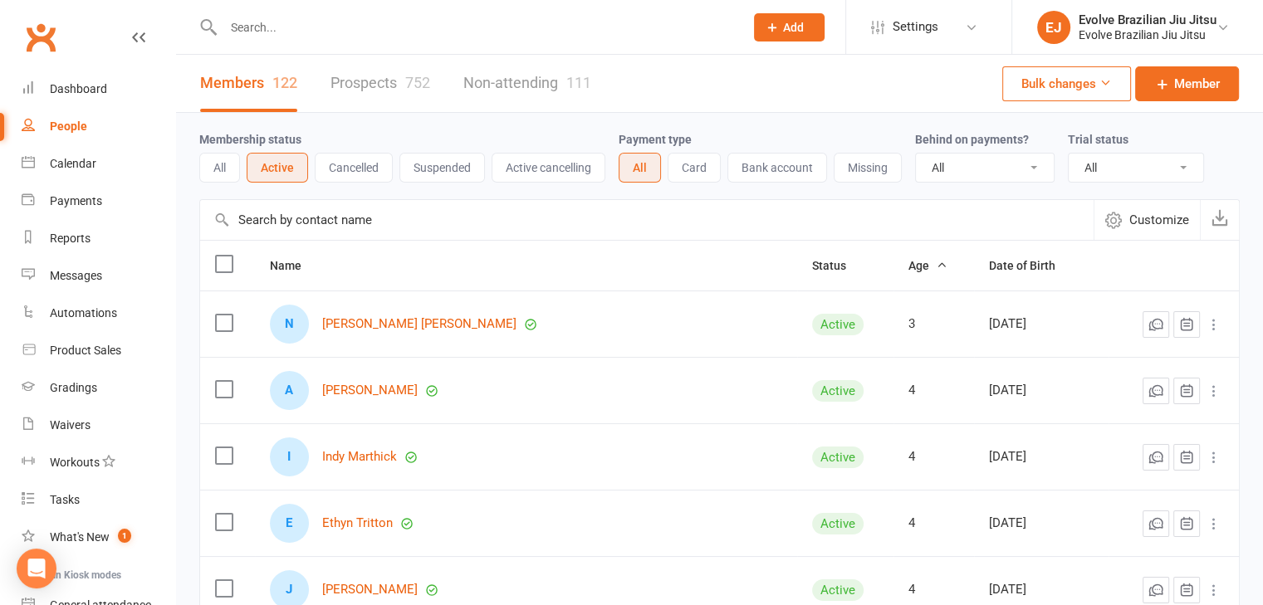
click at [439, 169] on button "Suspended" at bounding box center [442, 168] width 86 height 30
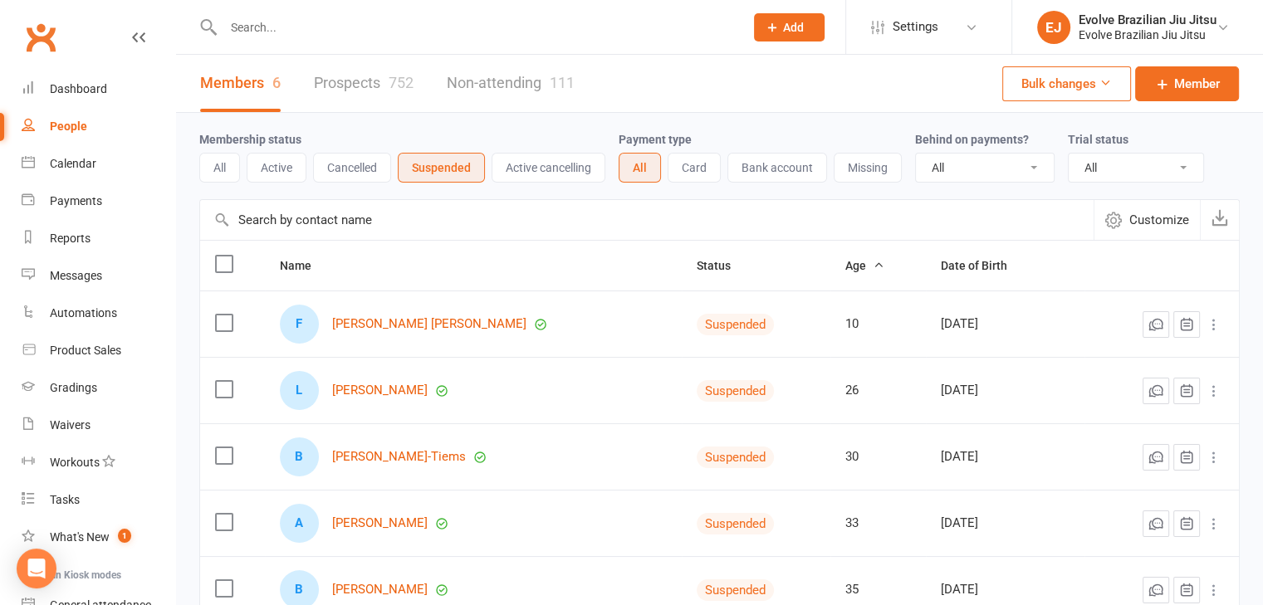
click at [348, 172] on button "Cancelled" at bounding box center [352, 168] width 78 height 30
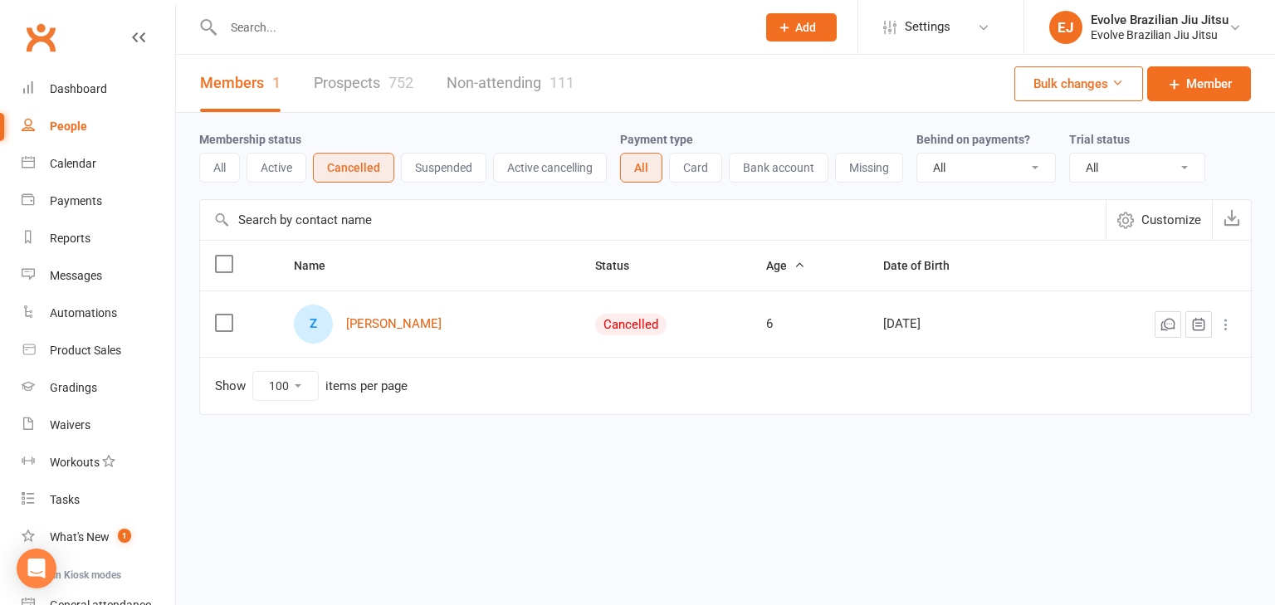
click at [198, 169] on div "Membership status All Active Cancelled Suspended Active cancelling Payment type…" at bounding box center [725, 275] width 1099 height 325
click at [224, 171] on button "All" at bounding box center [219, 168] width 41 height 30
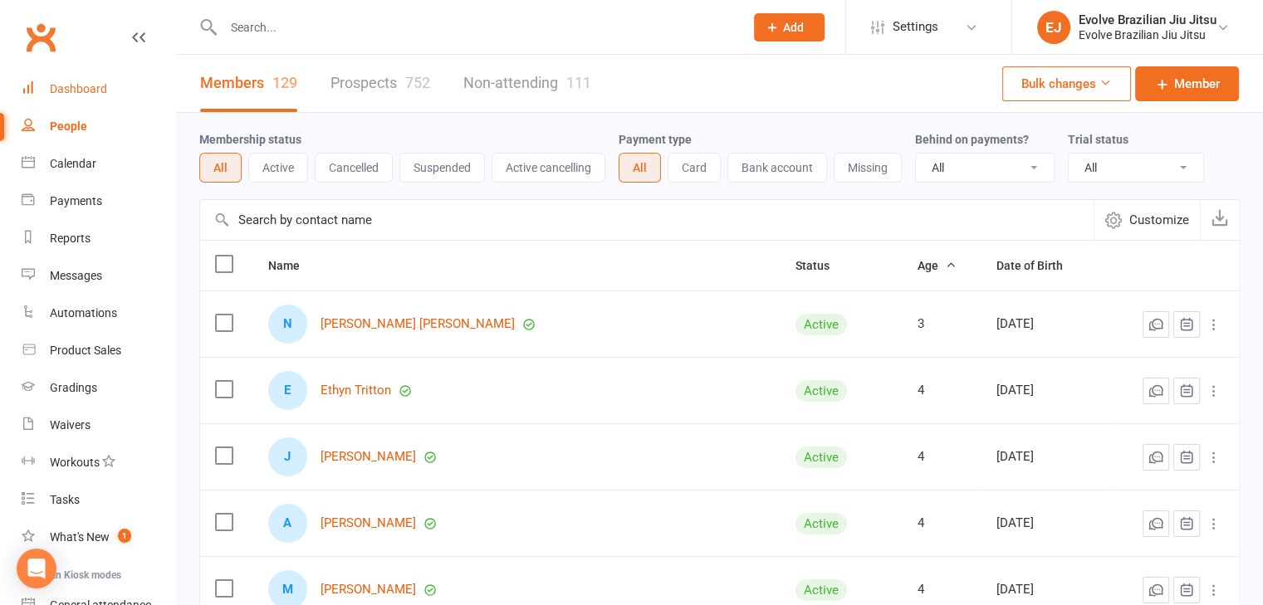
click at [85, 76] on link "Dashboard" at bounding box center [99, 89] width 154 height 37
